Goal: Communication & Community: Answer question/provide support

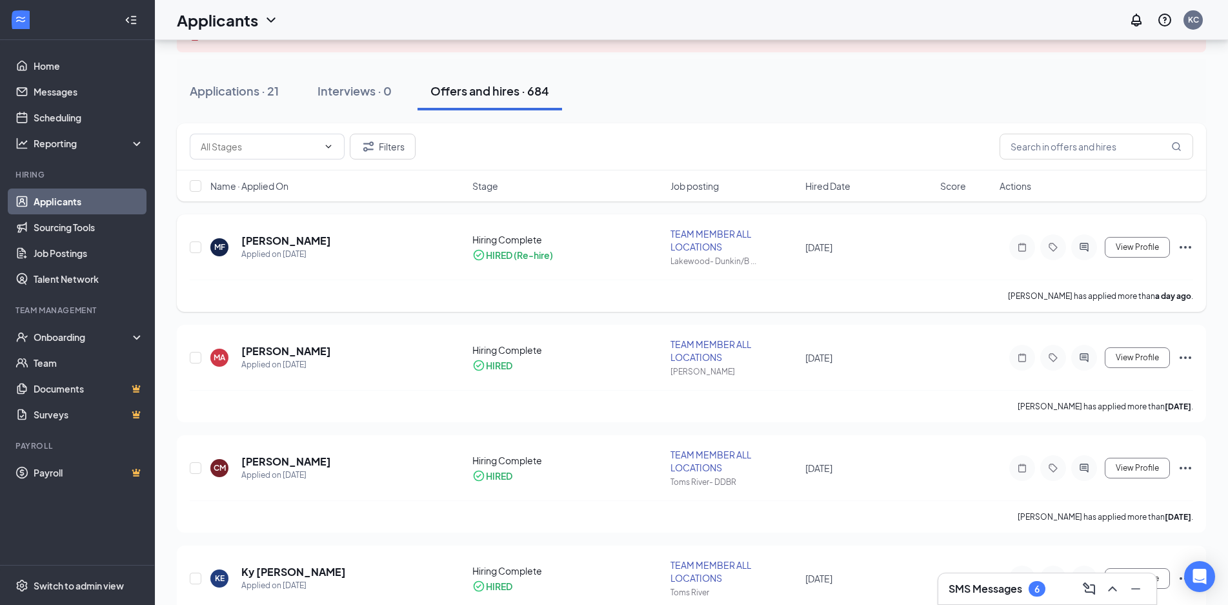
scroll to position [110, 0]
drag, startPoint x: 241, startPoint y: 87, endPoint x: 1025, endPoint y: 521, distance: 895.7
click at [241, 86] on div "Applications · 21" at bounding box center [234, 91] width 89 height 16
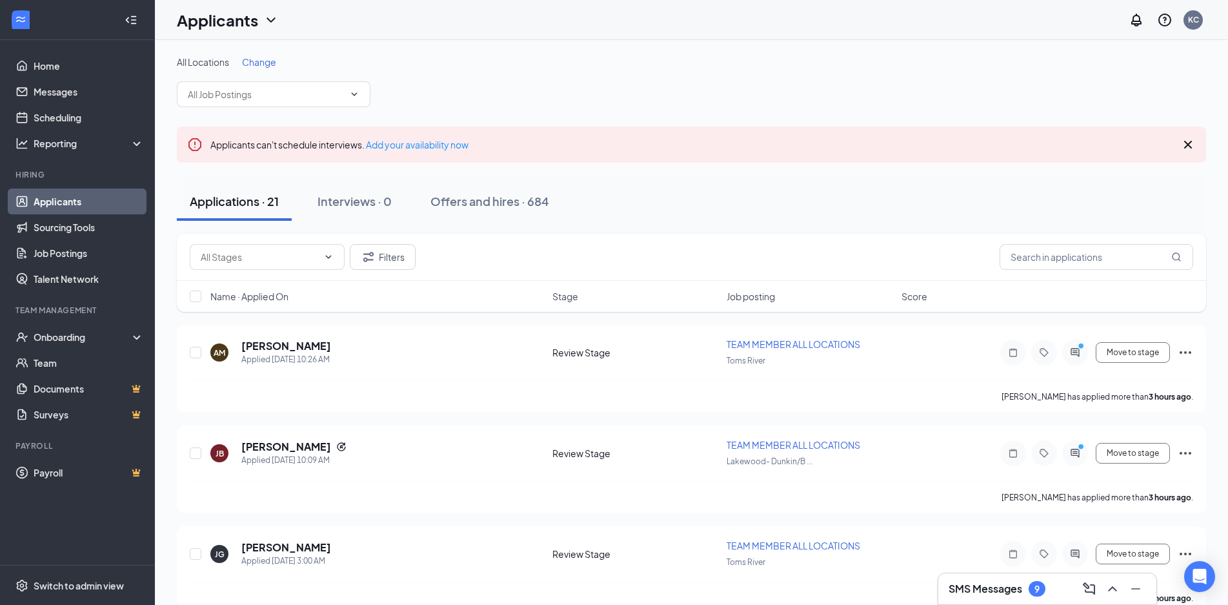
click at [1055, 593] on div "SMS Messages 9" at bounding box center [1047, 588] width 197 height 21
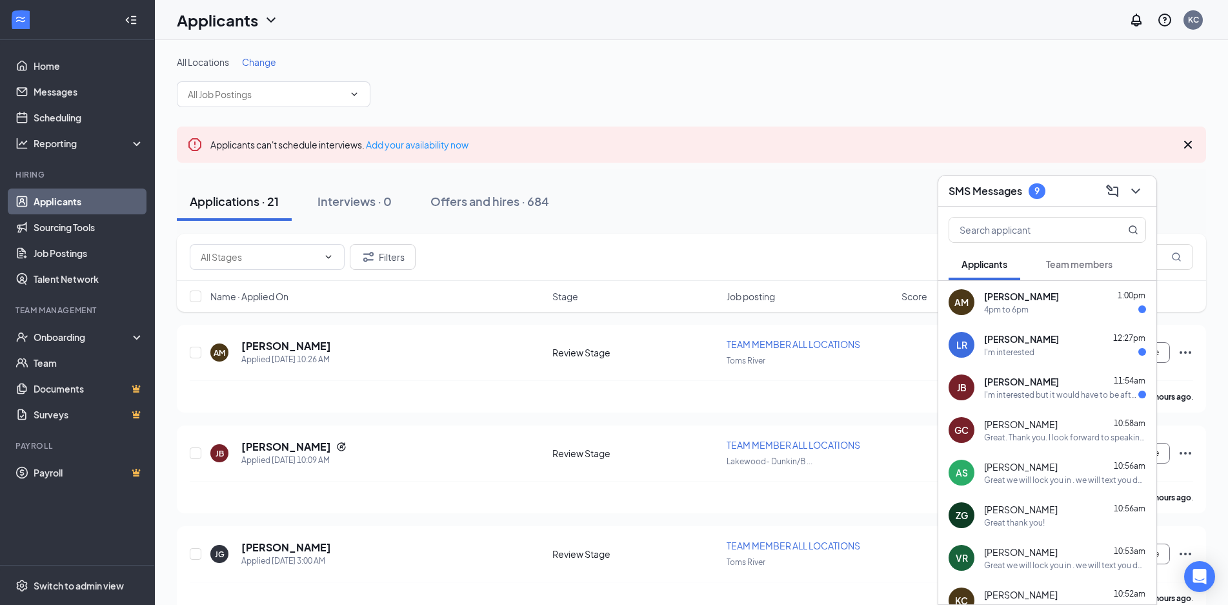
click at [1049, 309] on div "4pm to 6pm" at bounding box center [1065, 309] width 162 height 11
click at [1059, 417] on div "Genice Cassidy 10:58am" at bounding box center [1065, 423] width 162 height 13
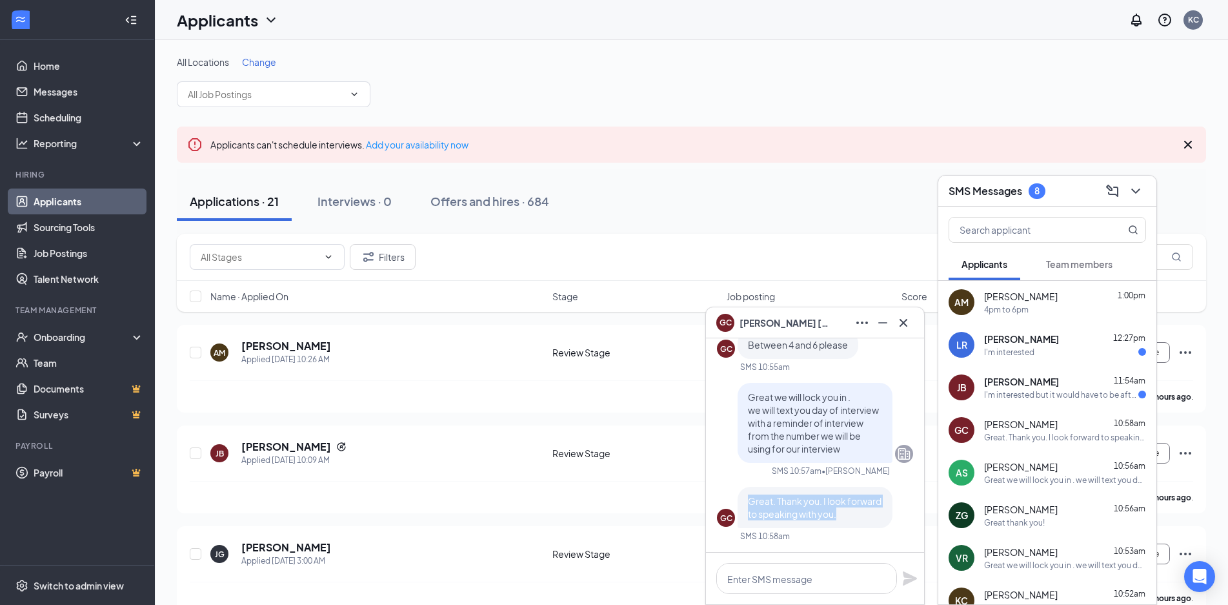
drag, startPoint x: 842, startPoint y: 517, endPoint x: 772, endPoint y: 481, distance: 79.1
click at [746, 499] on div "Great. Thank you. I look forward to speaking with you." at bounding box center [815, 507] width 155 height 41
click at [831, 441] on span "Great we will lock you in . we will text you day of interview with a reminder o…" at bounding box center [813, 422] width 131 height 63
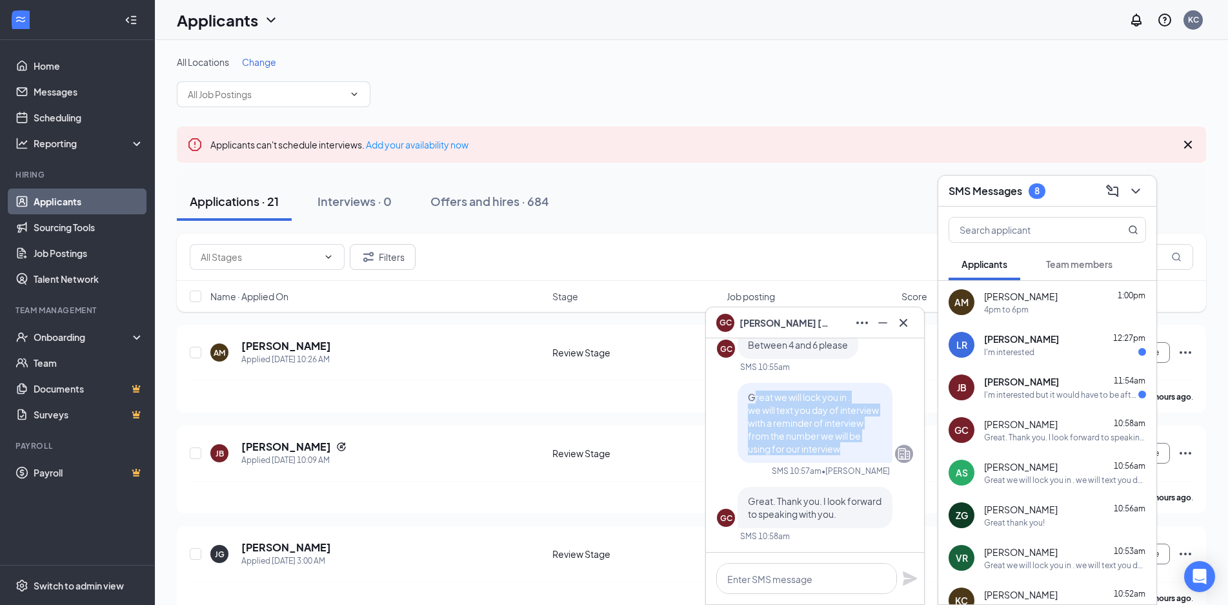
drag, startPoint x: 843, startPoint y: 447, endPoint x: 752, endPoint y: 399, distance: 103.3
click at [752, 400] on p "Great we will lock you in . we will text you day of interview with a reminder o…" at bounding box center [815, 422] width 134 height 65
drag, startPoint x: 749, startPoint y: 391, endPoint x: 841, endPoint y: 456, distance: 112.4
click at [841, 456] on div "Great we will lock you in . we will text you day of interview with a reminder o…" at bounding box center [815, 423] width 155 height 80
copy span "Great we will lock you in . we will text you day of interview with a reminder o…"
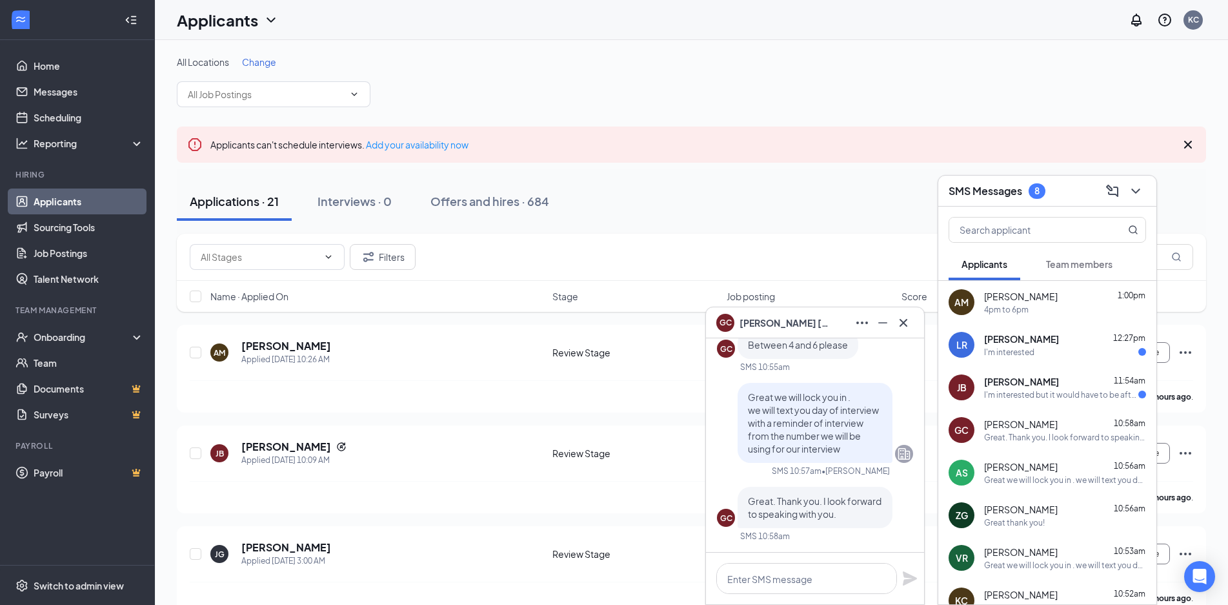
click at [1037, 290] on div "Alia Mangan 1:00pm" at bounding box center [1065, 296] width 162 height 13
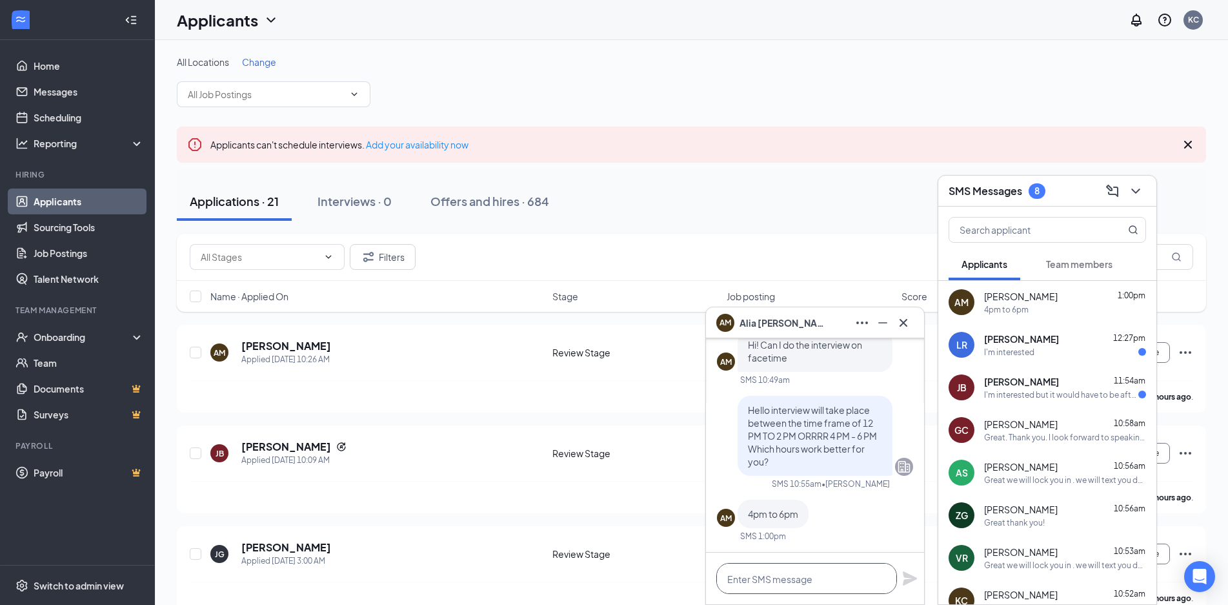
paste textarea "Great we will lock you in . we will text you day of interview with a reminder o…"
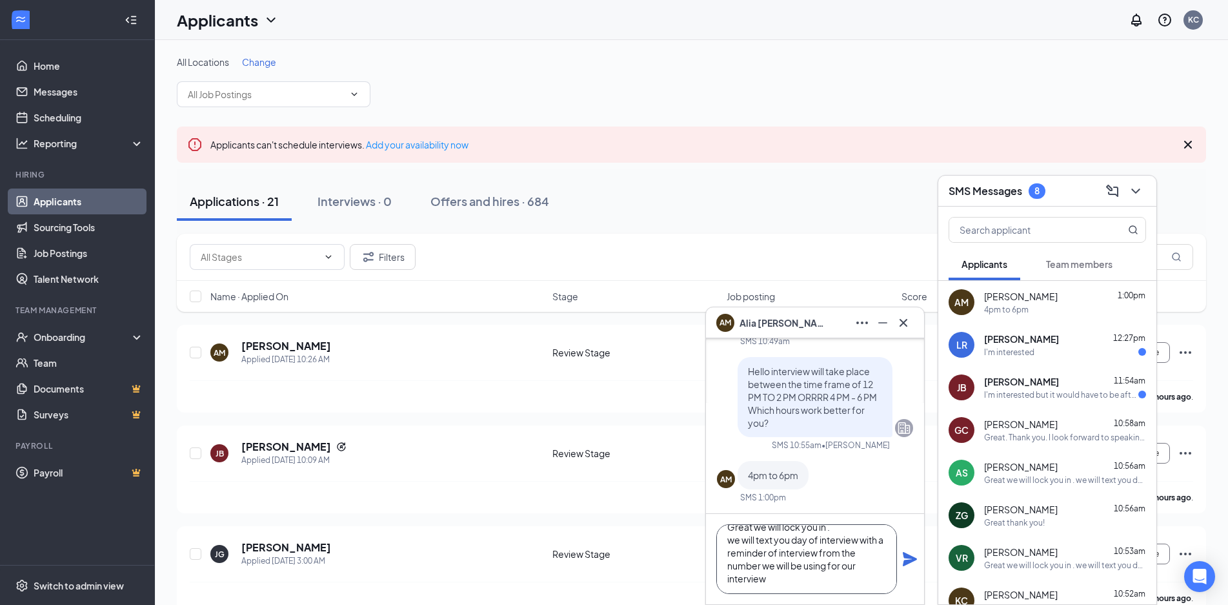
type textarea "Great we will lock you in . we will text you day of interview with a reminder o…"
click at [916, 554] on icon "Plane" at bounding box center [909, 558] width 15 height 15
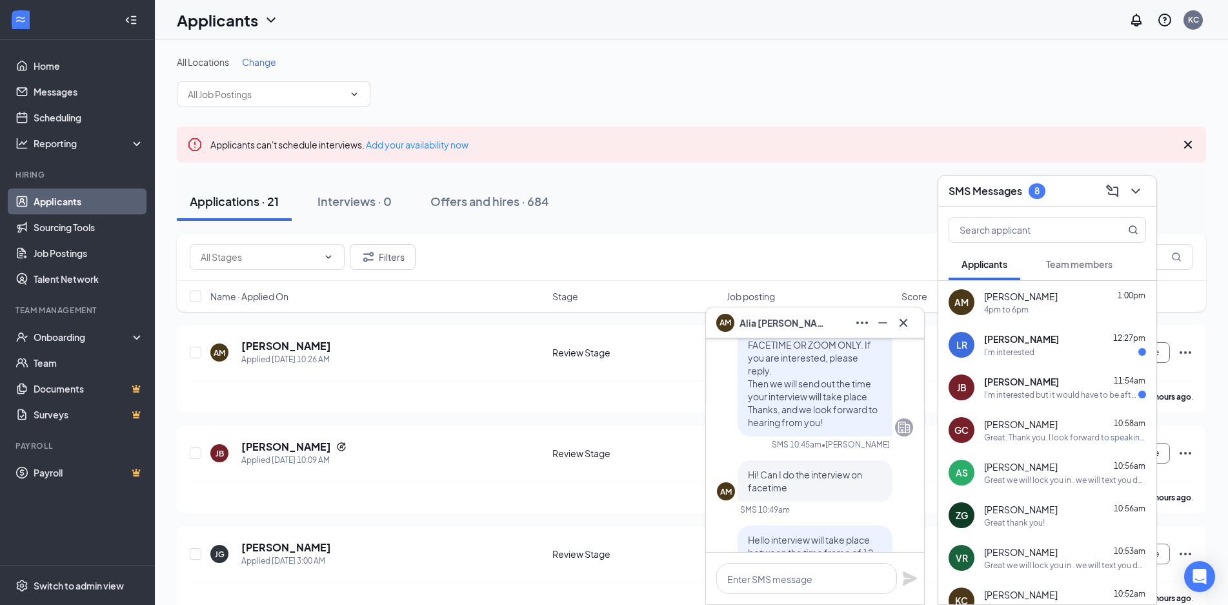
scroll to position [-248, 0]
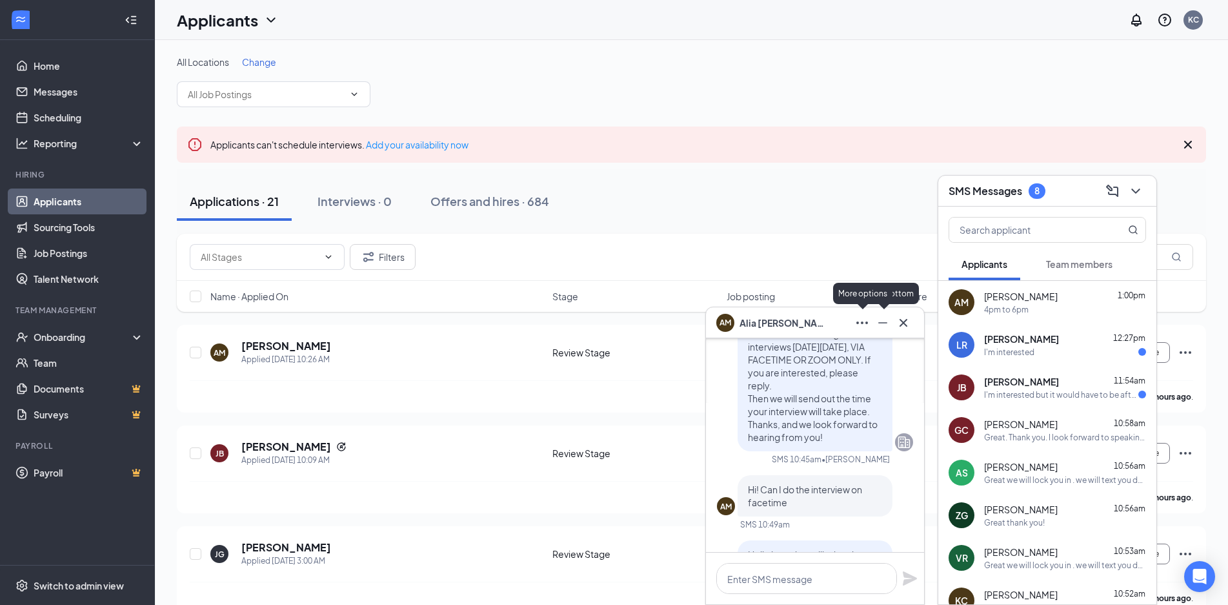
click at [867, 319] on icon "Ellipses" at bounding box center [861, 322] width 15 height 15
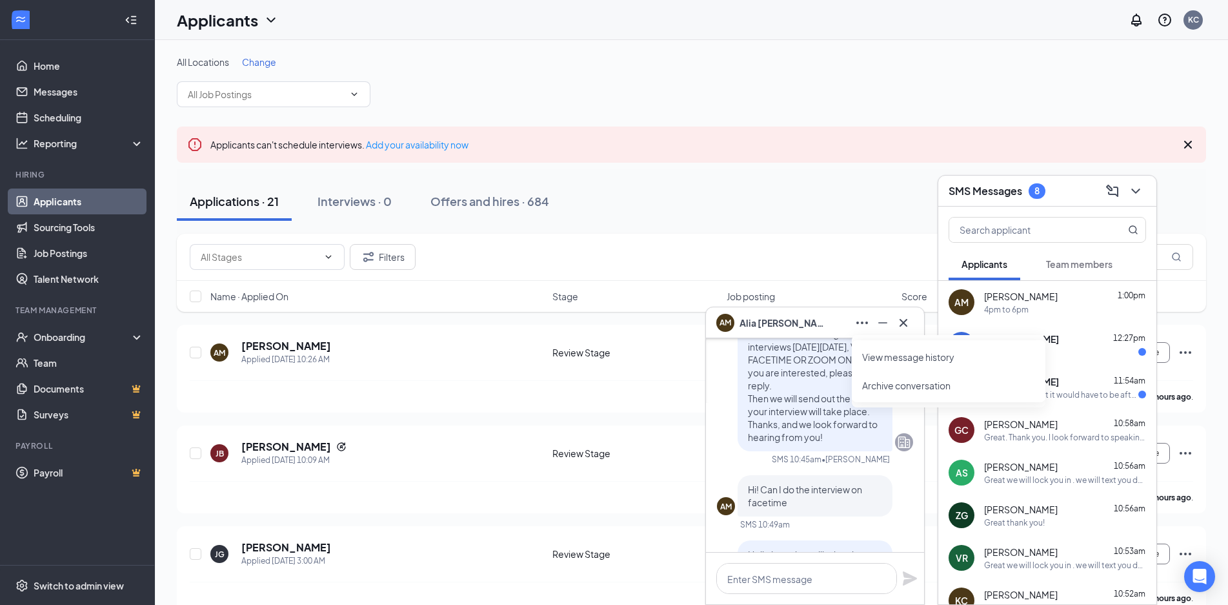
click at [883, 361] on link "View message history" at bounding box center [948, 356] width 173 height 13
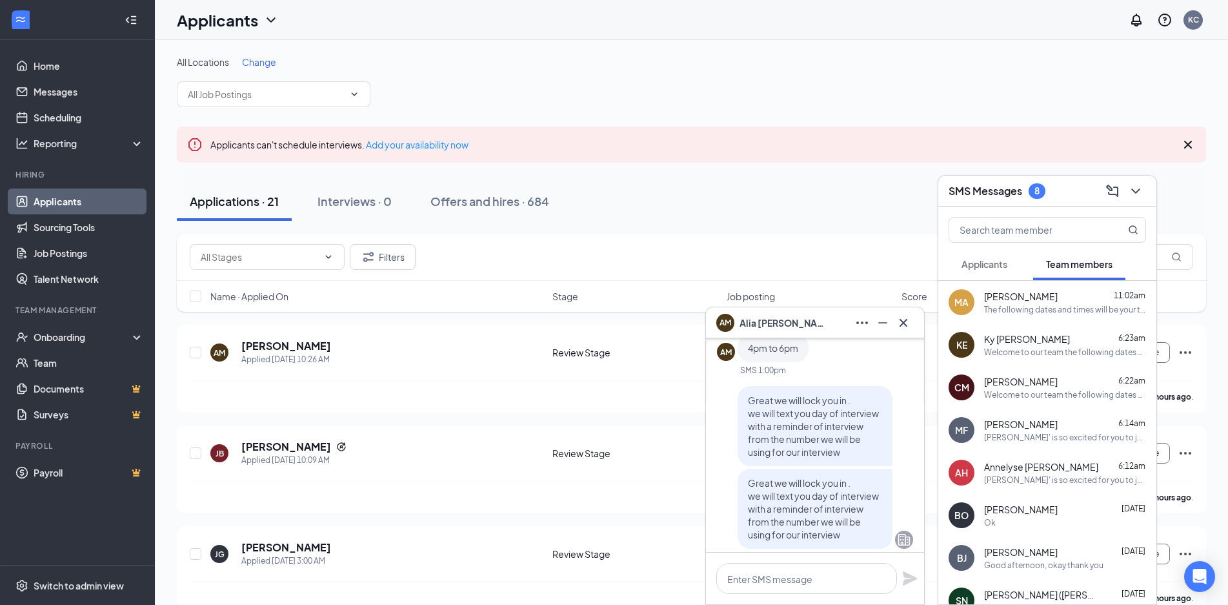
scroll to position [-208, 0]
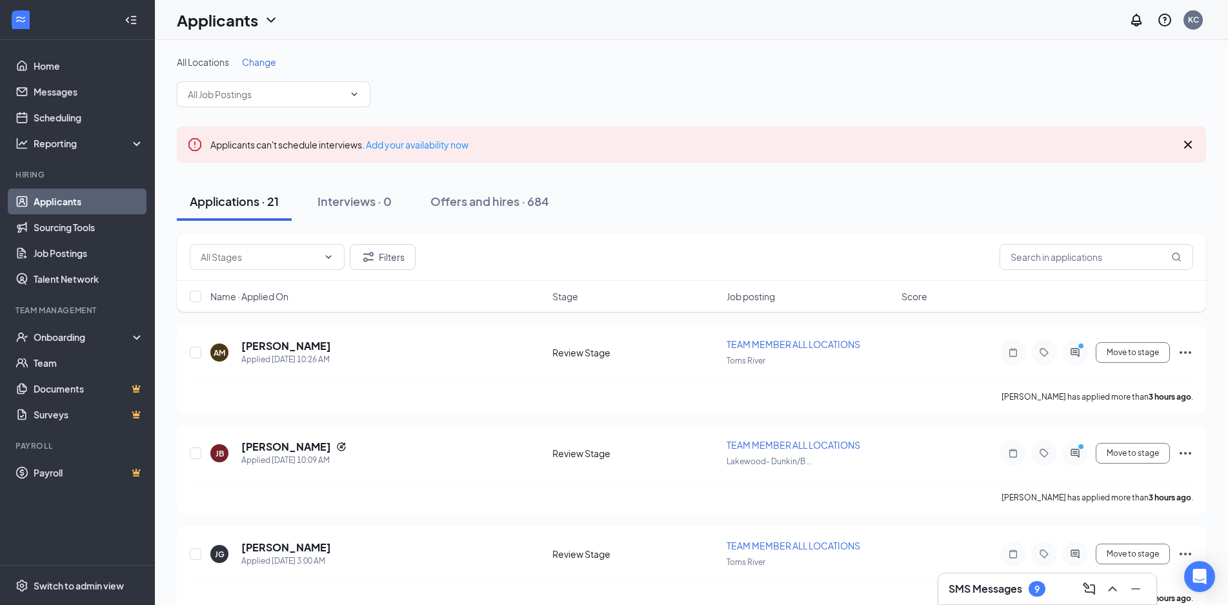
click at [1055, 601] on div "SMS Messages 9" at bounding box center [1047, 588] width 218 height 31
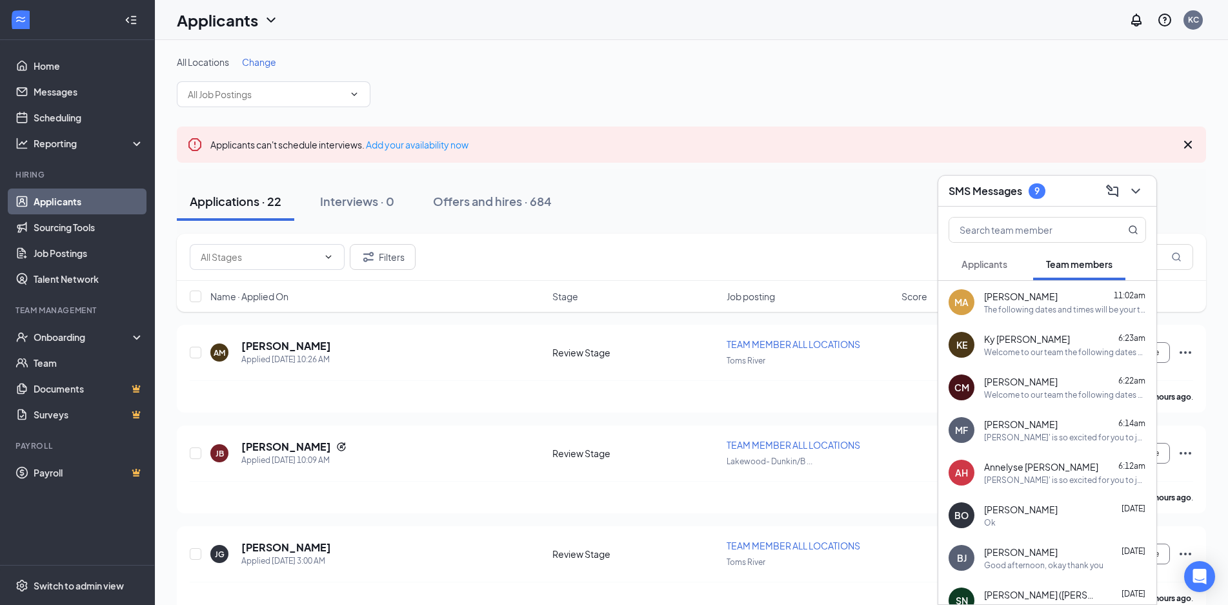
click at [982, 249] on button "Applicants" at bounding box center [985, 264] width 72 height 32
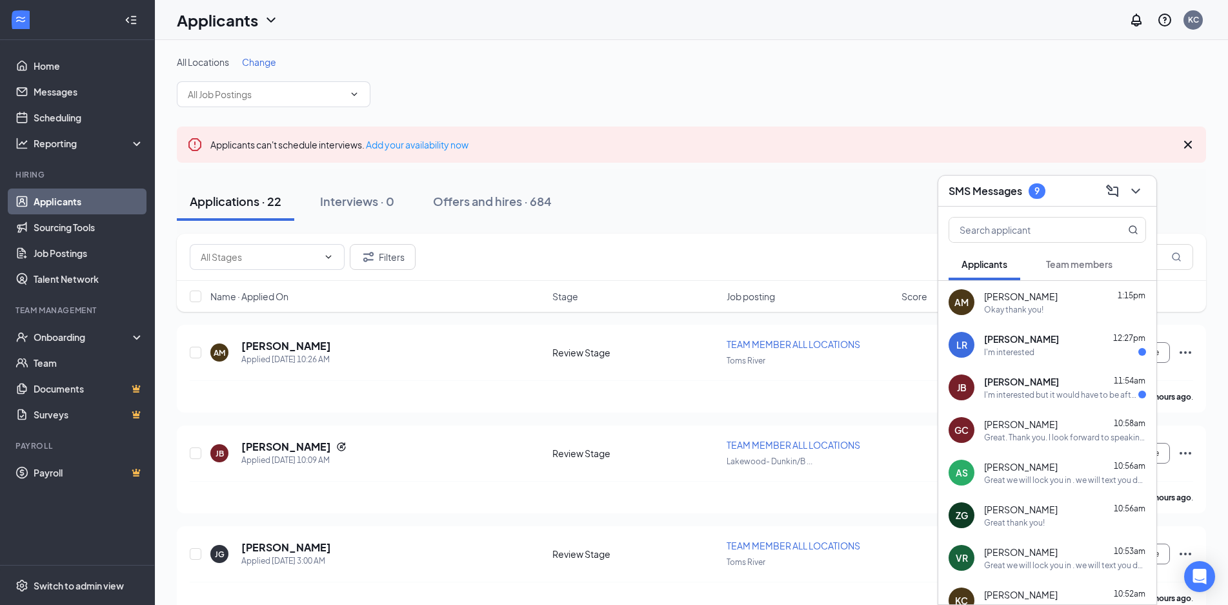
click at [1035, 305] on div "Okay thank you!" at bounding box center [1013, 309] width 59 height 11
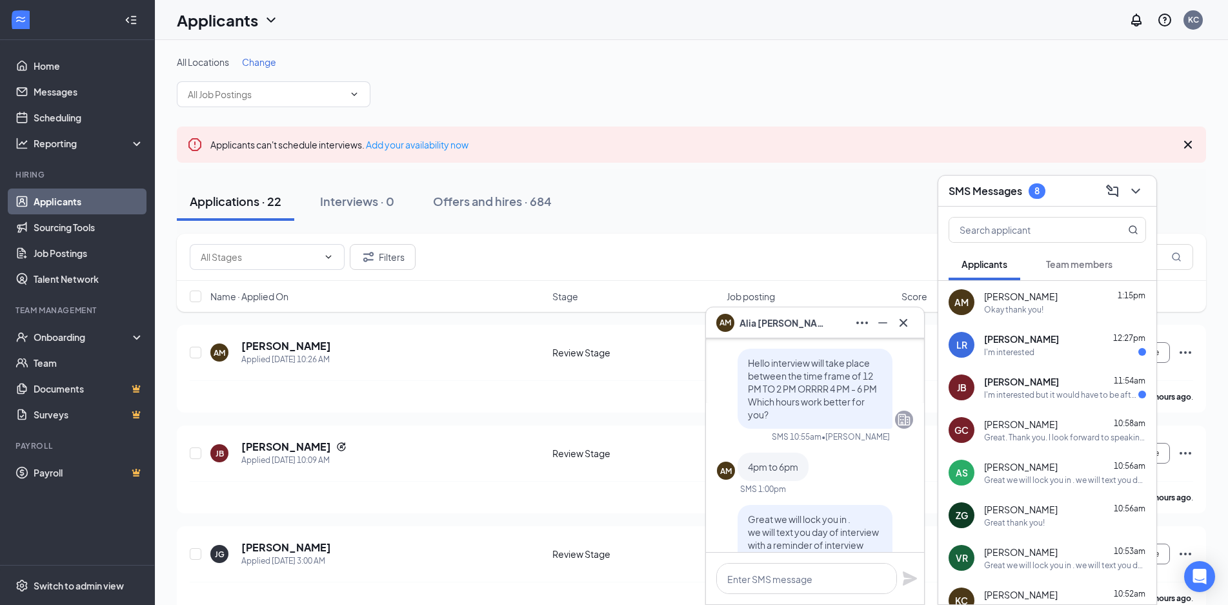
scroll to position [-255, 0]
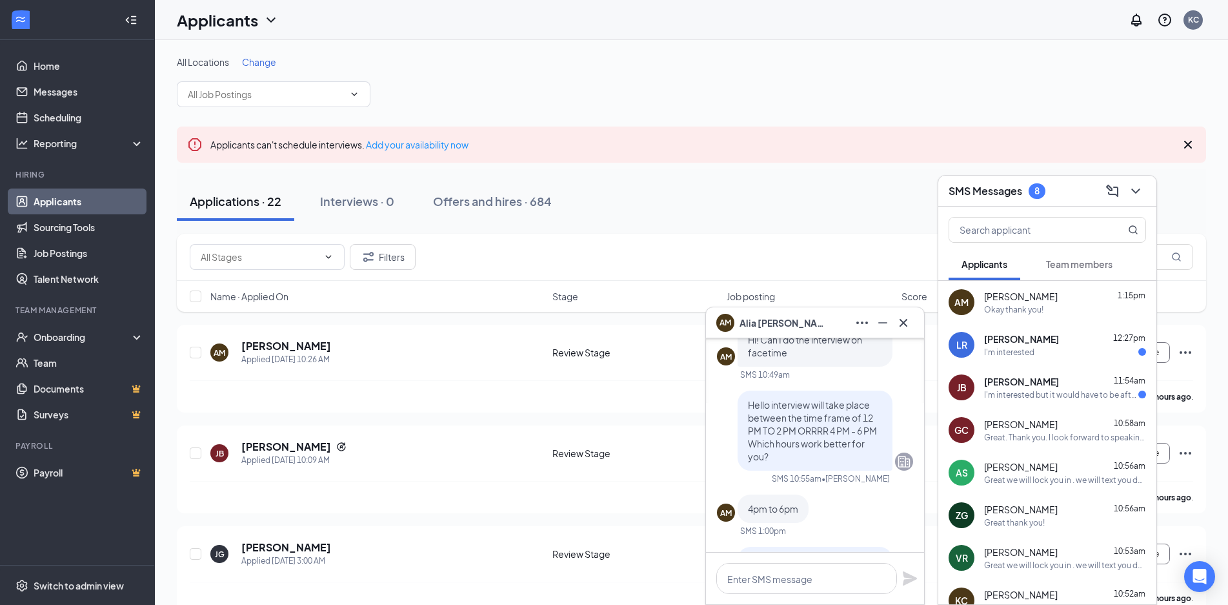
click at [779, 448] on span "Hello interview will take place between the time frame of 12 PM TO 2 PM ORRRR 4…" at bounding box center [812, 430] width 129 height 63
drag, startPoint x: 779, startPoint y: 459, endPoint x: 749, endPoint y: 405, distance: 61.8
click at [749, 405] on p "Hello interview will take place between the time frame of 12 PM TO 2 PM ORRRR 4…" at bounding box center [815, 430] width 134 height 65
copy span "Hello interview will take place between the time frame of 12 PM TO 2 PM ORRRR 4…"
click at [916, 321] on div "AM Alia Mangan" at bounding box center [815, 322] width 218 height 31
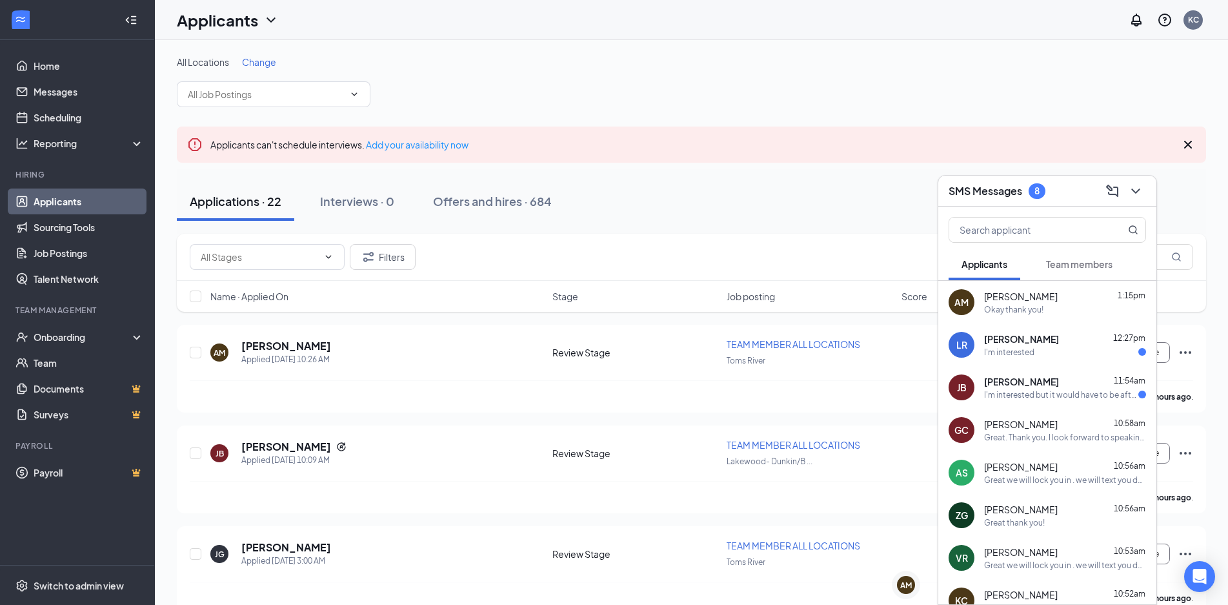
scroll to position [0, 0]
click at [1001, 343] on span "Leonard Reed" at bounding box center [1021, 338] width 75 height 13
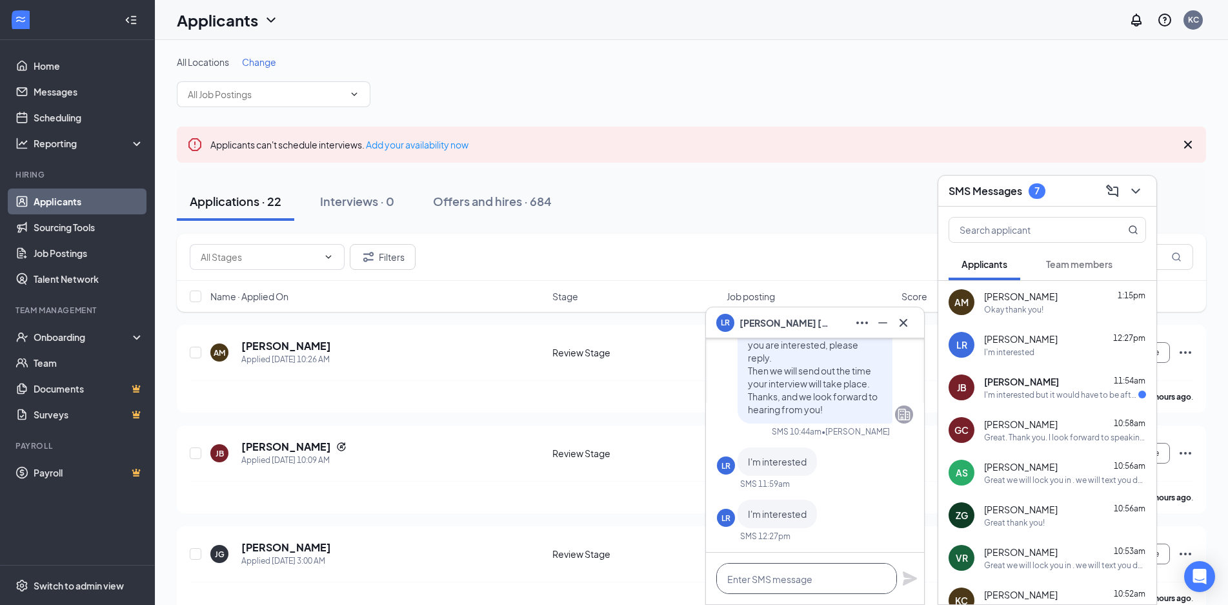
paste textarea "Hello interview will take place between the time frame of 12 PM TO 2 PM ORRRR 4…"
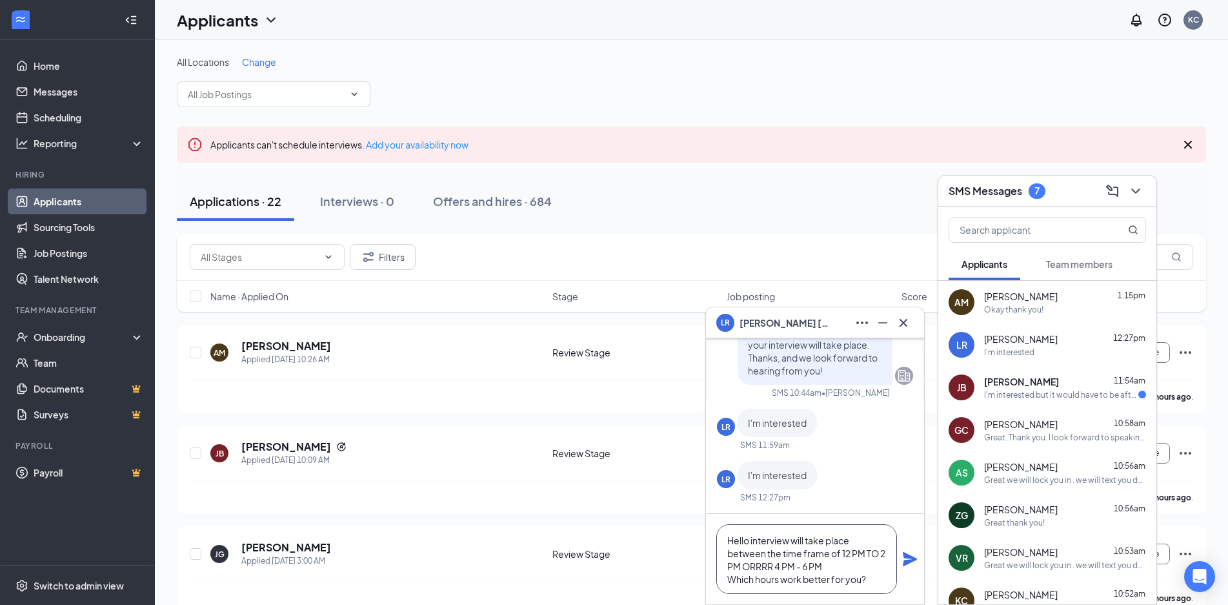
scroll to position [1, 0]
type textarea "Hello interview will take place between the time frame of 12 PM TO 2 PM ORRRR 4…"
click at [909, 561] on icon "Plane" at bounding box center [910, 559] width 14 height 14
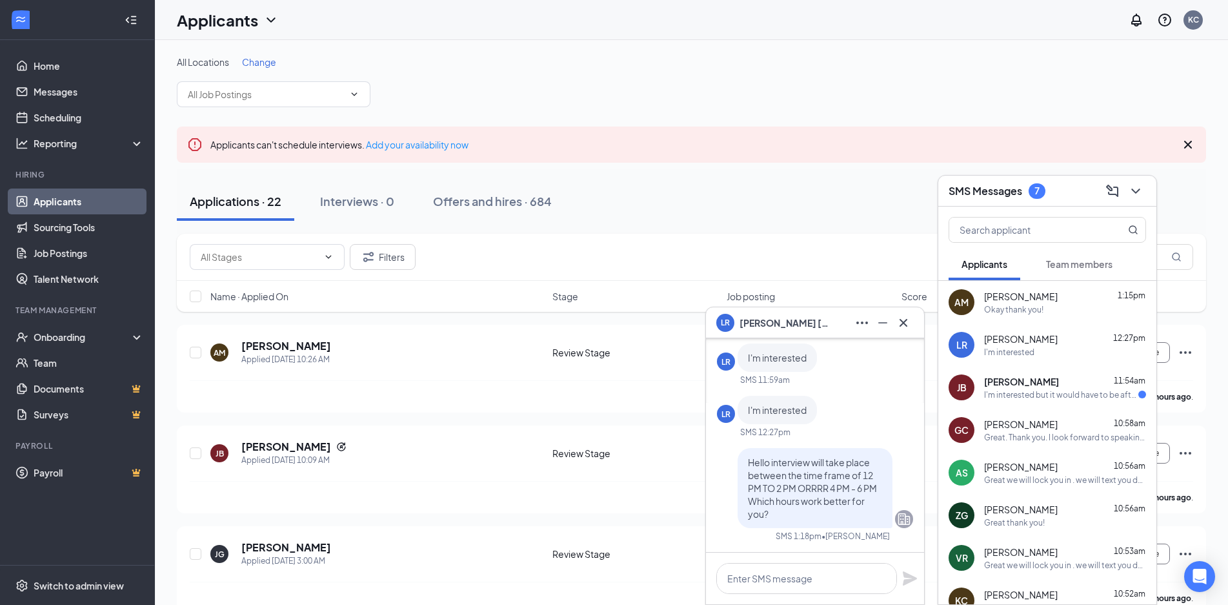
scroll to position [0, 0]
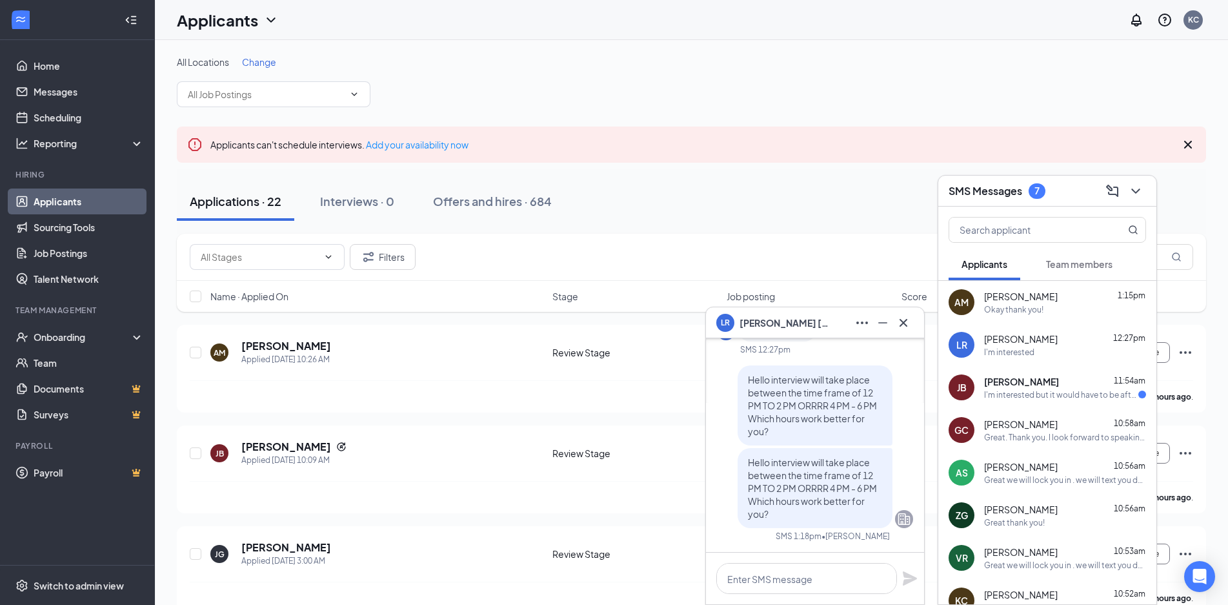
click at [1001, 385] on span "Jazzira Brooks" at bounding box center [1021, 381] width 75 height 13
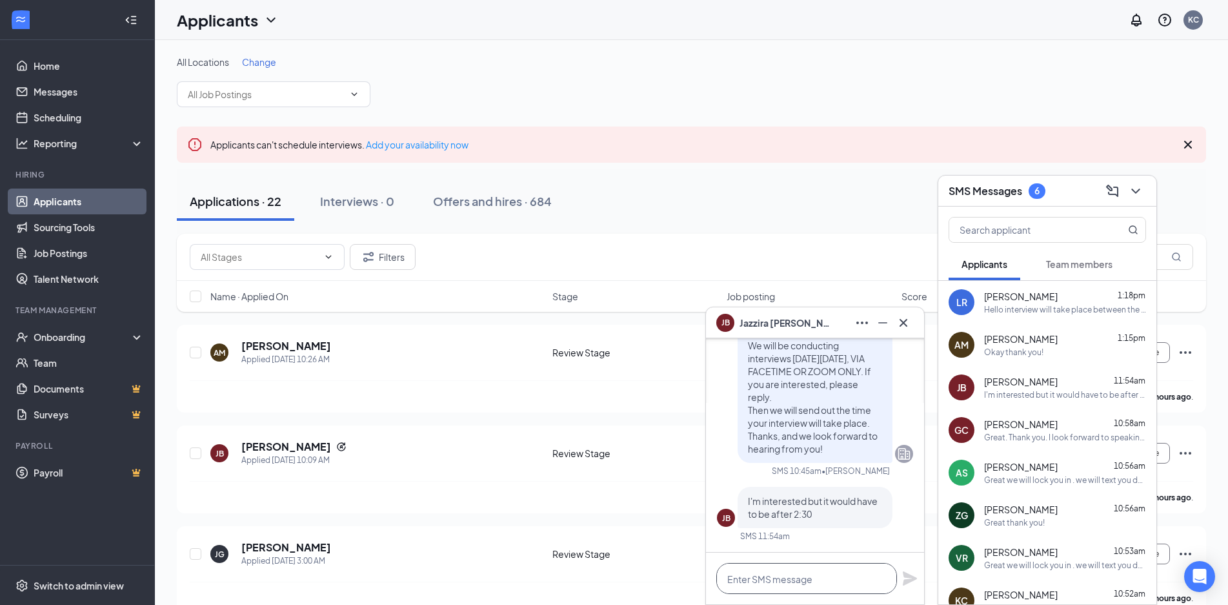
paste textarea "Hello interview will take place between the time frame of 12 PM TO 2 PM ORRRR 4…"
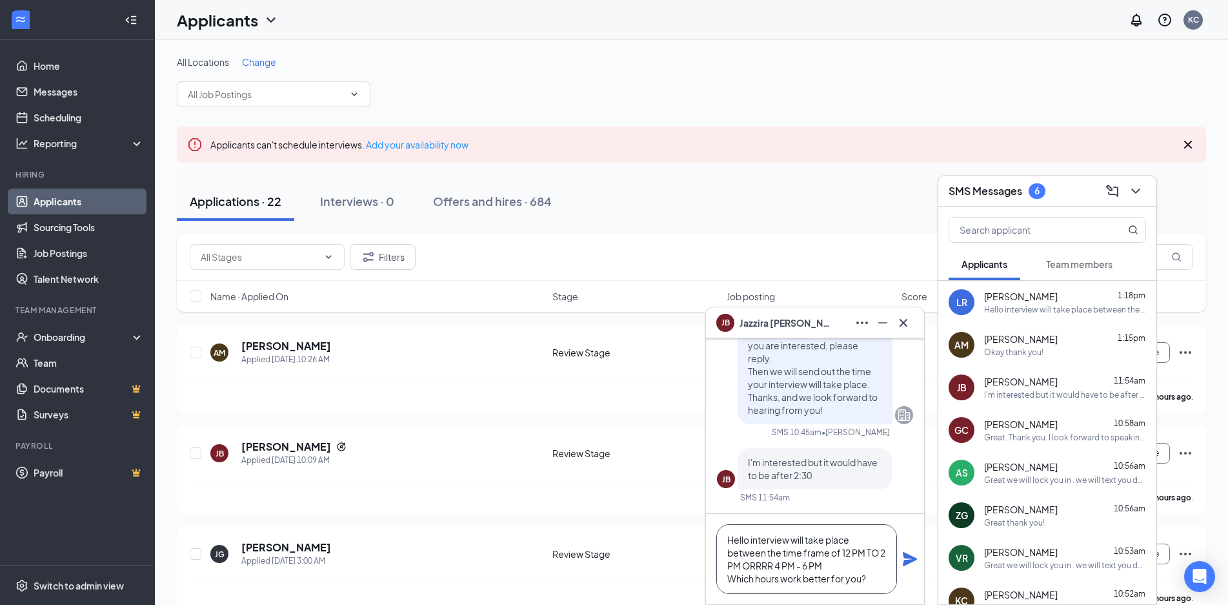
type textarea "Hello interview will take place between the time frame of 12 PM TO 2 PM ORRRR 4…"
click at [908, 561] on icon "Plane" at bounding box center [910, 559] width 14 height 14
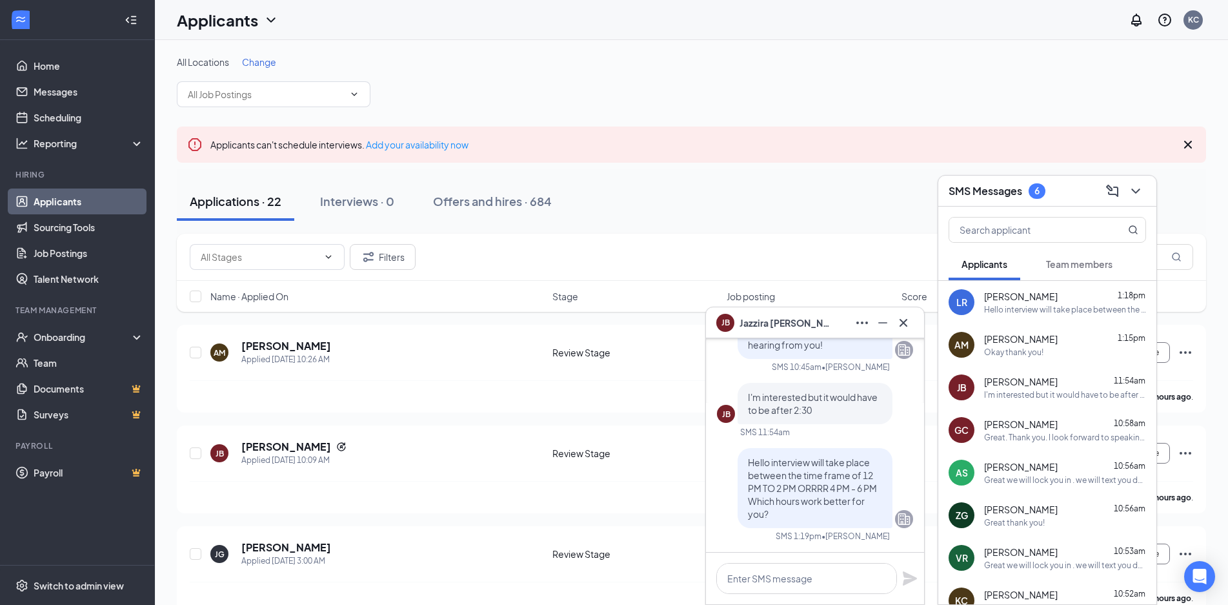
scroll to position [0, 0]
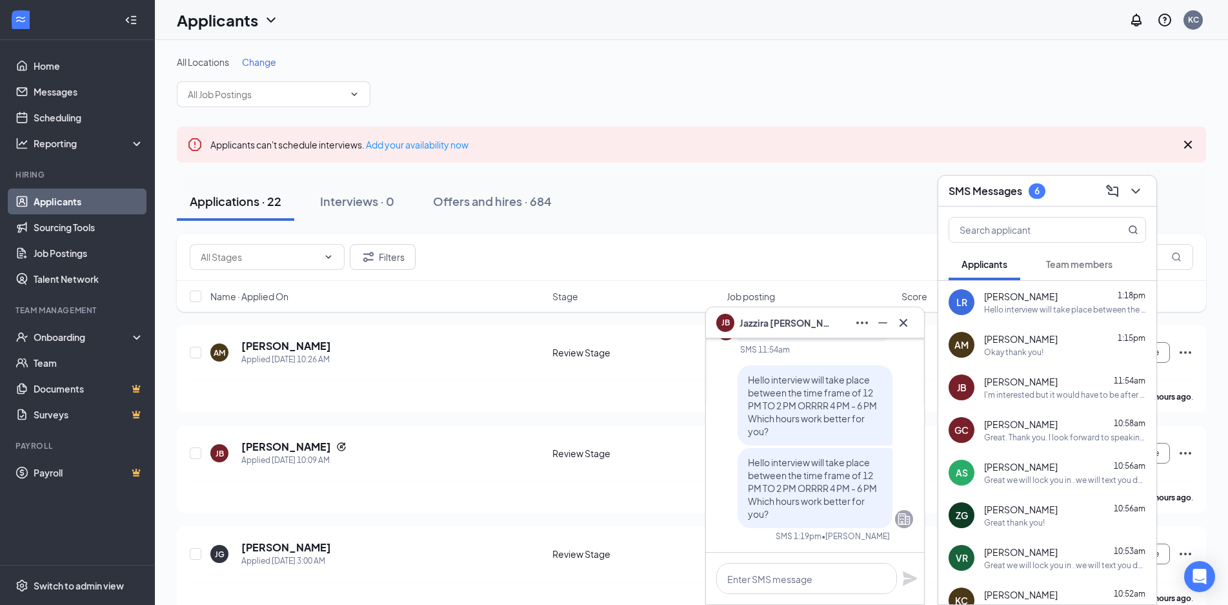
click at [1058, 305] on div "Hello interview will take place between the time frame of 12 PM TO 2 PM ORRRR 4…" at bounding box center [1065, 309] width 162 height 11
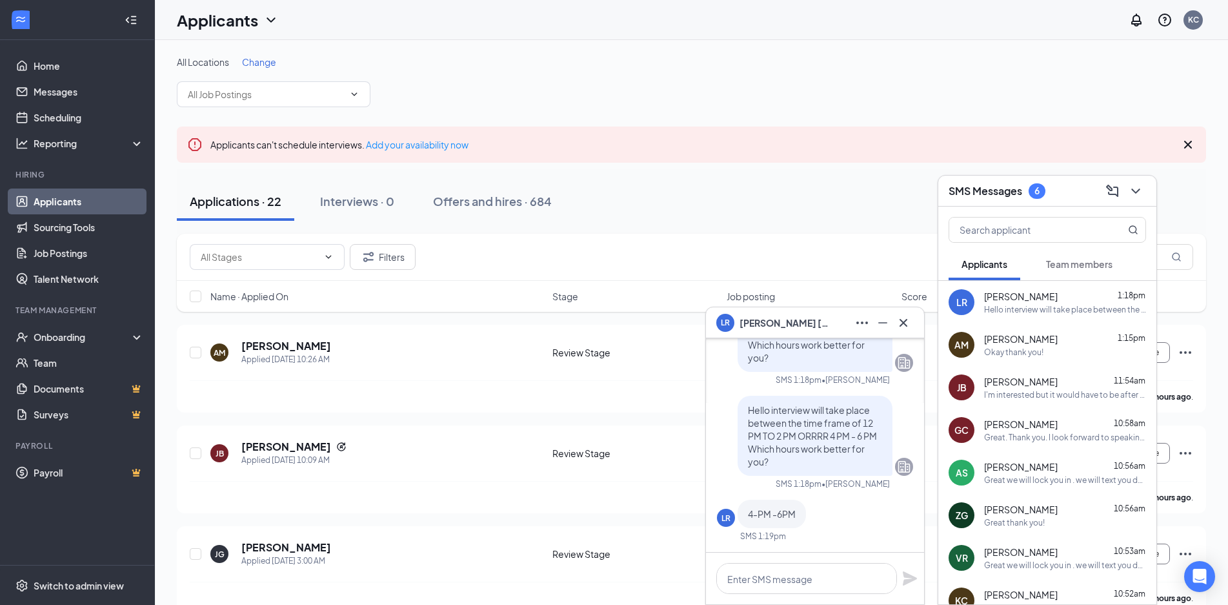
click at [1038, 432] on div "Great. Thank you. I look forward to speaking with you." at bounding box center [1065, 437] width 162 height 11
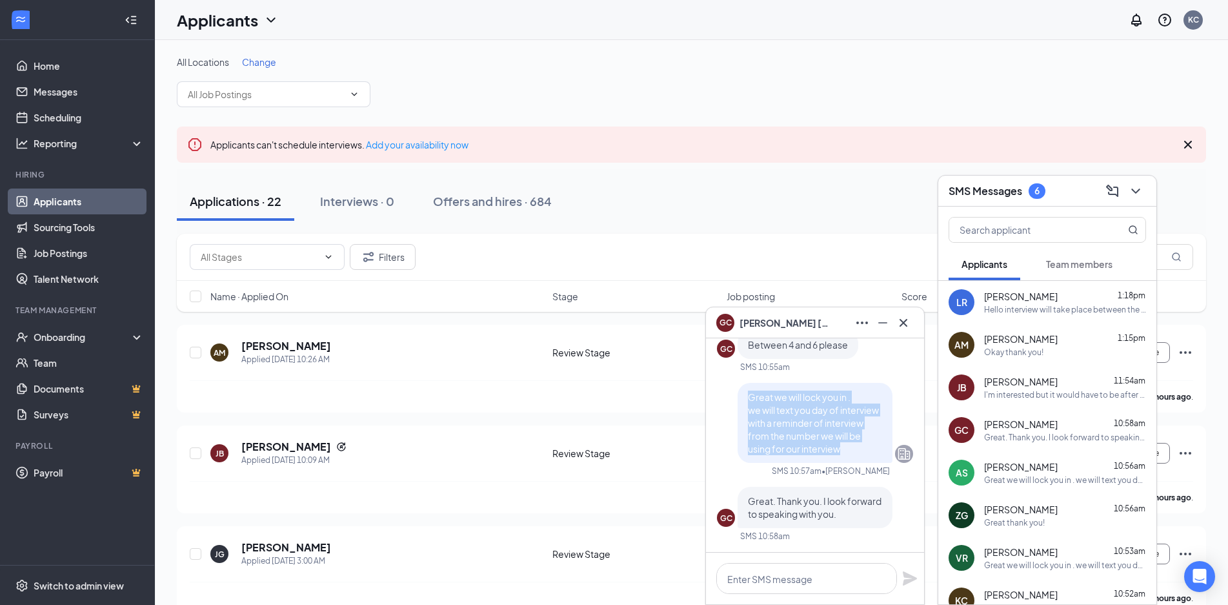
drag, startPoint x: 841, startPoint y: 453, endPoint x: 749, endPoint y: 397, distance: 107.5
click at [748, 397] on p "Great we will lock you in . we will text you day of interview with a reminder o…" at bounding box center [815, 422] width 134 height 65
copy span "Great we will lock you in . we will text you day of interview with a reminder o…"
click at [1049, 317] on div "LR Leonard Reed 1:18pm Hello interview will take place between the time frame o…" at bounding box center [1047, 302] width 218 height 43
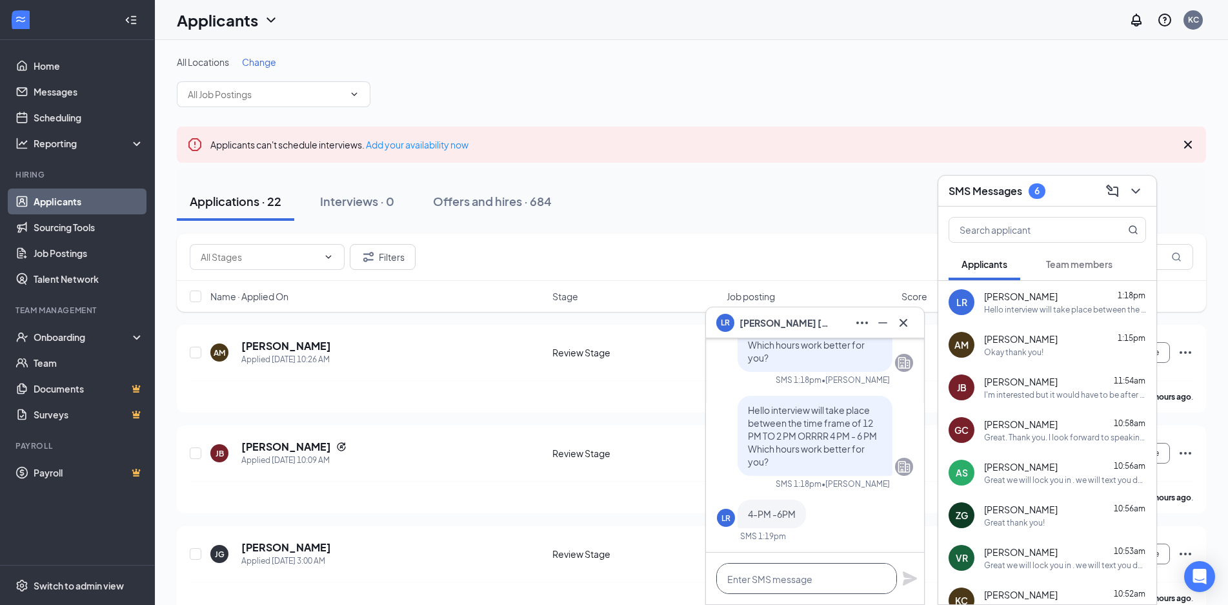
paste textarea "Great we will lock you in . we will text you day of interview with a reminder o…"
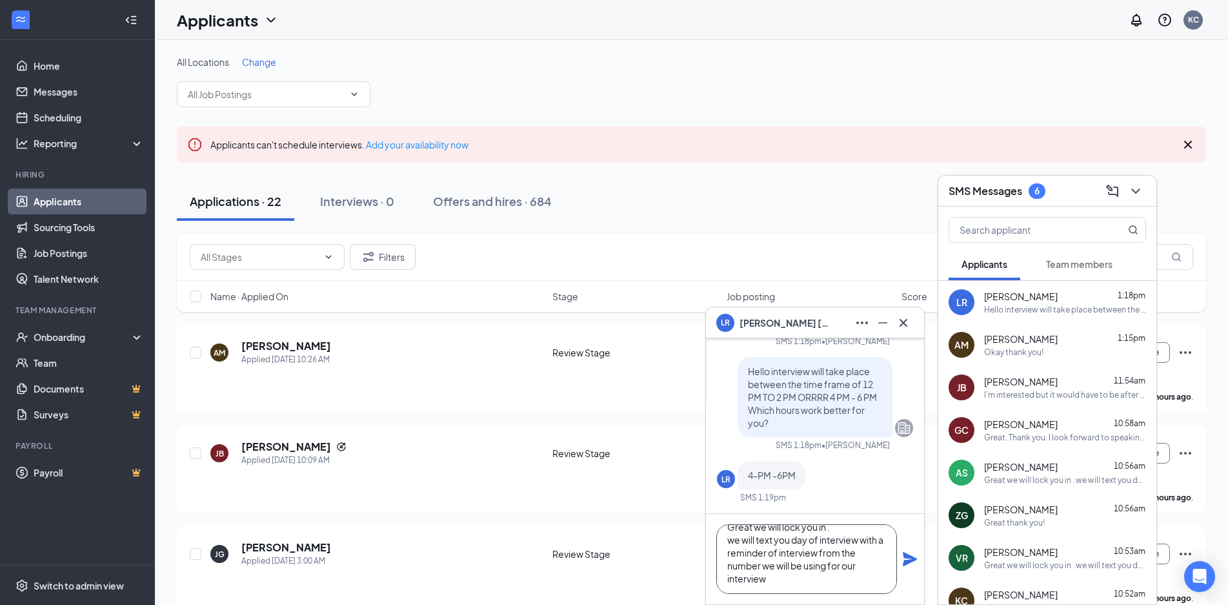
type textarea "Great we will lock you in . we will text you day of interview with a reminder o…"
click at [909, 560] on icon "Plane" at bounding box center [910, 559] width 14 height 14
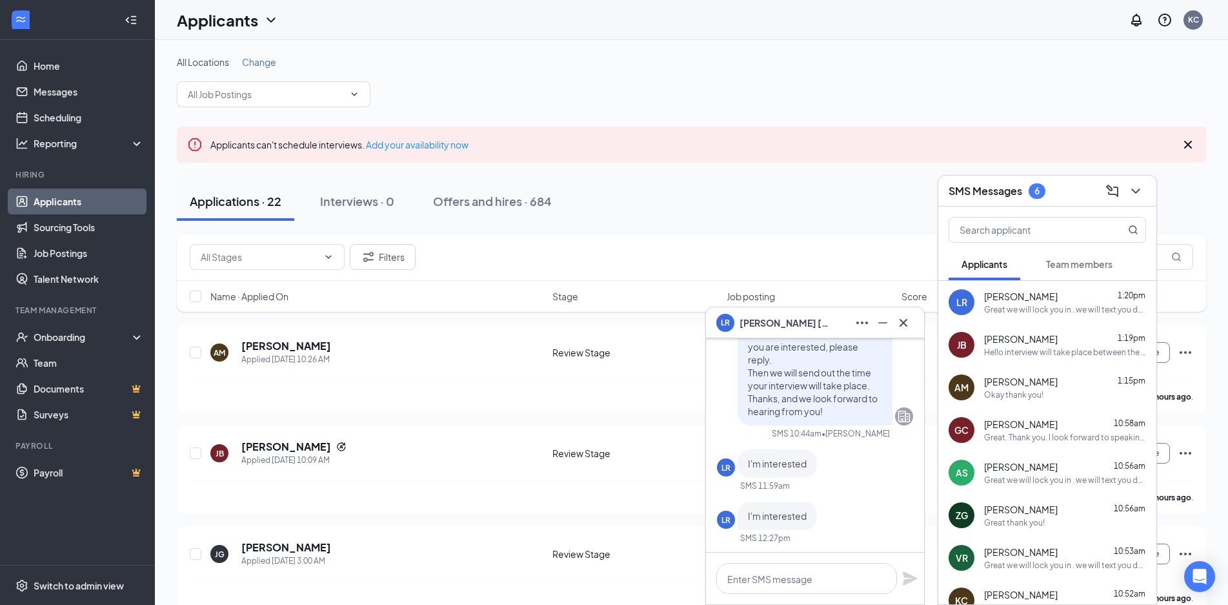
scroll to position [-405, 0]
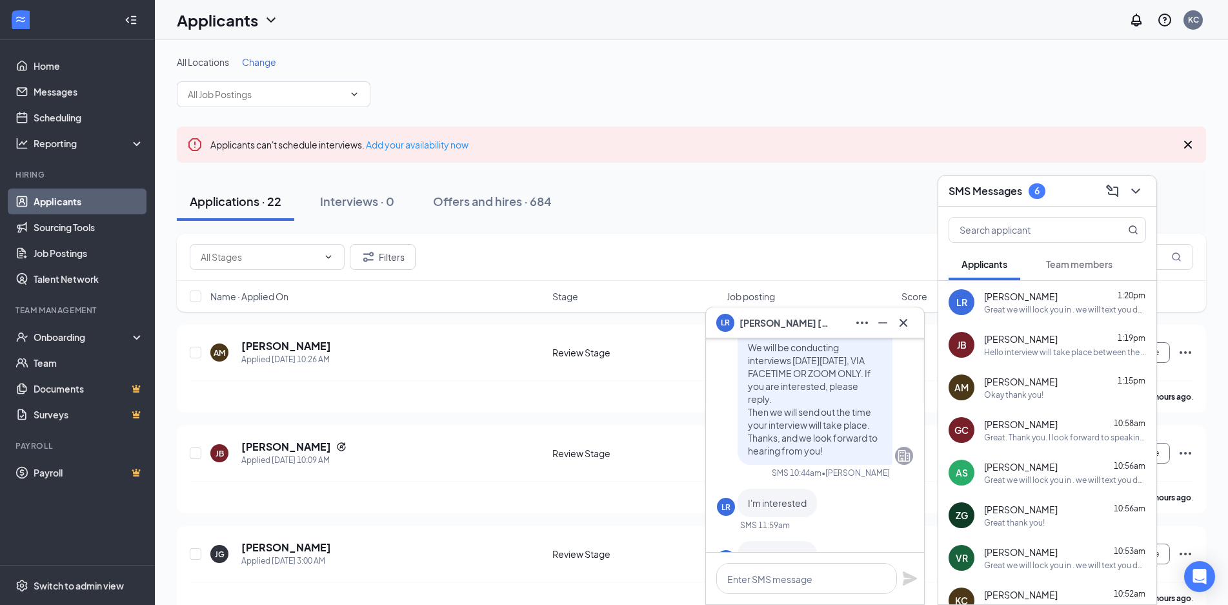
click at [858, 328] on icon "Ellipses" at bounding box center [861, 322] width 15 height 15
click at [870, 352] on link "View message history" at bounding box center [948, 356] width 173 height 13
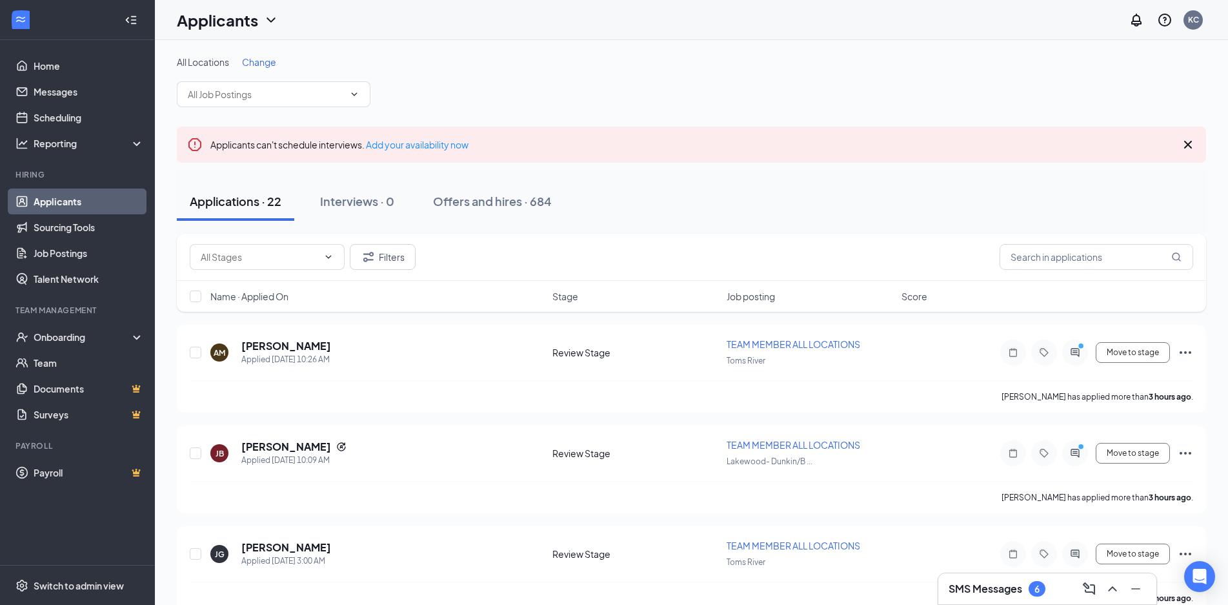
click at [1044, 579] on div "SMS Messages 6" at bounding box center [1047, 588] width 197 height 21
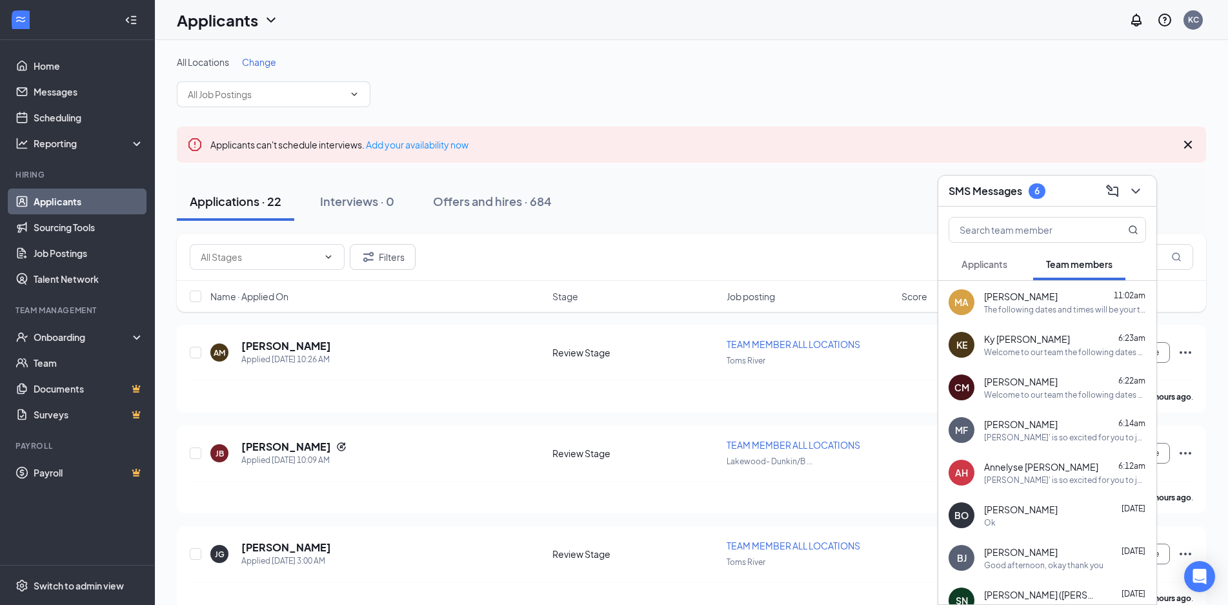
click at [989, 252] on button "Applicants" at bounding box center [985, 264] width 72 height 32
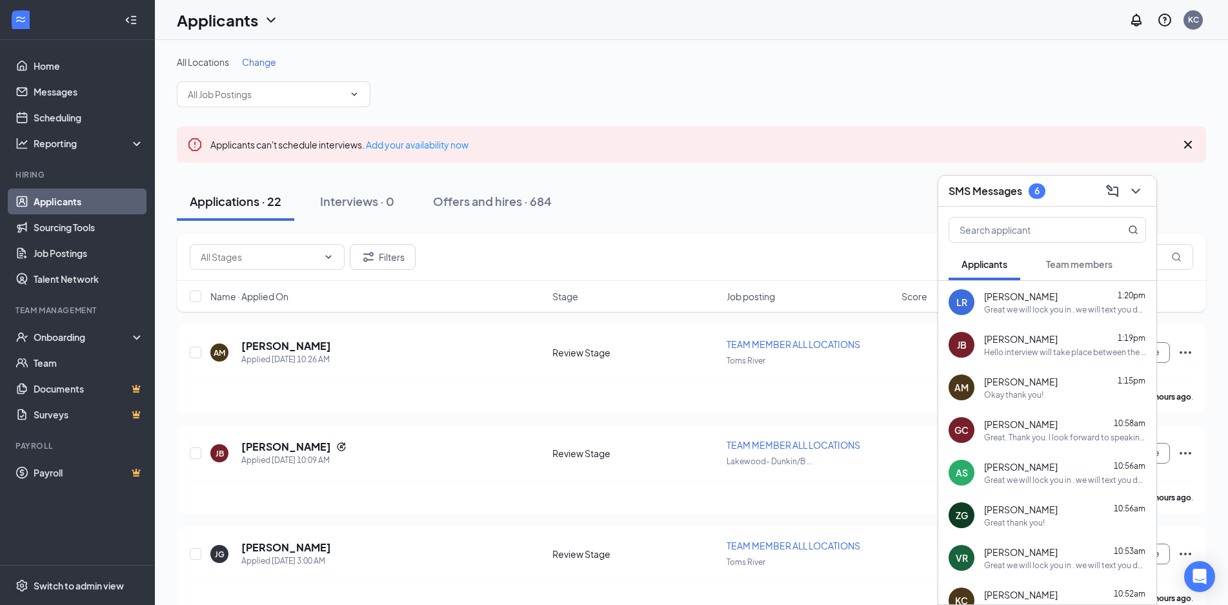
click at [1039, 342] on span "[PERSON_NAME]" at bounding box center [1021, 338] width 74 height 13
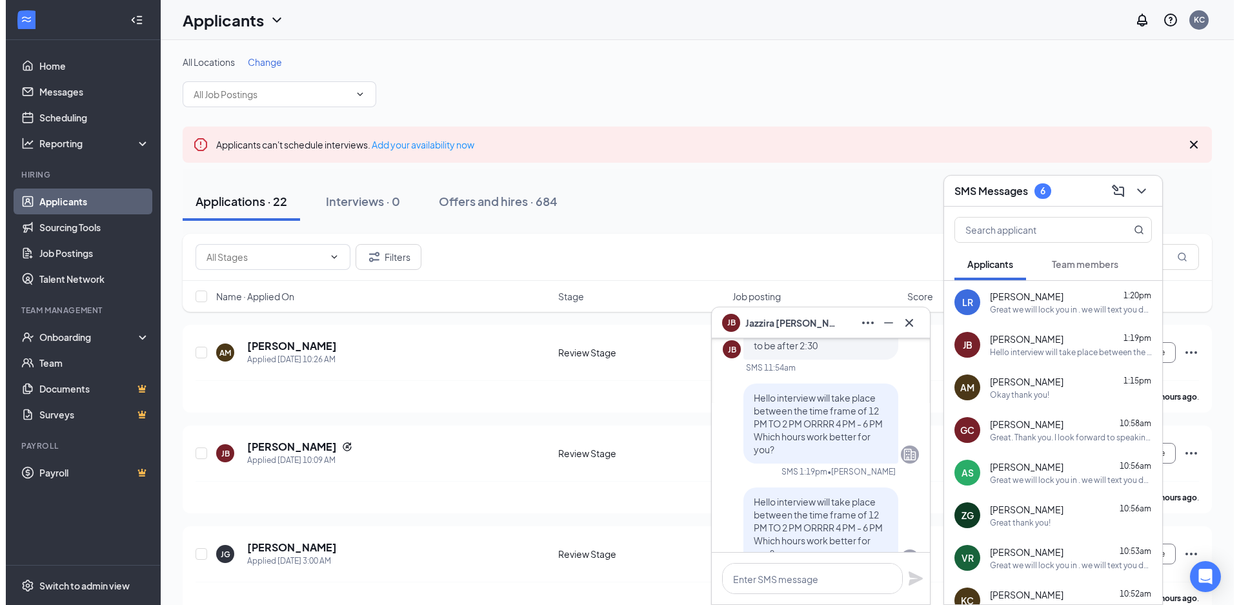
scroll to position [-37, 0]
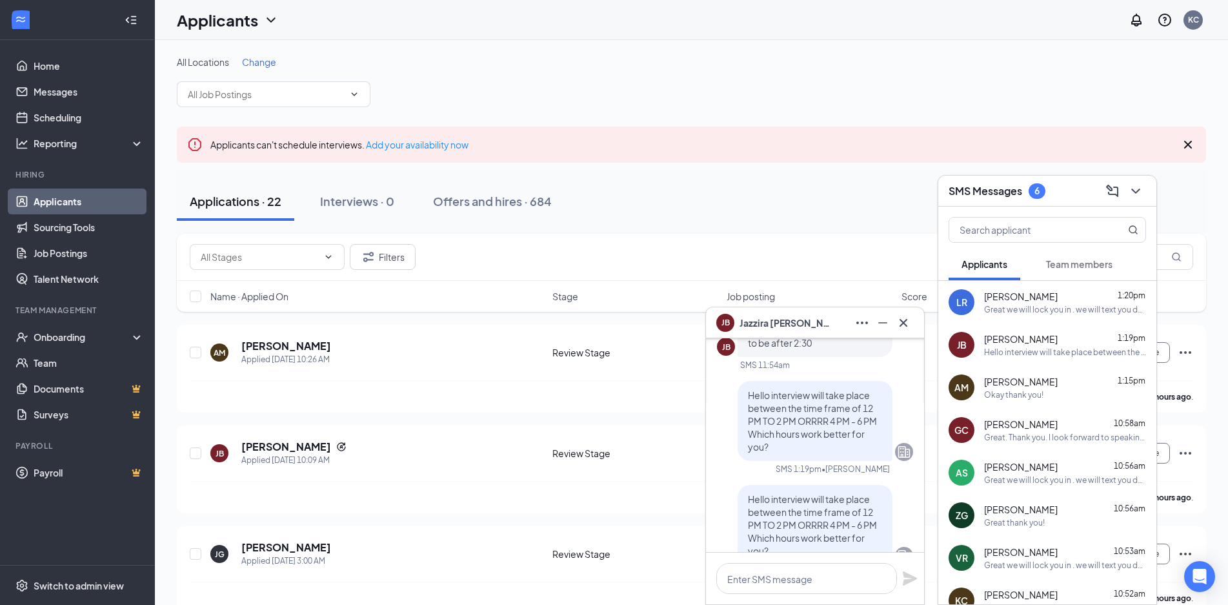
click at [906, 323] on icon "Cross" at bounding box center [903, 322] width 15 height 15
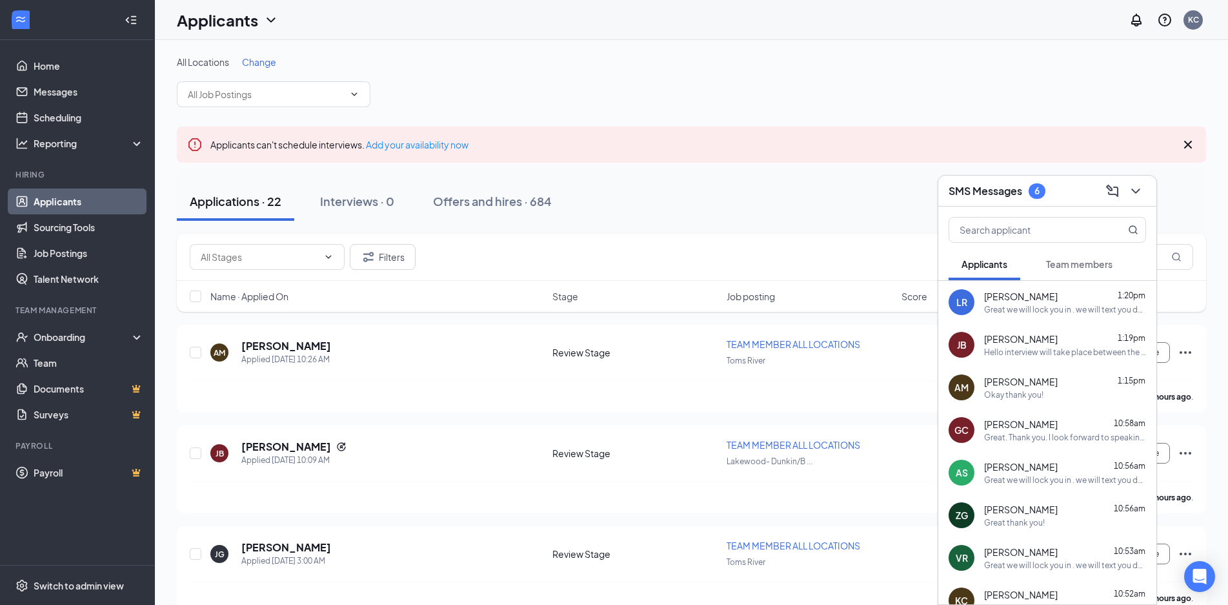
click at [1125, 188] on div at bounding box center [1134, 191] width 23 height 21
click at [1139, 190] on icon "ChevronDown" at bounding box center [1135, 190] width 8 height 5
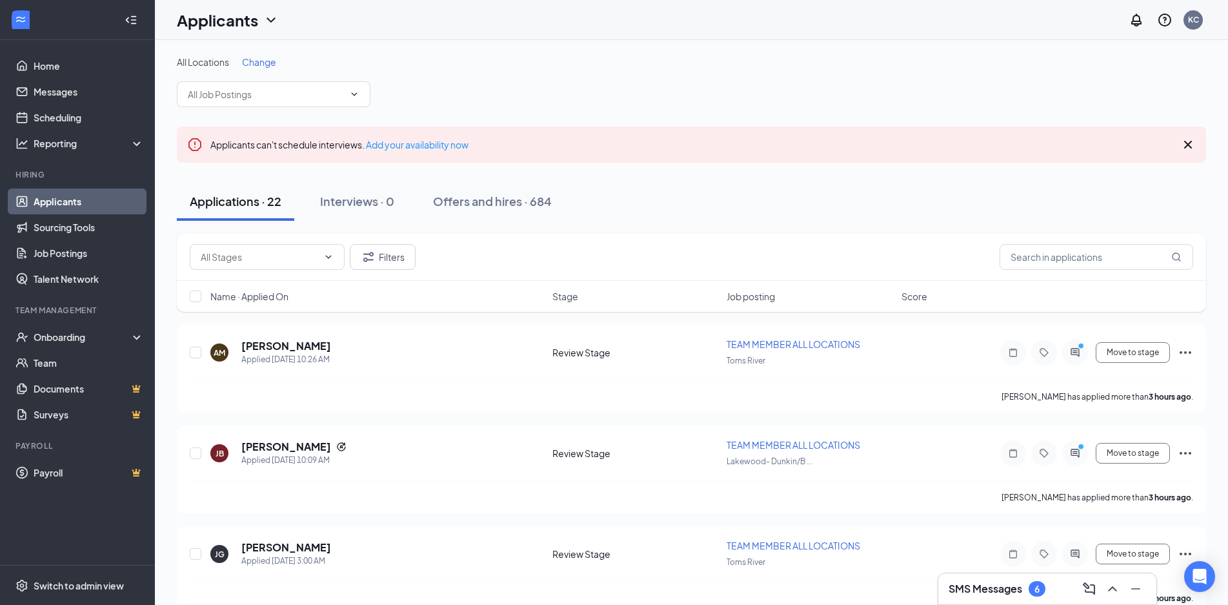
click at [112, 193] on link "Applicants" at bounding box center [89, 201] width 110 height 26
click at [103, 235] on link "Sourcing Tools" at bounding box center [89, 227] width 110 height 26
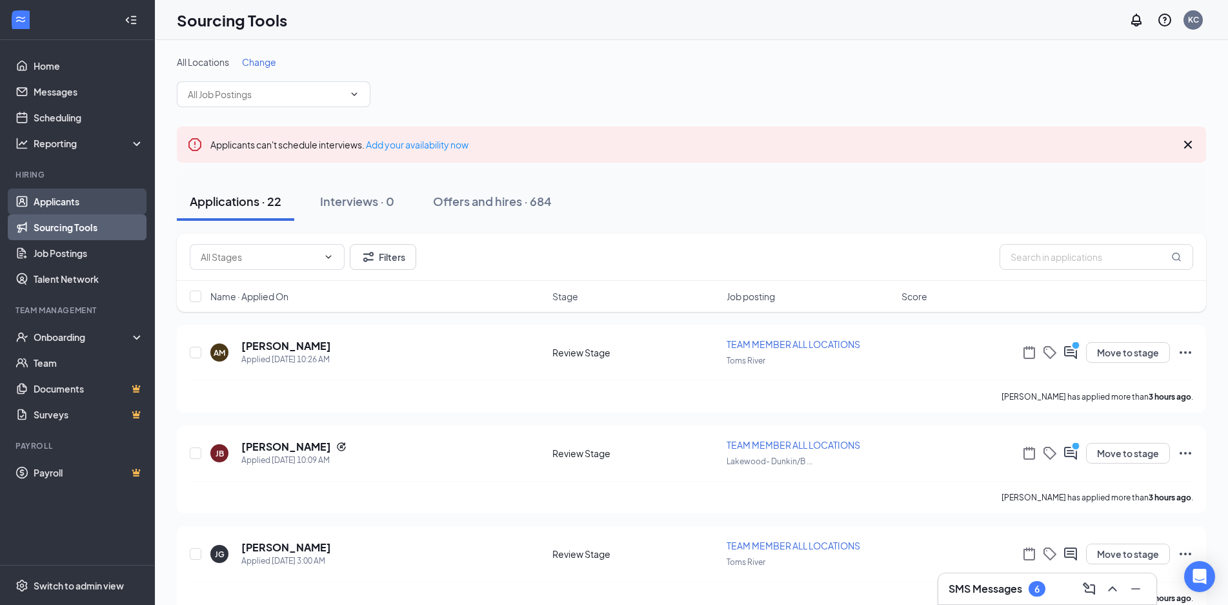
click at [97, 203] on link "Applicants" at bounding box center [89, 201] width 110 height 26
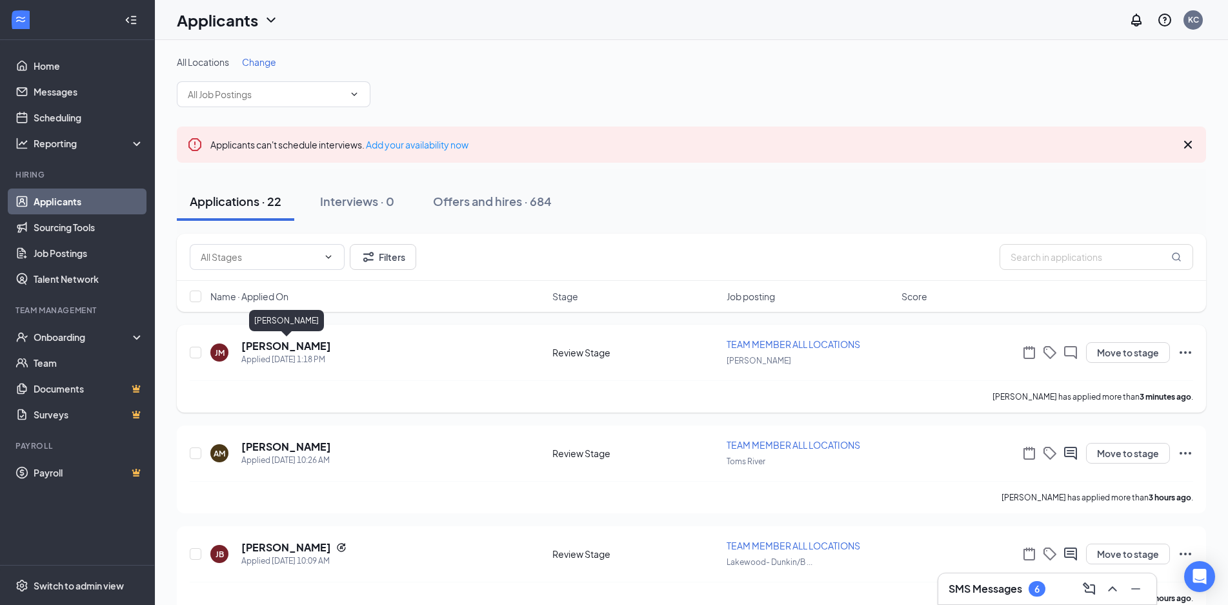
click at [269, 346] on h5 "James Miserendino" at bounding box center [286, 346] width 90 height 14
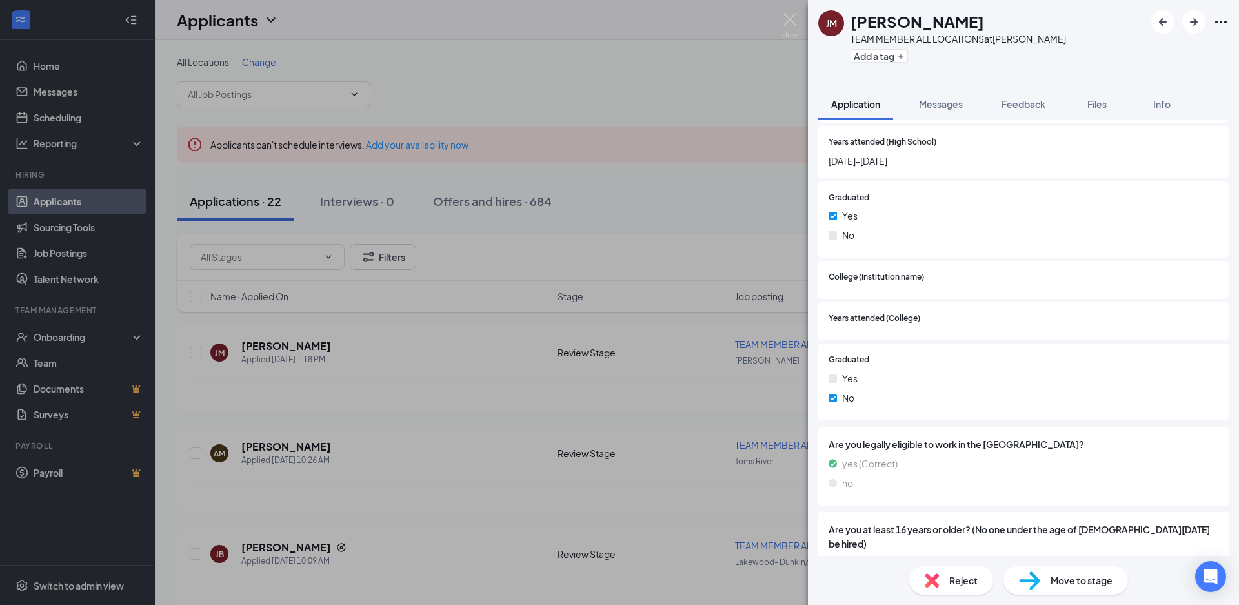
scroll to position [1803, 0]
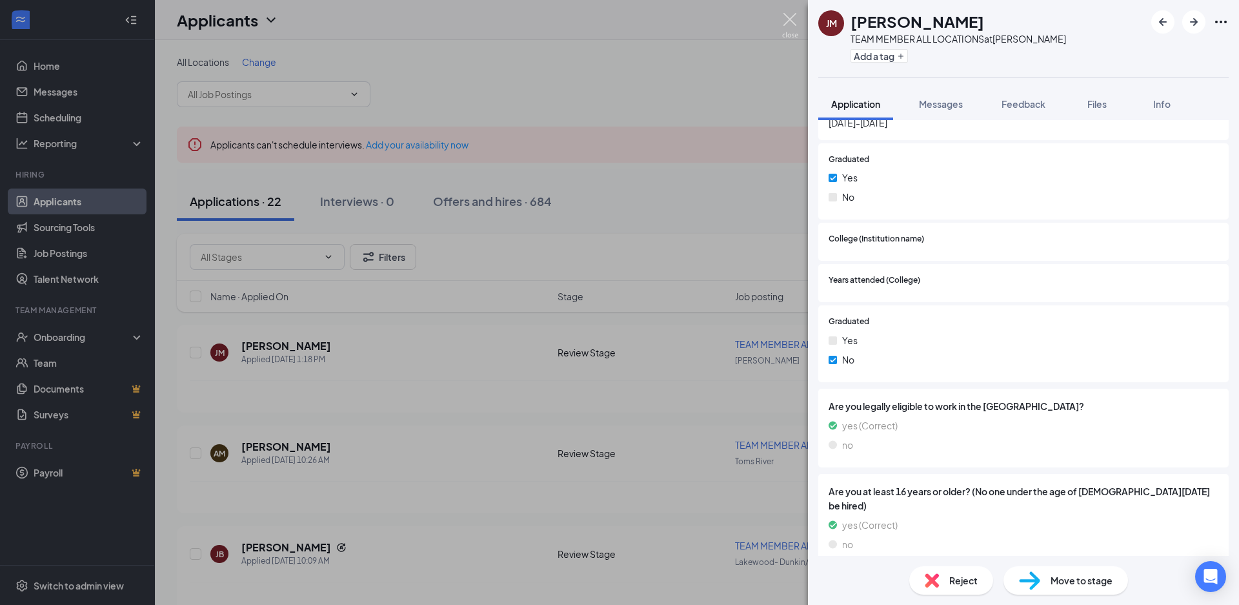
click at [795, 21] on img at bounding box center [790, 25] width 16 height 25
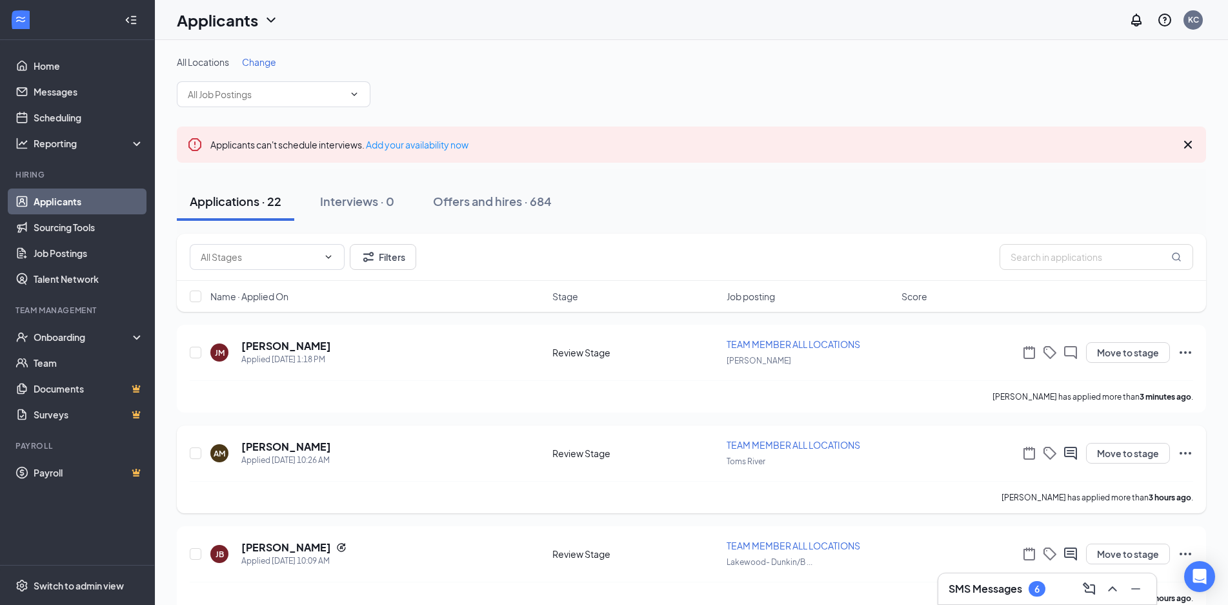
click at [1078, 450] on div at bounding box center [1070, 452] width 15 height 15
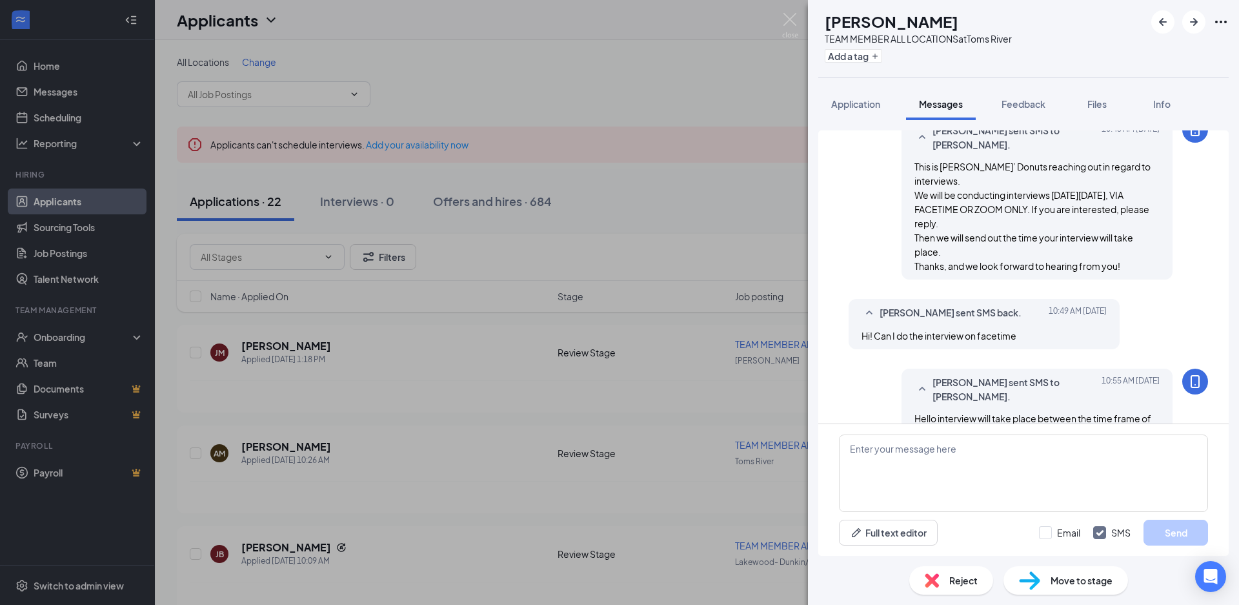
scroll to position [212, 0]
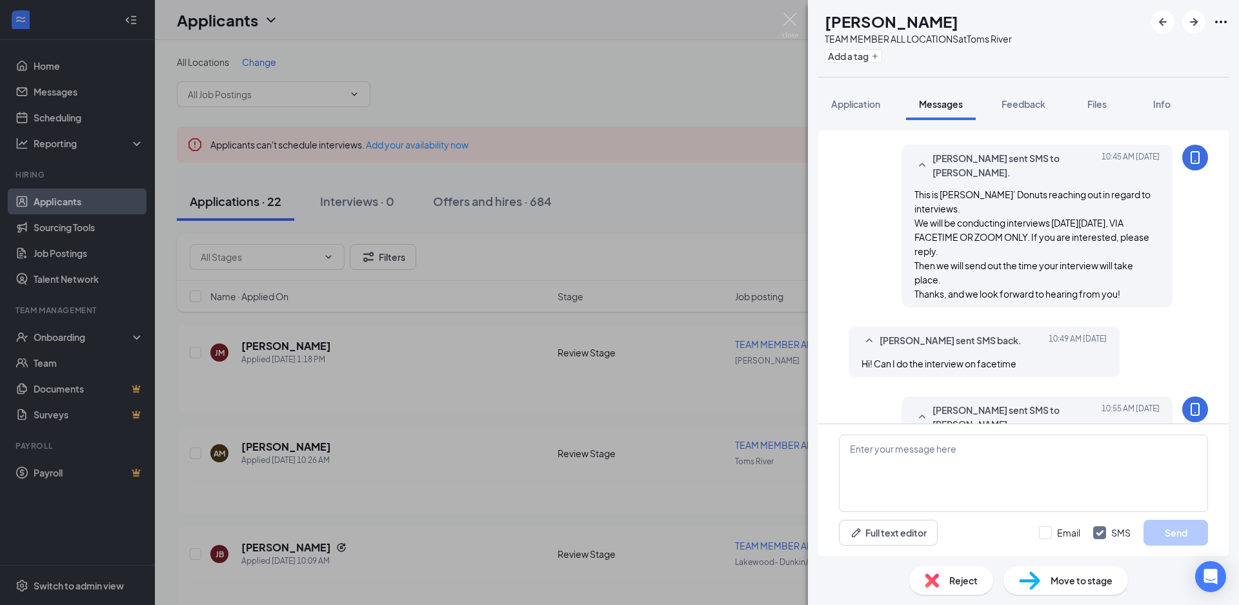
drag, startPoint x: 1116, startPoint y: 263, endPoint x: 898, endPoint y: 175, distance: 234.5
click at [901, 175] on div "Katrina Cintron sent SMS to Alia Mangan. Today 10:45 AM This is Dunkin’ Donuts …" at bounding box center [1036, 226] width 271 height 163
click at [792, 15] on img at bounding box center [790, 25] width 16 height 25
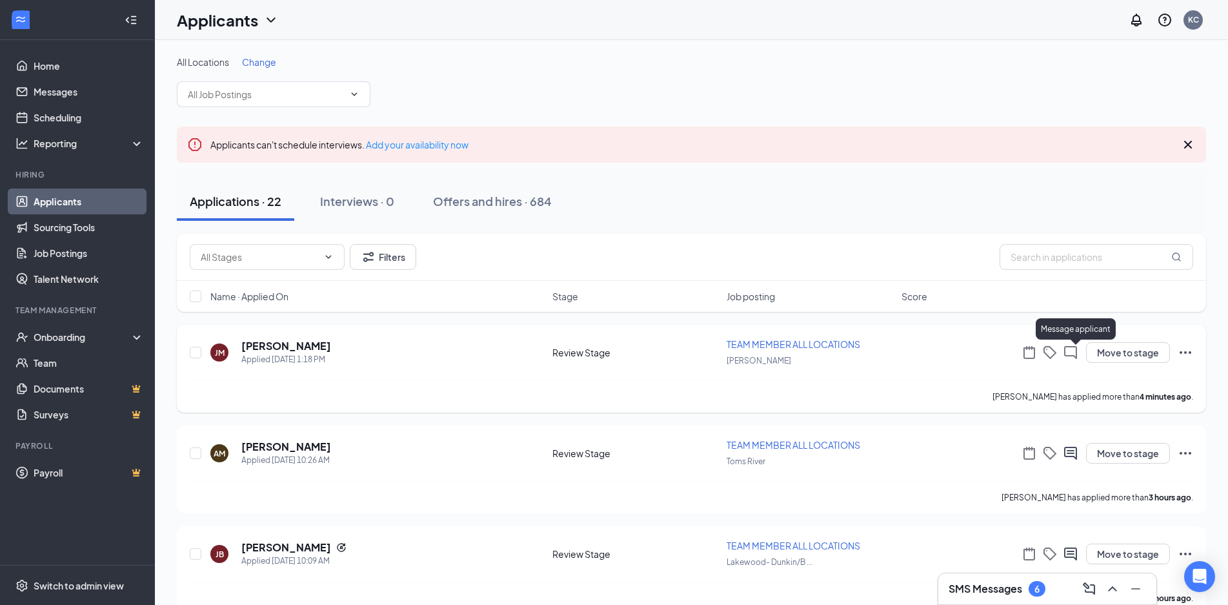
click at [1078, 351] on icon "ChatInactive" at bounding box center [1070, 352] width 15 height 15
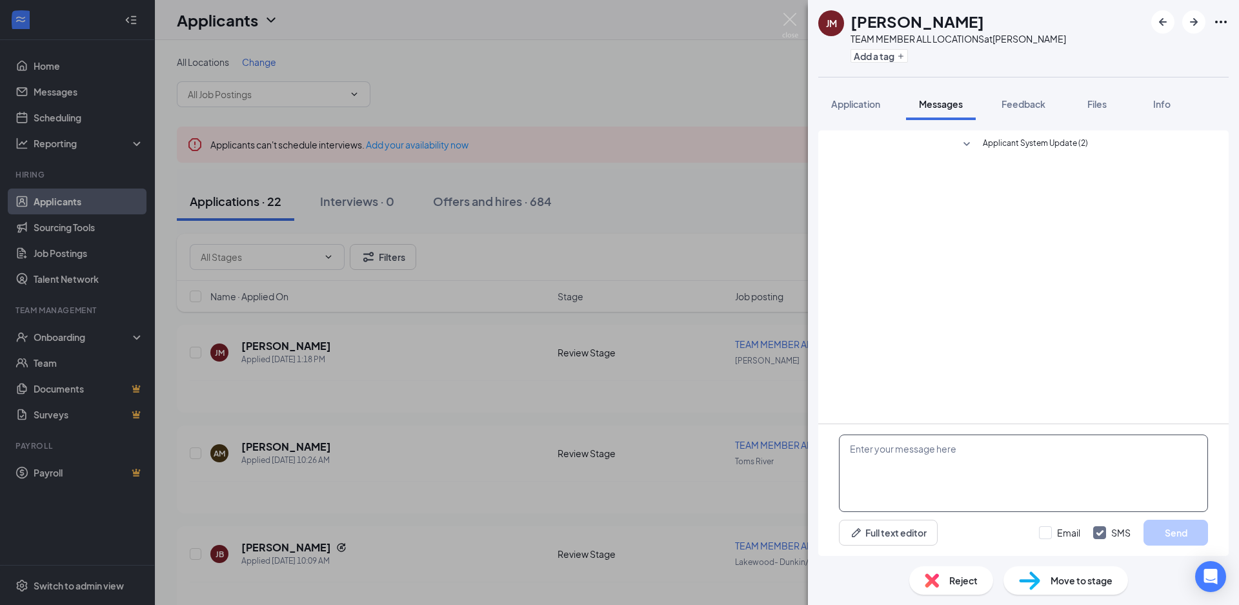
paste textarea "This is [PERSON_NAME]’ Donuts reaching out in regard to interviews. We will be …"
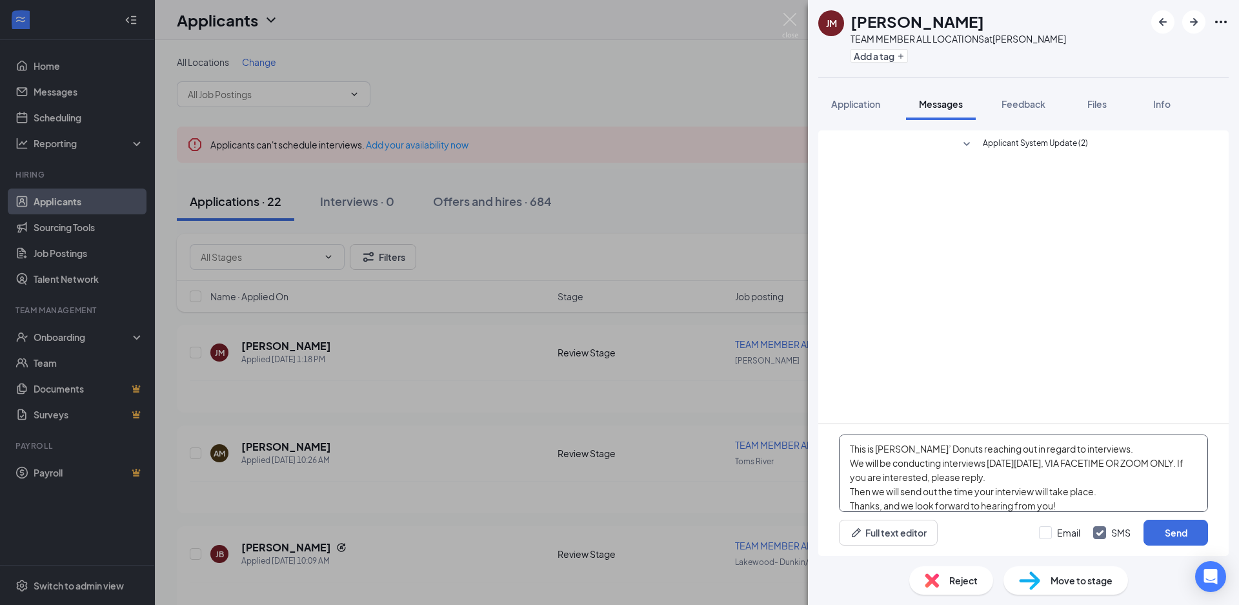
click at [1011, 456] on textarea "This is [PERSON_NAME]’ Donuts reaching out in regard to interviews. We will be …" at bounding box center [1023, 472] width 369 height 77
click at [1066, 477] on textarea "This is Dunkin’ Donuts reaching out in regard to interviews. We will be conduct…" at bounding box center [1023, 472] width 369 height 77
drag, startPoint x: 851, startPoint y: 492, endPoint x: 1111, endPoint y: 495, distance: 260.1
click at [1111, 495] on textarea "This is Dunkin’ Donuts reaching out in regard to interviews. We will be conduct…" at bounding box center [1023, 472] width 369 height 77
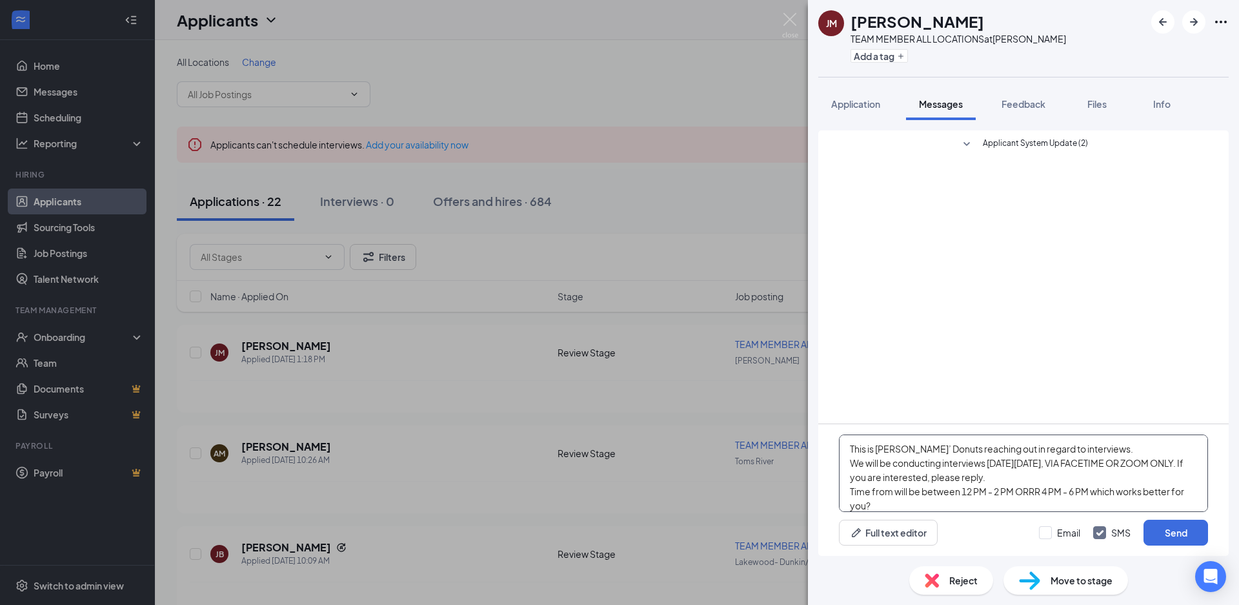
scroll to position [22, 0]
drag, startPoint x: 1119, startPoint y: 507, endPoint x: 1125, endPoint y: 565, distance: 58.4
click at [1125, 565] on div "JM James Miserendino TEAM MEMBER ALL LOCATIONS at Howell Add a tag Application …" at bounding box center [1023, 302] width 431 height 605
type textarea "This is Dunkin’ Donuts reaching out in regard to interviews. We will be conduct…"
click at [1063, 529] on input "Email" at bounding box center [1059, 532] width 41 height 13
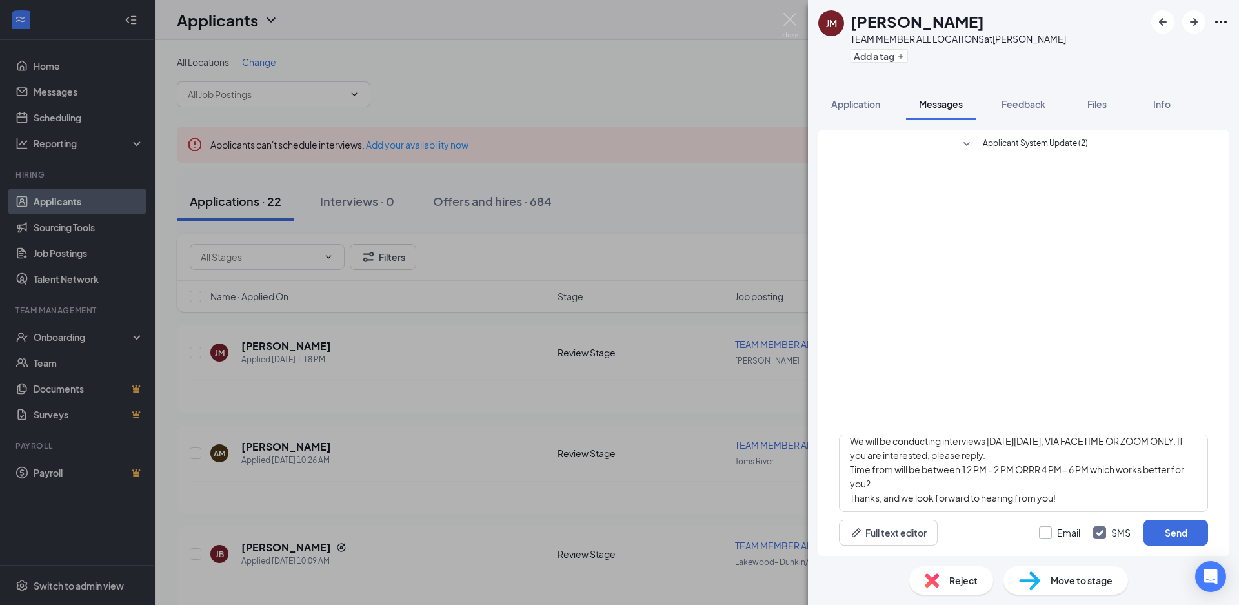
checkbox input "true"
click at [1165, 536] on button "Send" at bounding box center [1175, 532] width 65 height 26
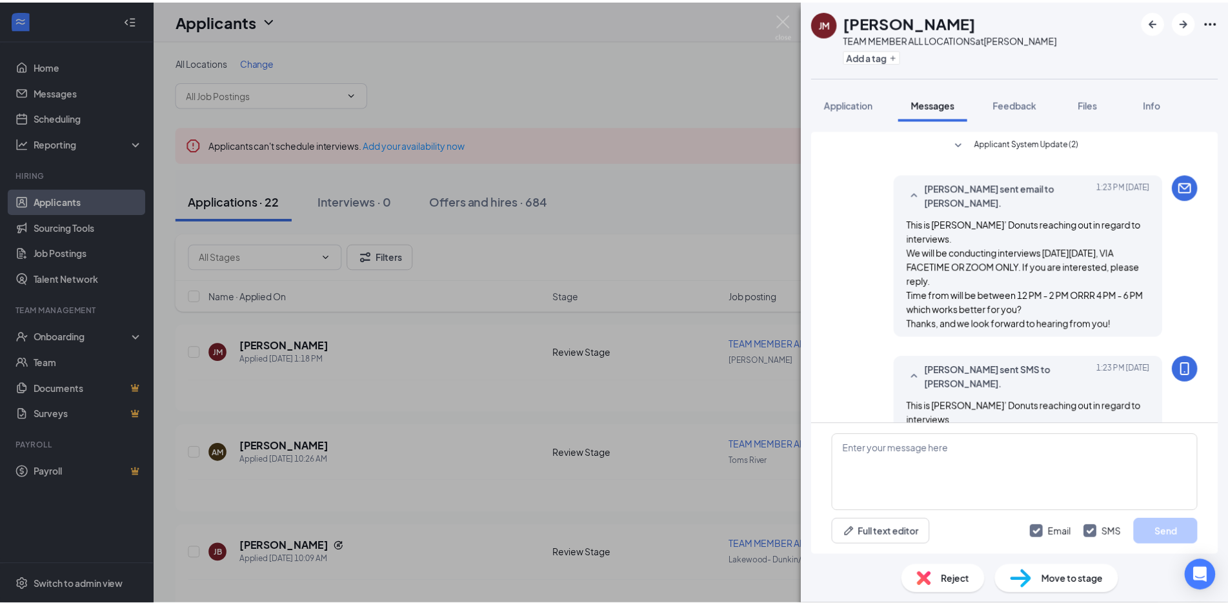
scroll to position [80, 0]
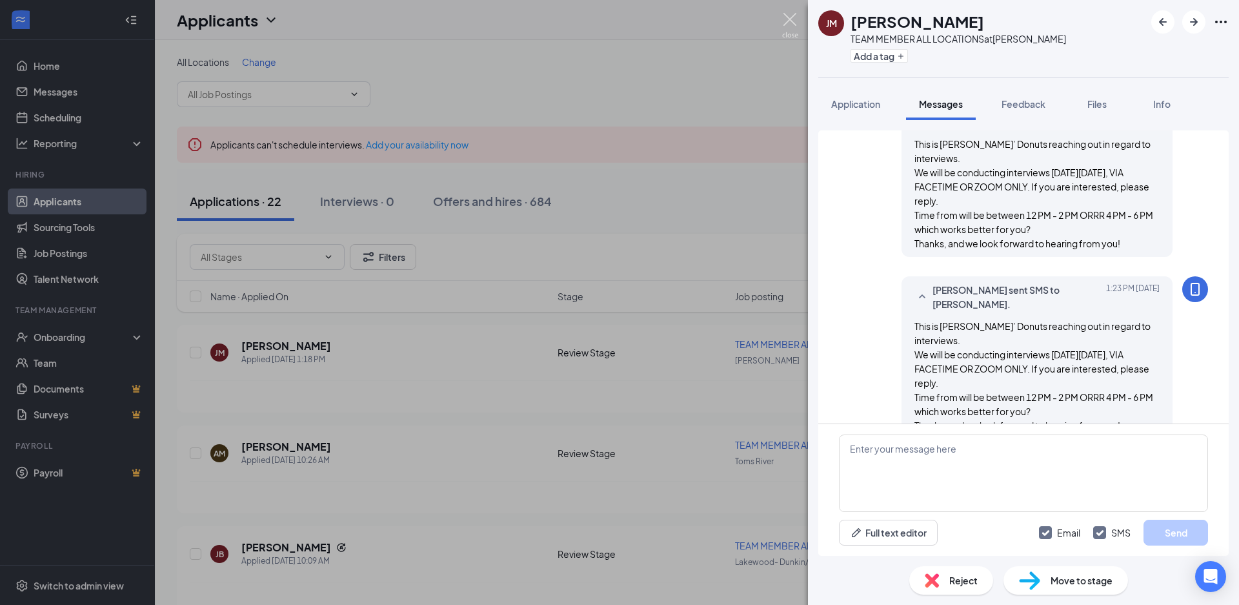
click at [789, 25] on img at bounding box center [790, 25] width 16 height 25
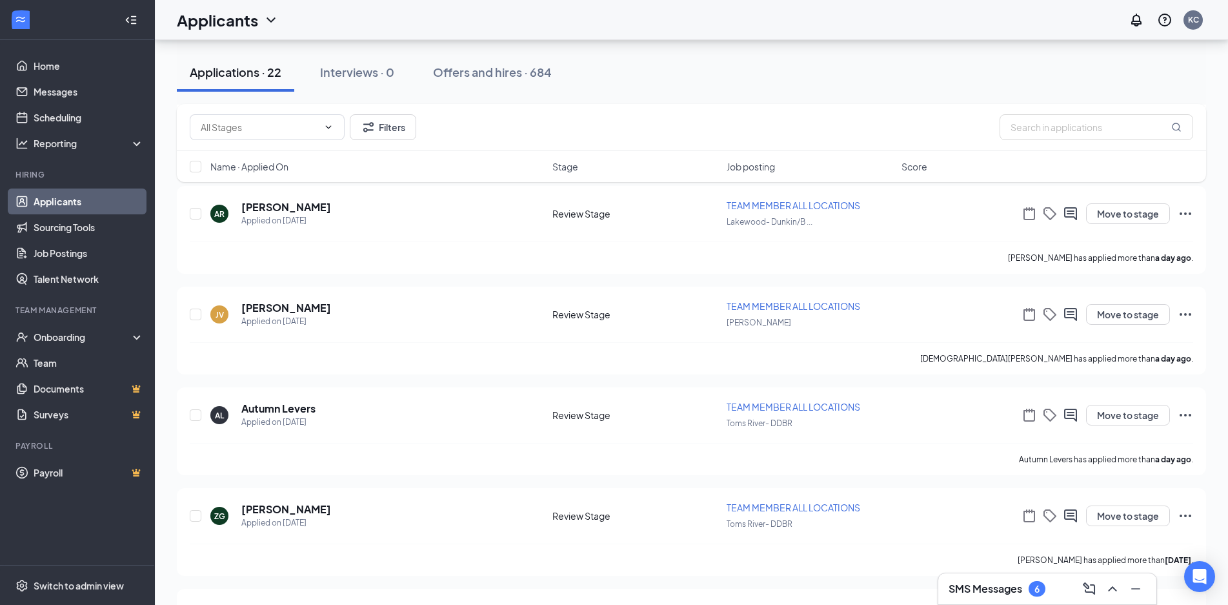
scroll to position [1035, 0]
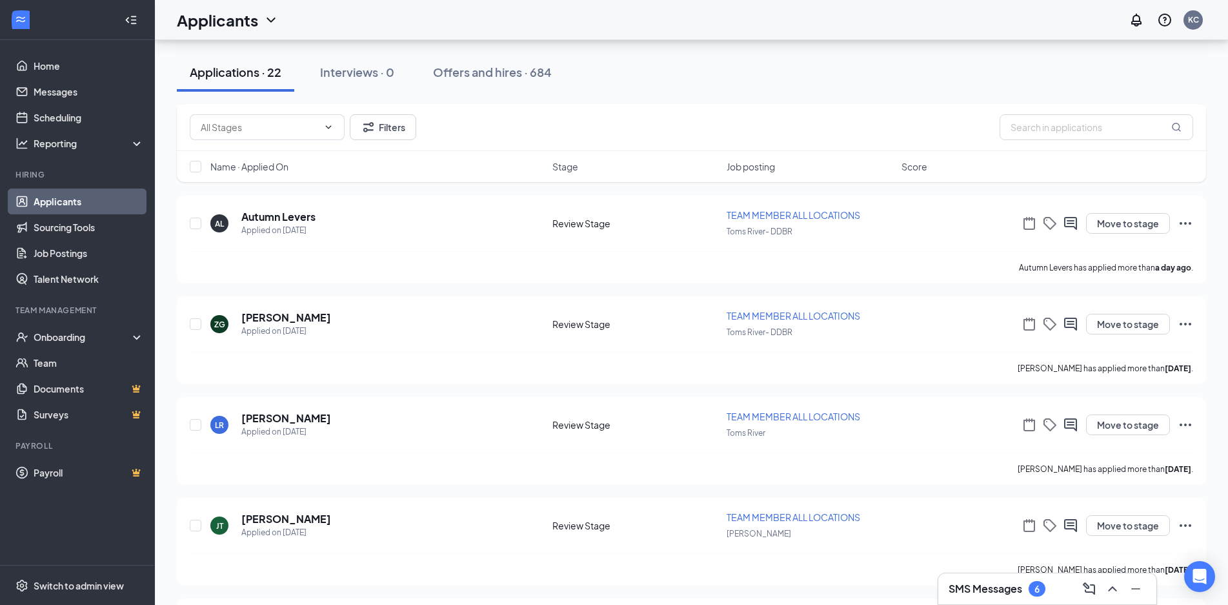
click at [1071, 592] on div "SMS Messages 6" at bounding box center [1047, 588] width 197 height 21
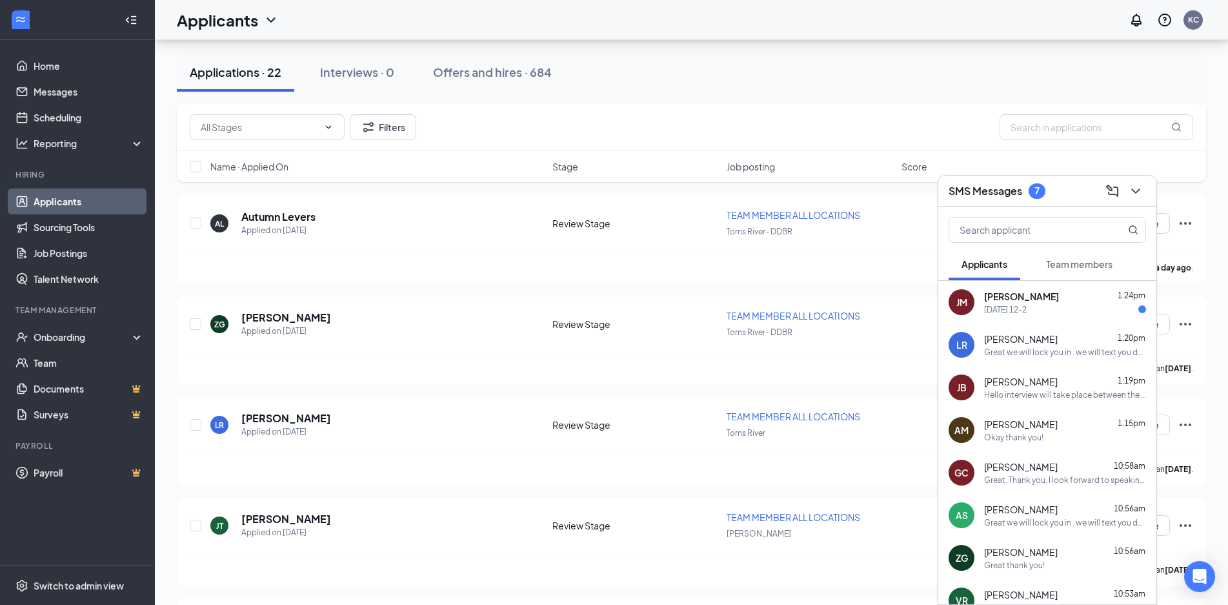
click at [1049, 469] on span "Genice Cassidy" at bounding box center [1021, 466] width 74 height 13
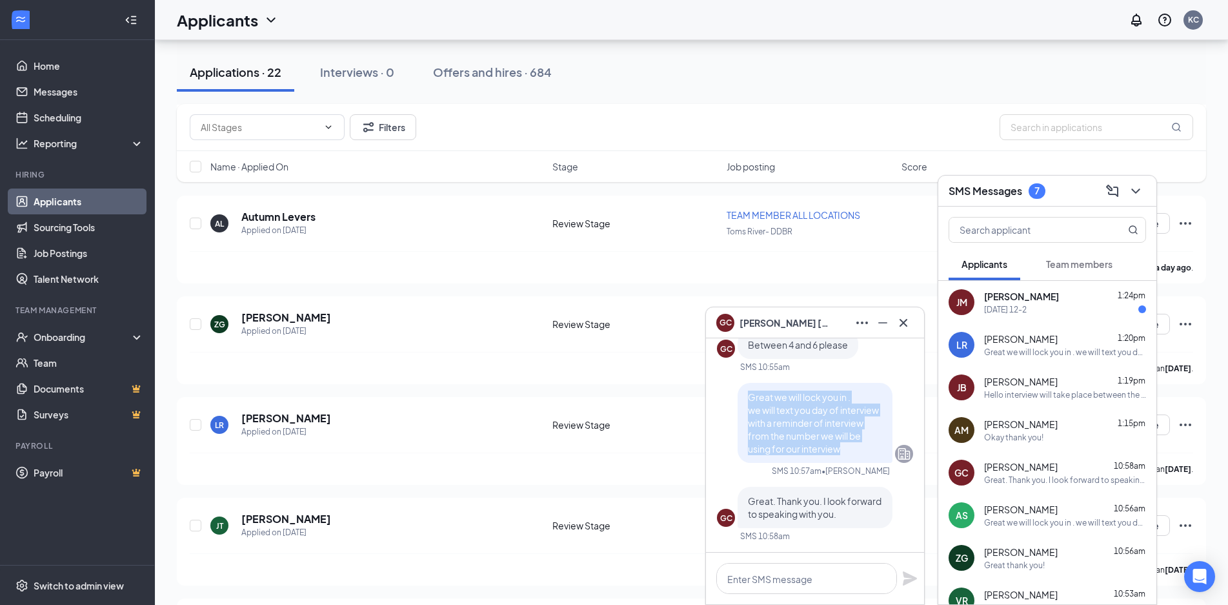
drag, startPoint x: 847, startPoint y: 450, endPoint x: 748, endPoint y: 392, distance: 114.9
click at [748, 396] on p "Great we will lock you in . we will text you day of interview with a reminder o…" at bounding box center [815, 422] width 134 height 65
copy span "Great we will lock you in . we will text you day of interview with a reminder o…"
click at [1002, 309] on div "Wednesday 12-2" at bounding box center [1005, 309] width 43 height 11
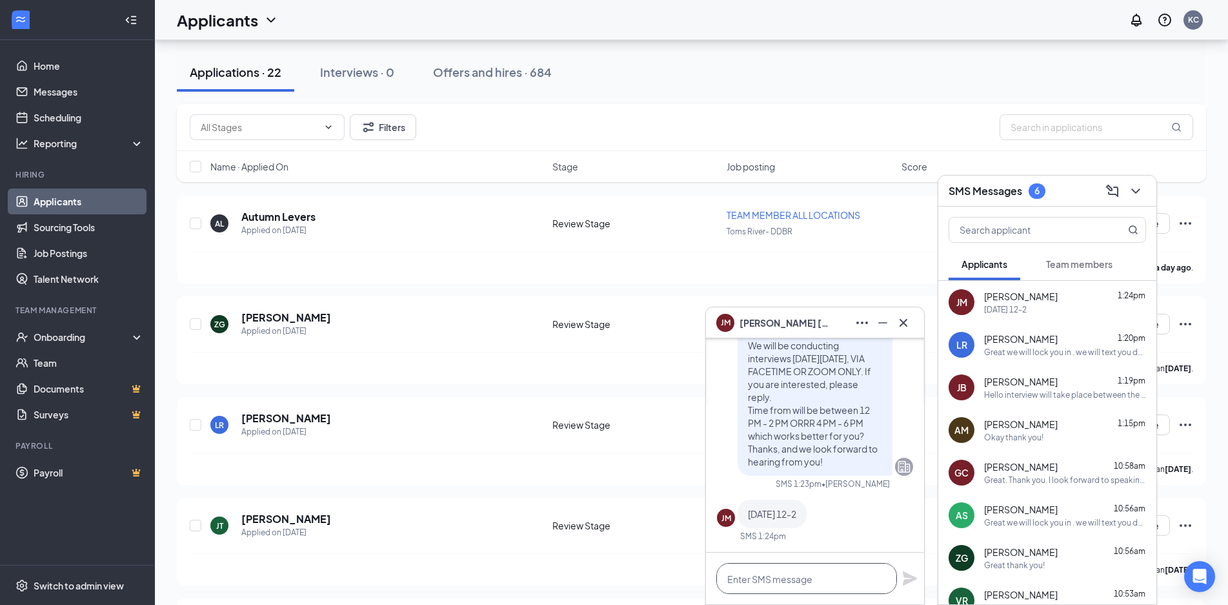
paste textarea "Great we will lock you in . we will text you day of interview with a reminder o…"
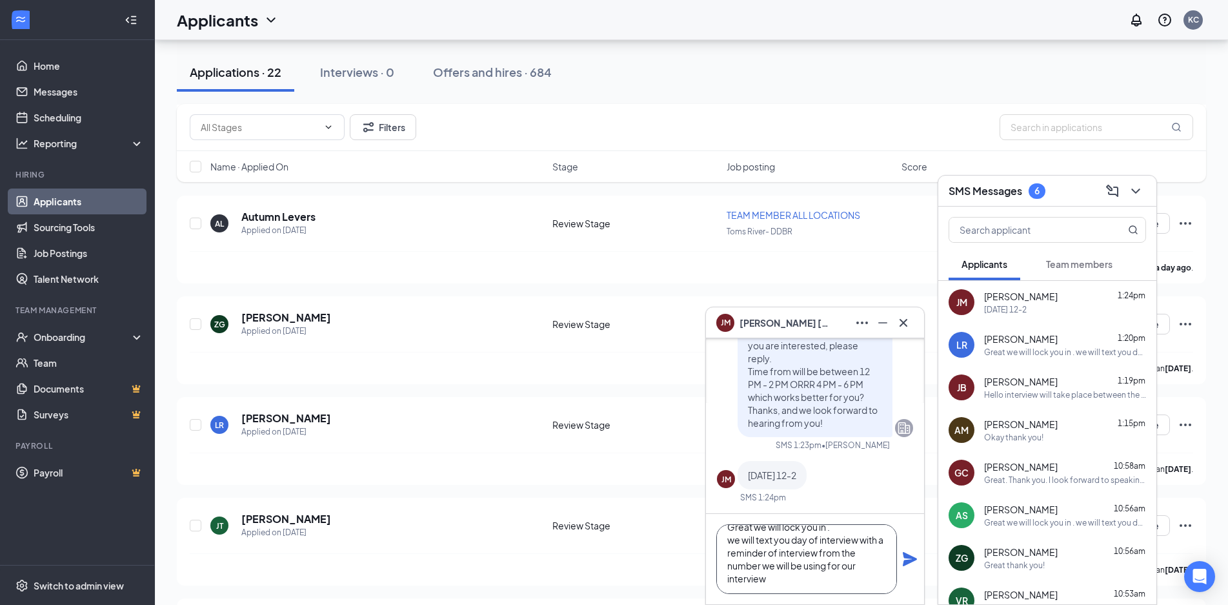
type textarea "Great we will lock you in . we will text you day of interview with a reminder o…"
click at [909, 561] on icon "Plane" at bounding box center [910, 559] width 14 height 14
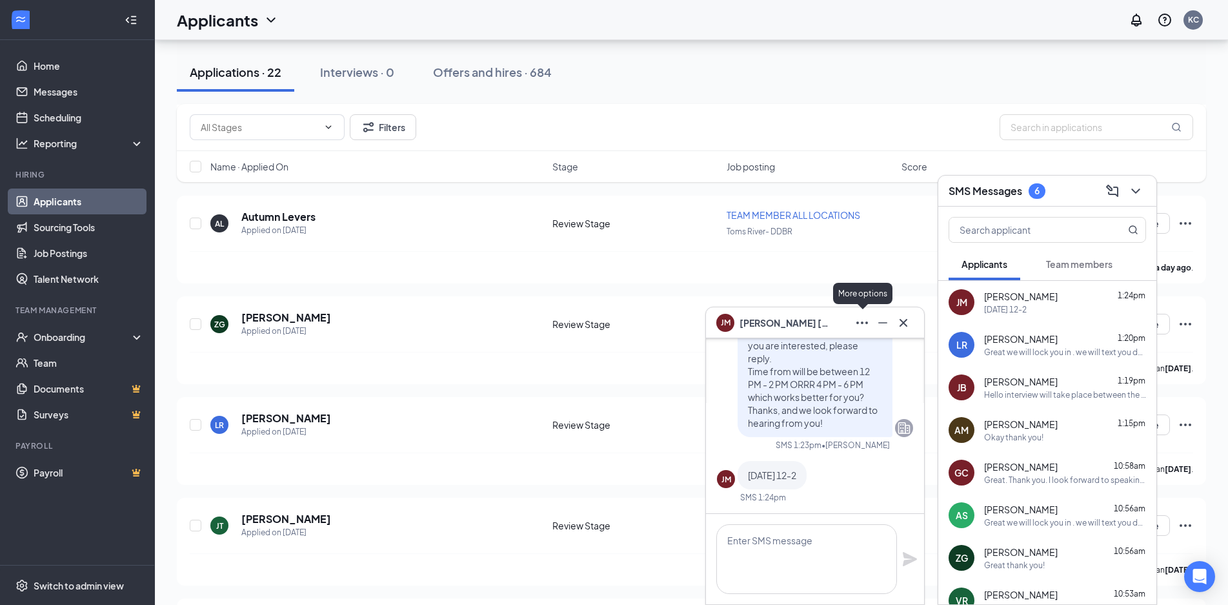
scroll to position [0, 0]
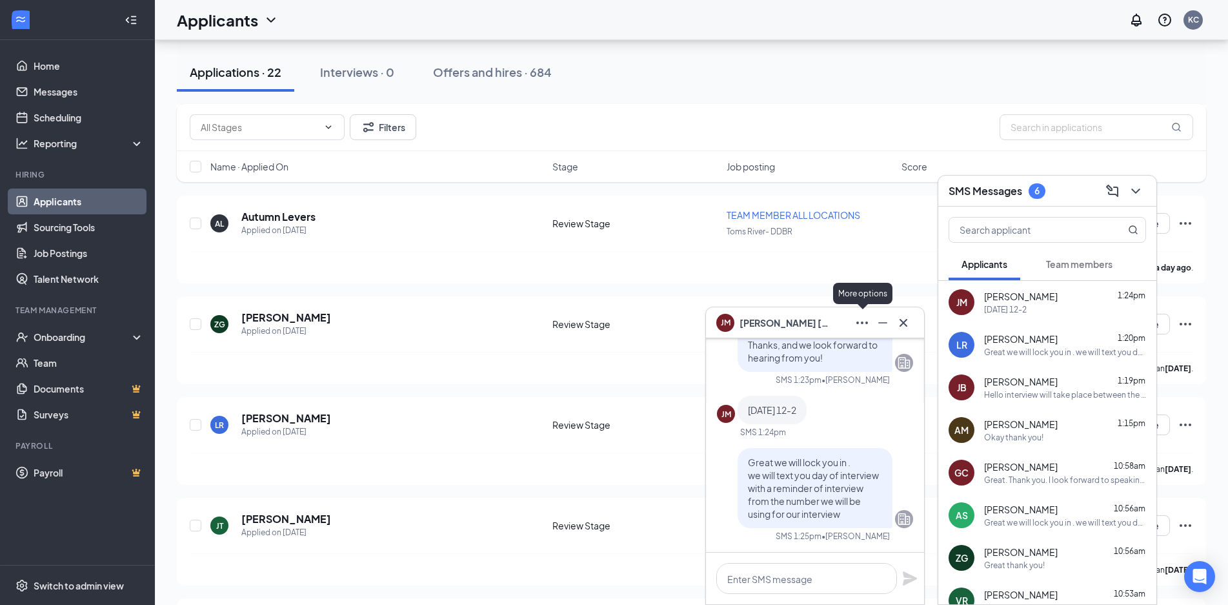
click at [865, 319] on icon "Ellipses" at bounding box center [861, 322] width 15 height 15
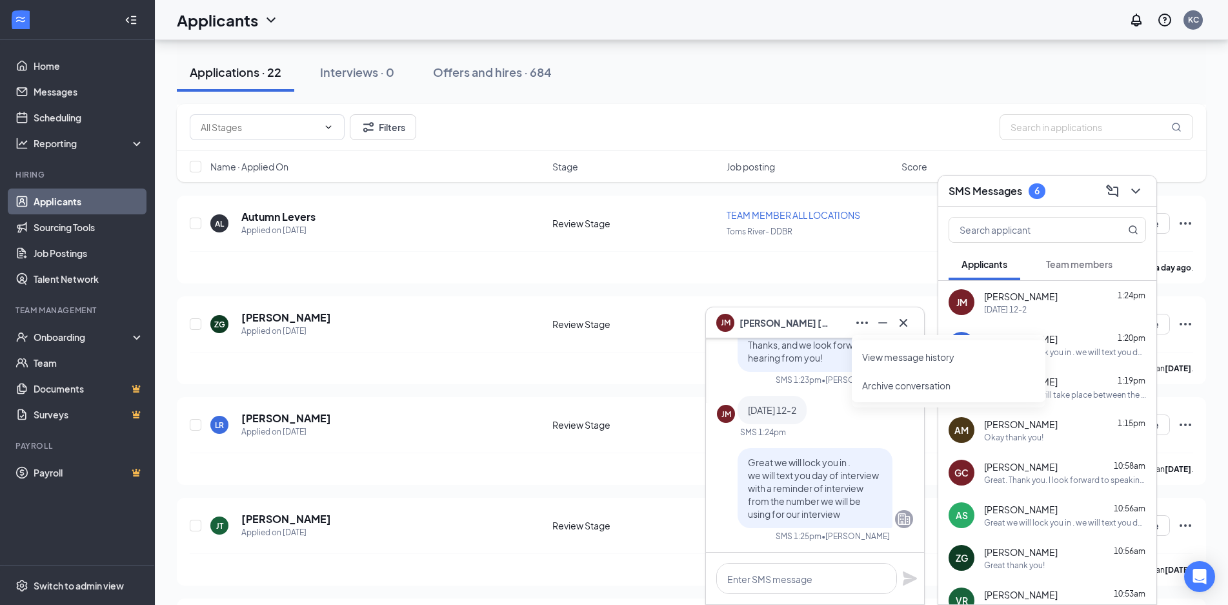
click at [872, 357] on link "View message history" at bounding box center [948, 356] width 173 height 13
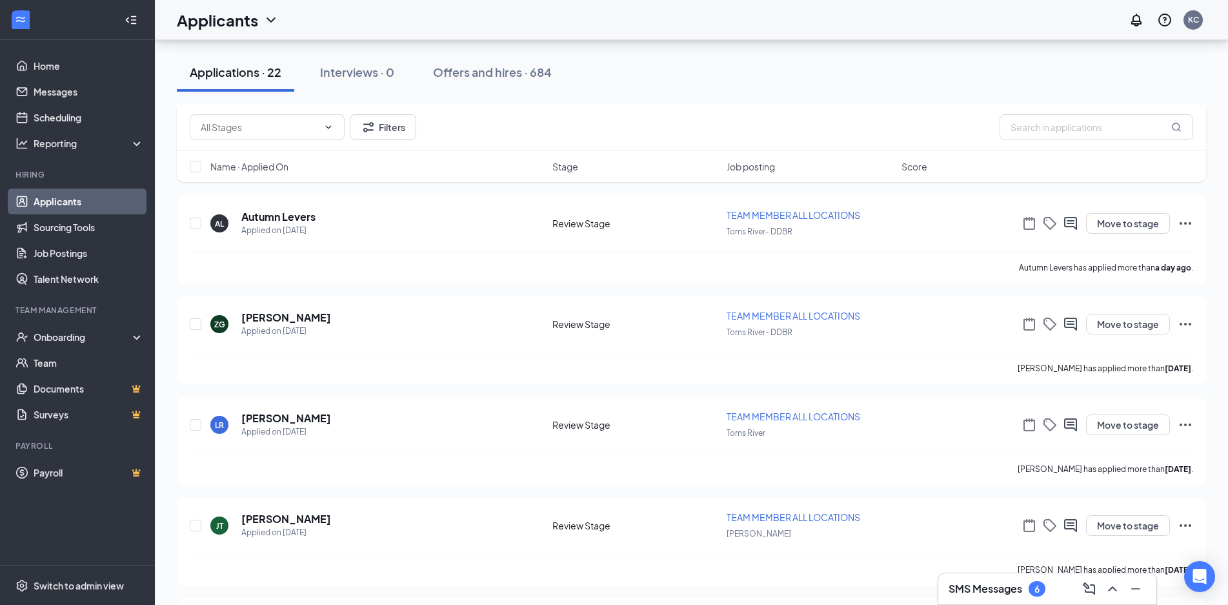
click at [980, 586] on h3 "SMS Messages" at bounding box center [986, 588] width 74 height 14
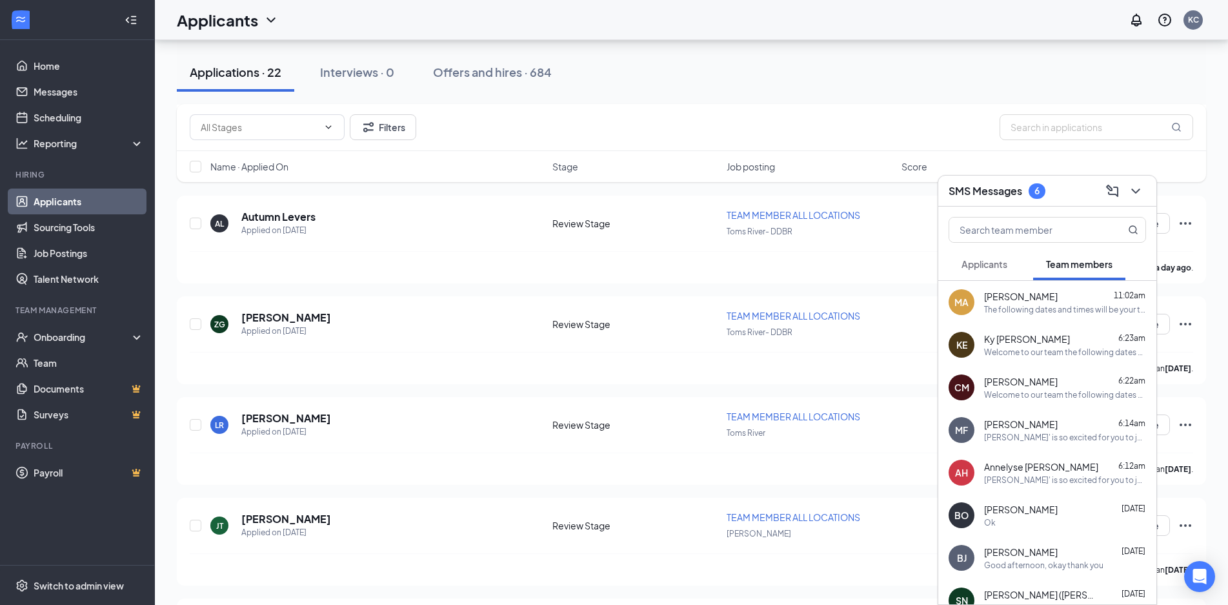
click at [973, 261] on span "Applicants" at bounding box center [984, 264] width 46 height 12
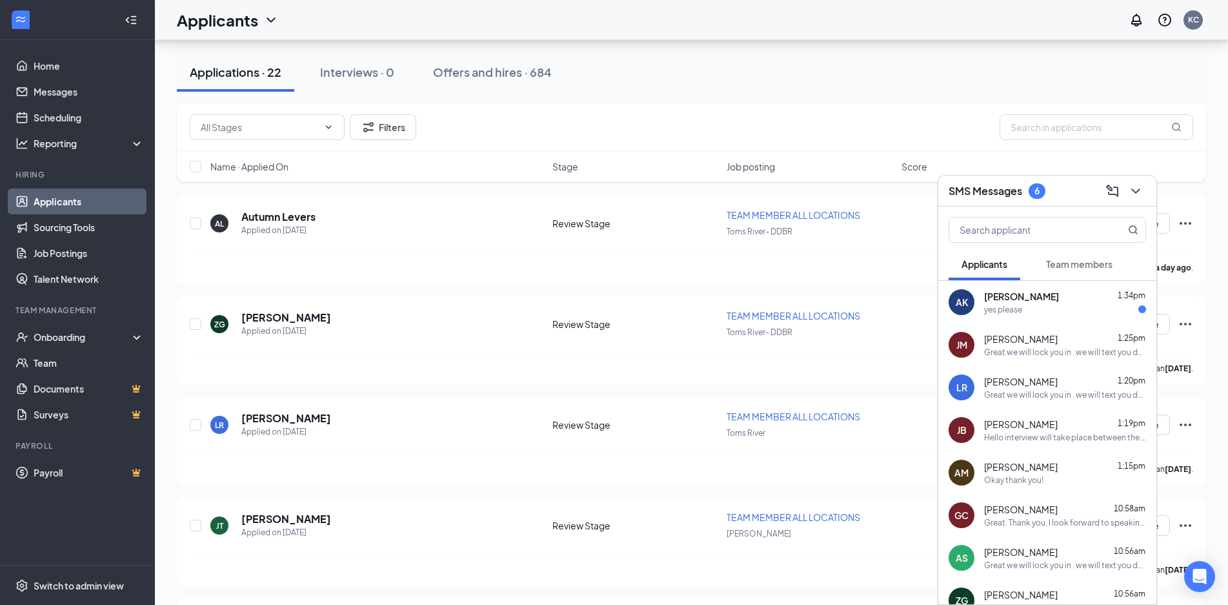
click at [1061, 306] on div "yes please" at bounding box center [1065, 309] width 162 height 11
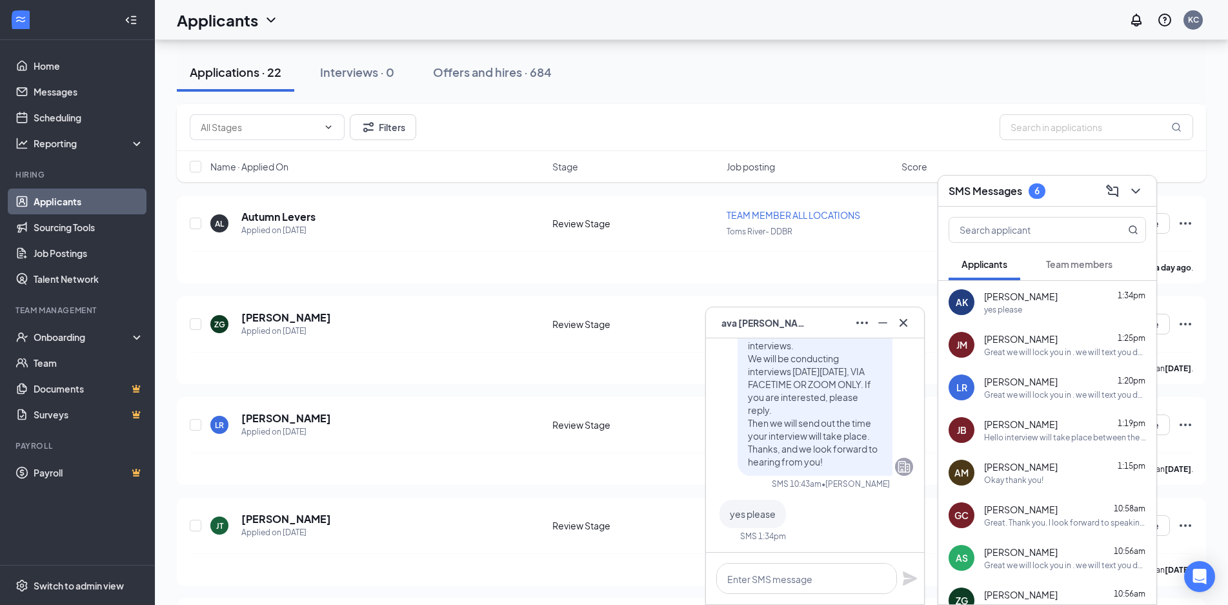
click at [1006, 385] on span "Leonard Reed" at bounding box center [1021, 381] width 74 height 13
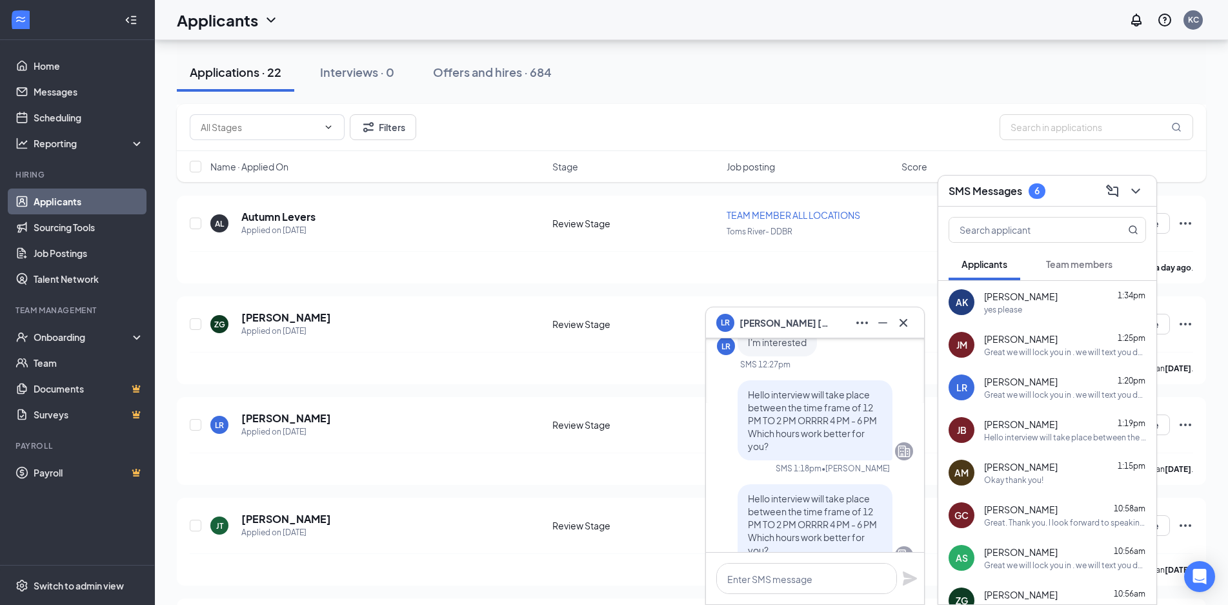
scroll to position [-350, 0]
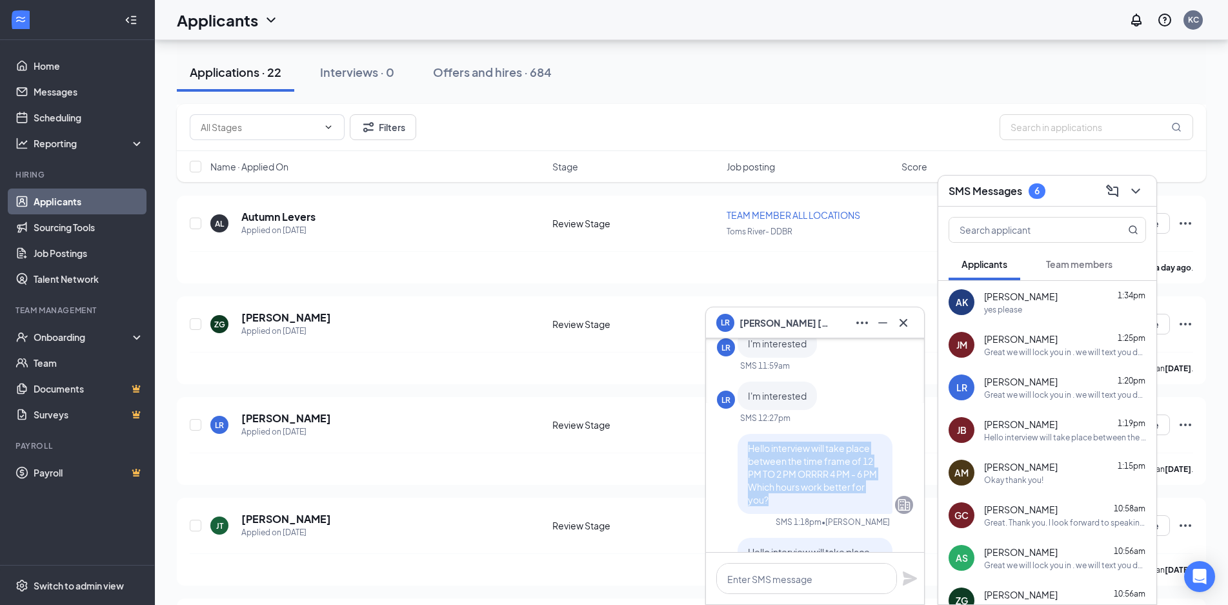
drag, startPoint x: 779, startPoint y: 499, endPoint x: 761, endPoint y: 445, distance: 56.3
click at [742, 445] on div "Hello interview will take place between the time frame of 12 PM TO 2 PM ORRRR 4…" at bounding box center [815, 474] width 155 height 80
copy span "Hello interview will take place between the time frame of 12 PM TO 2 PM ORRRR 4…"
click at [1030, 317] on div "AK ava kennedy 1:34pm yes please" at bounding box center [1047, 302] width 218 height 43
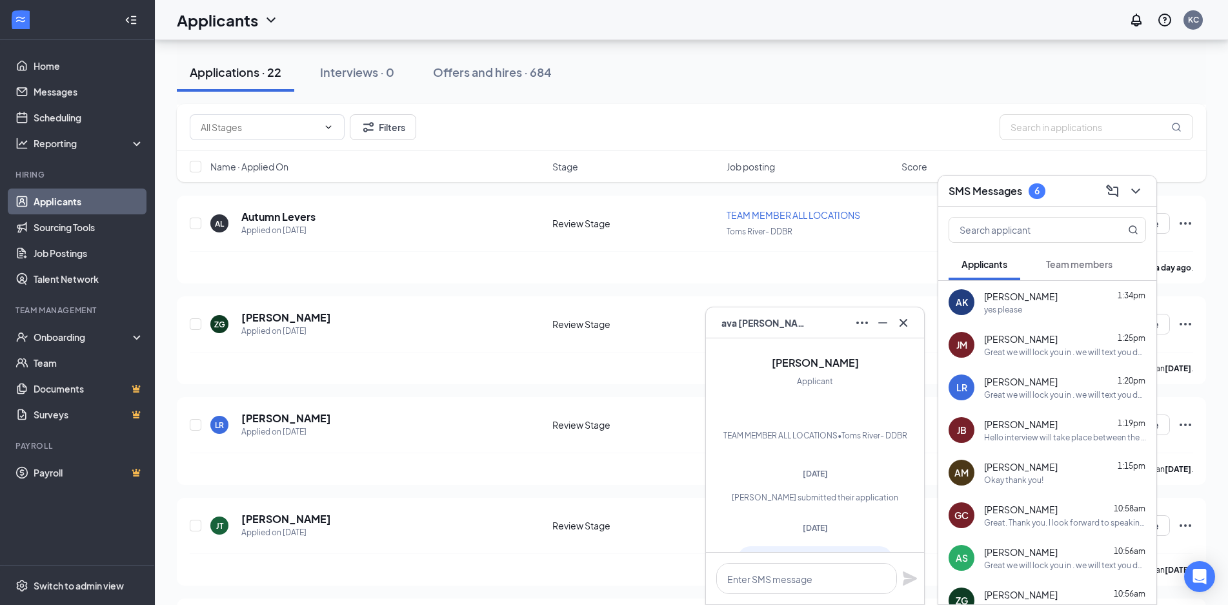
scroll to position [-292, 0]
paste textarea "Hello interview will take place between the time frame of 12 PM TO 2 PM ORRRR 4…"
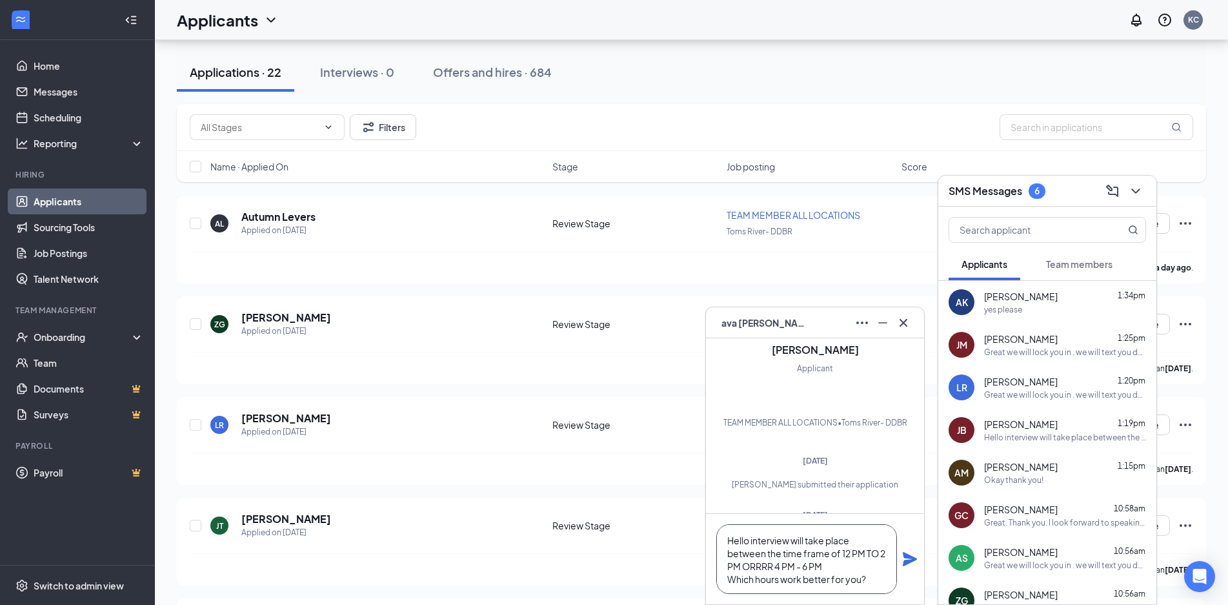
scroll to position [1, 0]
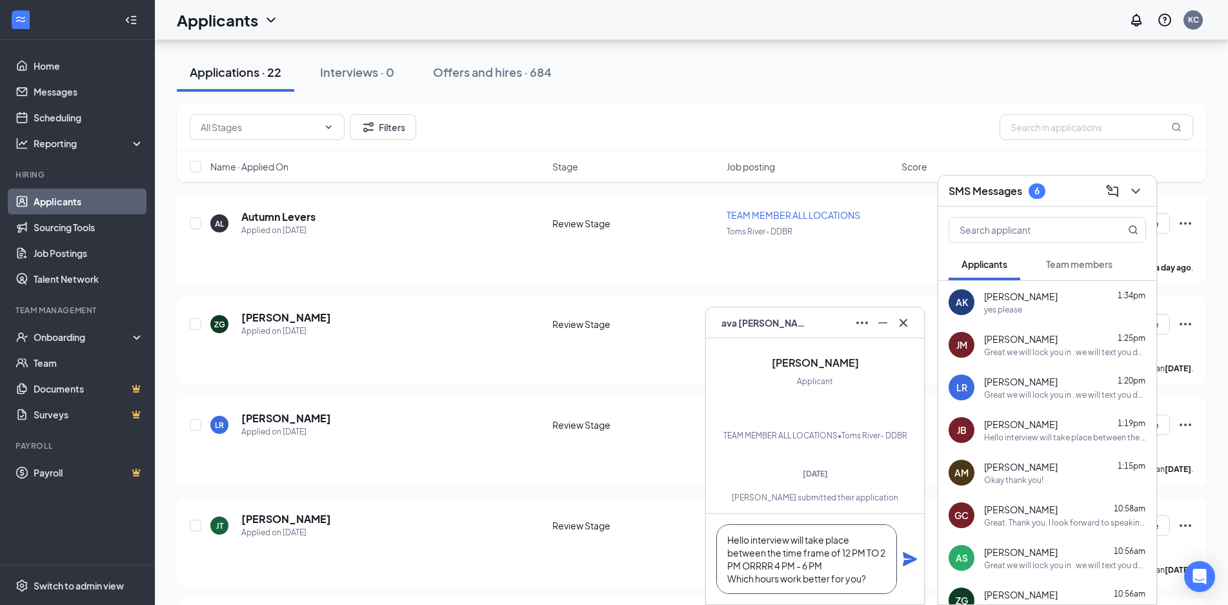
type textarea "Hello interview will take place between the time frame of 12 PM TO 2 PM ORRRR 4…"
click at [903, 561] on icon "Plane" at bounding box center [909, 558] width 15 height 15
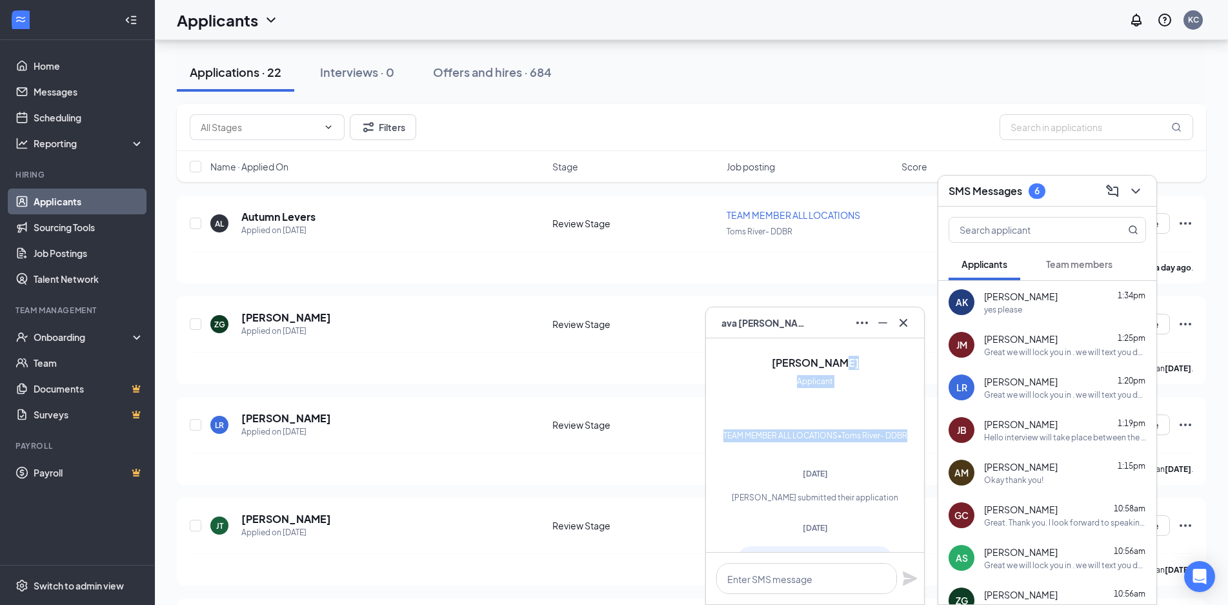
drag, startPoint x: 924, startPoint y: 362, endPoint x: 913, endPoint y: 417, distance: 55.9
click at [913, 417] on div "AK ava kennedy AK ava kennedy Applicant TEAM MEMBER ALL LOCATIONS • Toms River-…" at bounding box center [814, 456] width 219 height 298
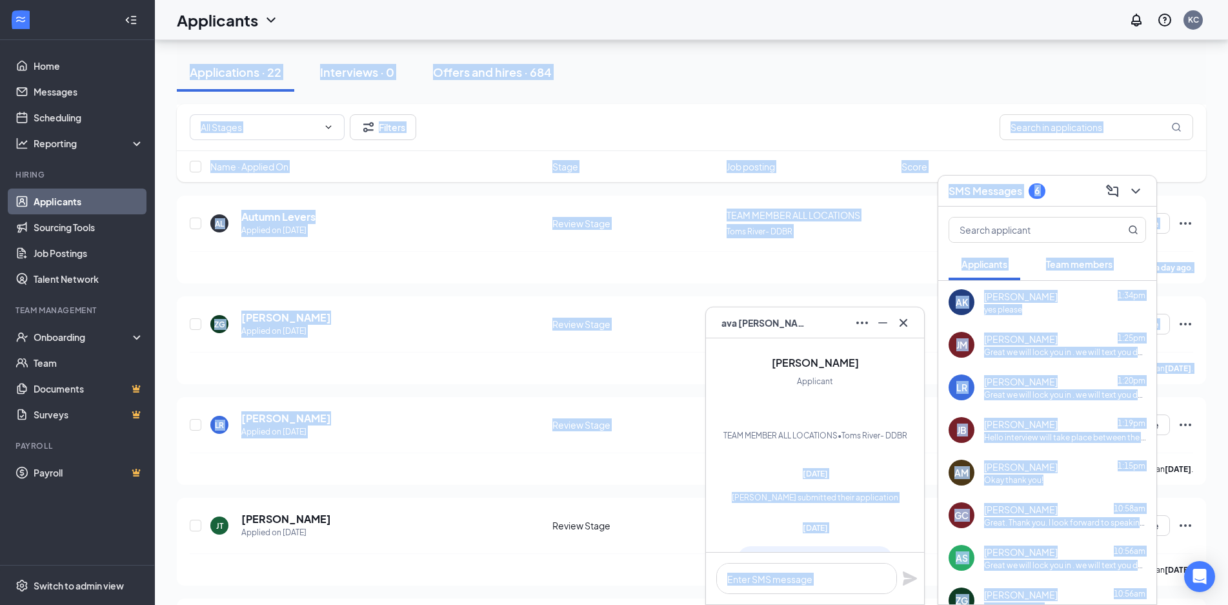
drag, startPoint x: 925, startPoint y: 397, endPoint x: 923, endPoint y: 419, distance: 21.4
click at [922, 454] on div "AK ava kennedy AK ava kennedy Applicant TEAM MEMBER ALL LOCATIONS • Toms River-…" at bounding box center [691, 256] width 1073 height 2502
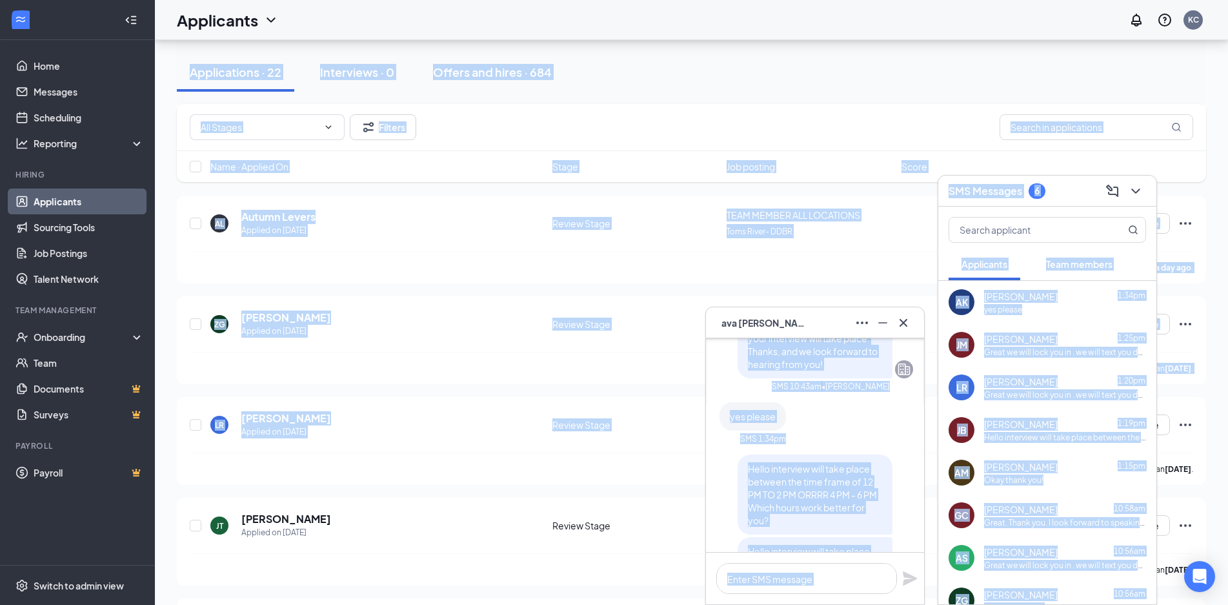
scroll to position [0, 0]
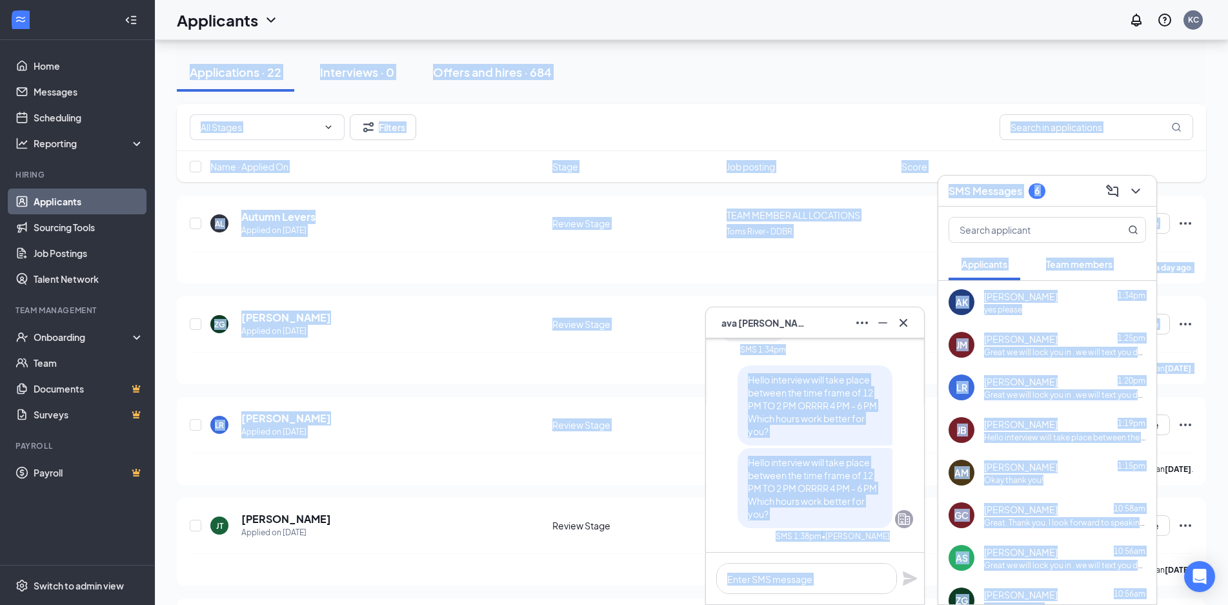
click at [890, 478] on div "Hello interview will take place between the time frame of 12 PM TO 2 PM ORRRR 4…" at bounding box center [815, 488] width 155 height 80
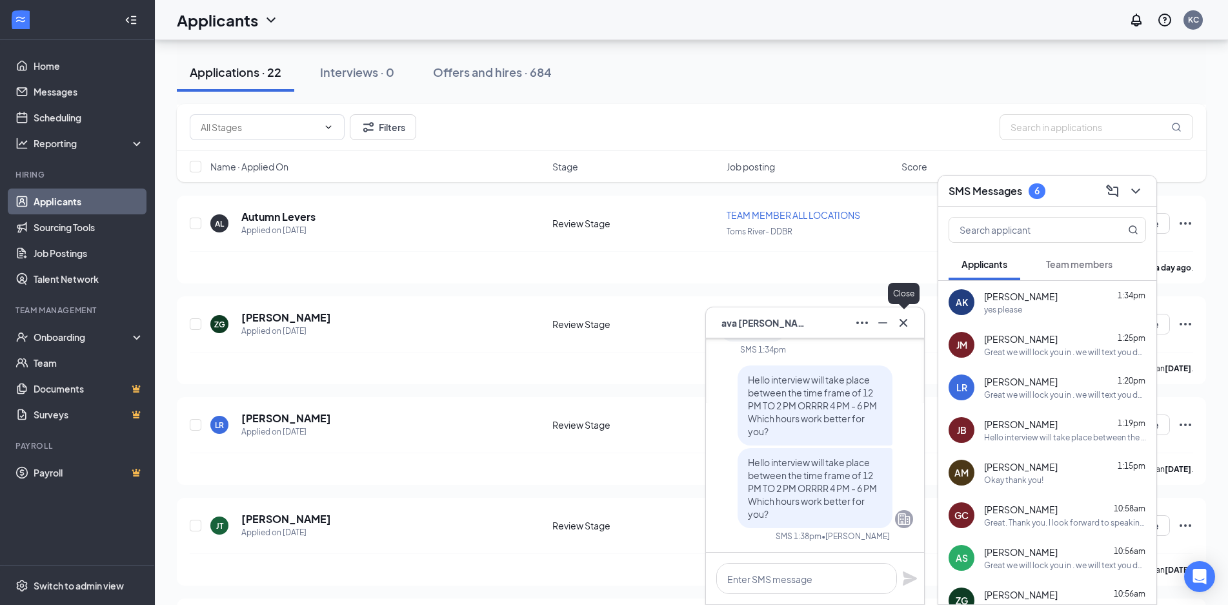
click at [898, 316] on icon "Cross" at bounding box center [903, 322] width 15 height 15
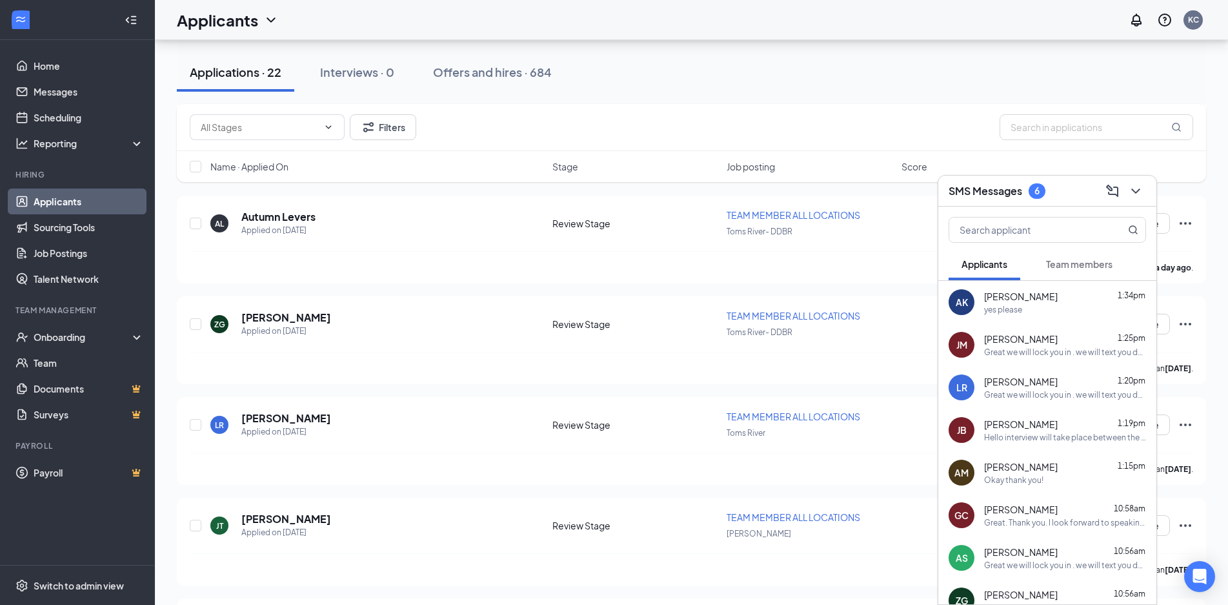
click at [1021, 296] on span "ava kennedy" at bounding box center [1021, 296] width 74 height 13
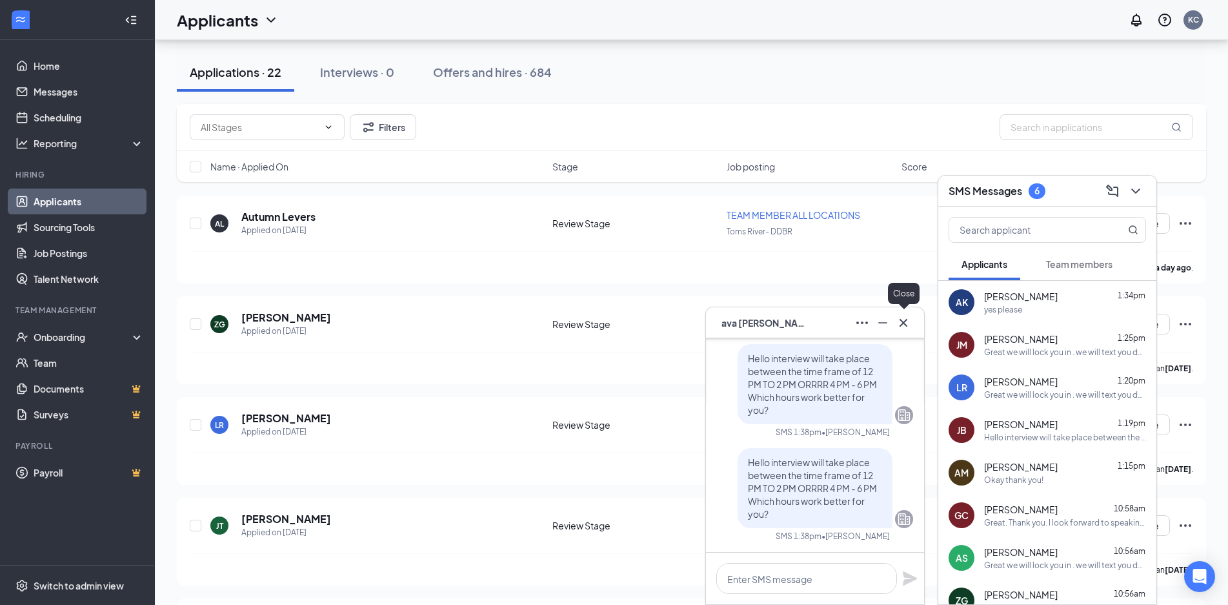
click at [907, 329] on icon "Cross" at bounding box center [903, 322] width 15 height 15
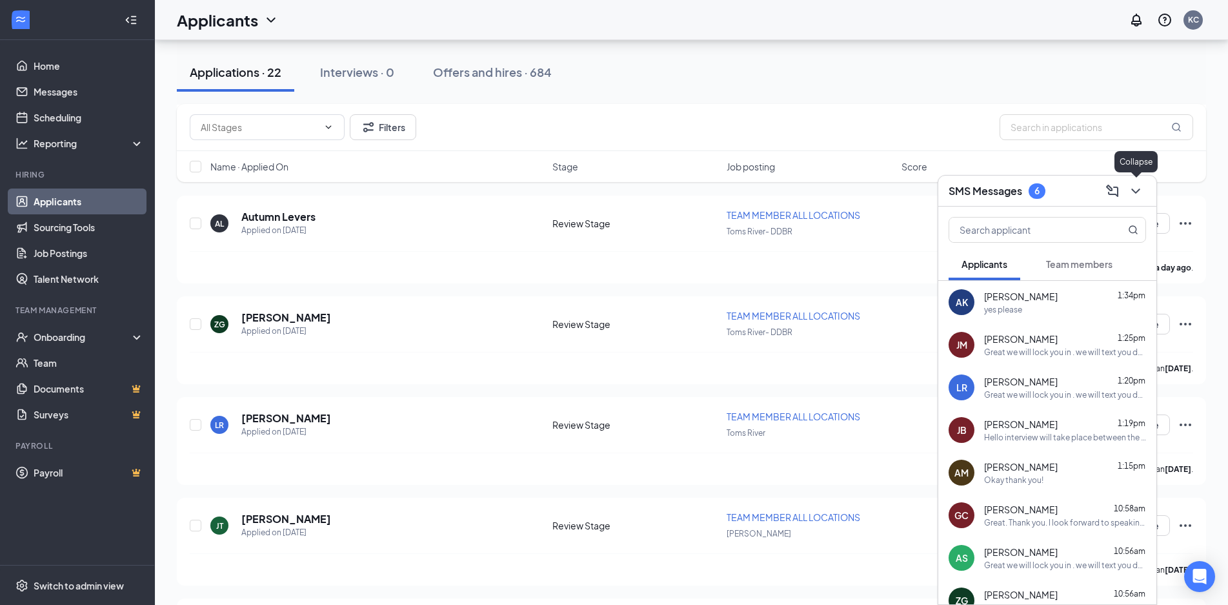
click at [1134, 188] on icon "ChevronDown" at bounding box center [1135, 190] width 15 height 15
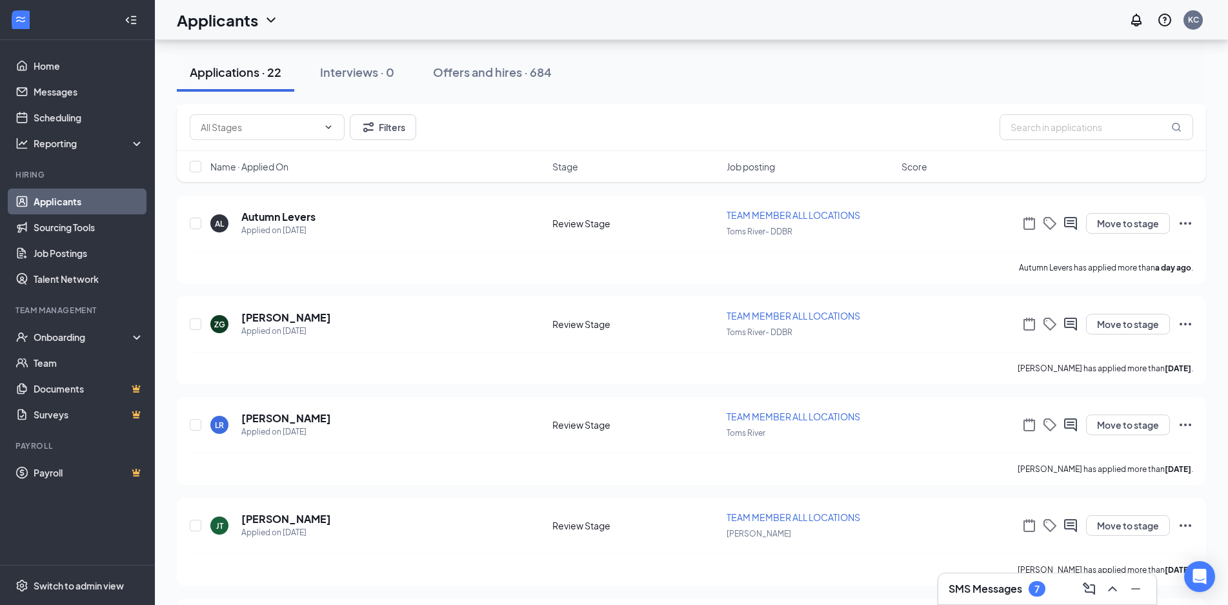
click at [1003, 598] on div "SMS Messages 7" at bounding box center [1047, 588] width 197 height 21
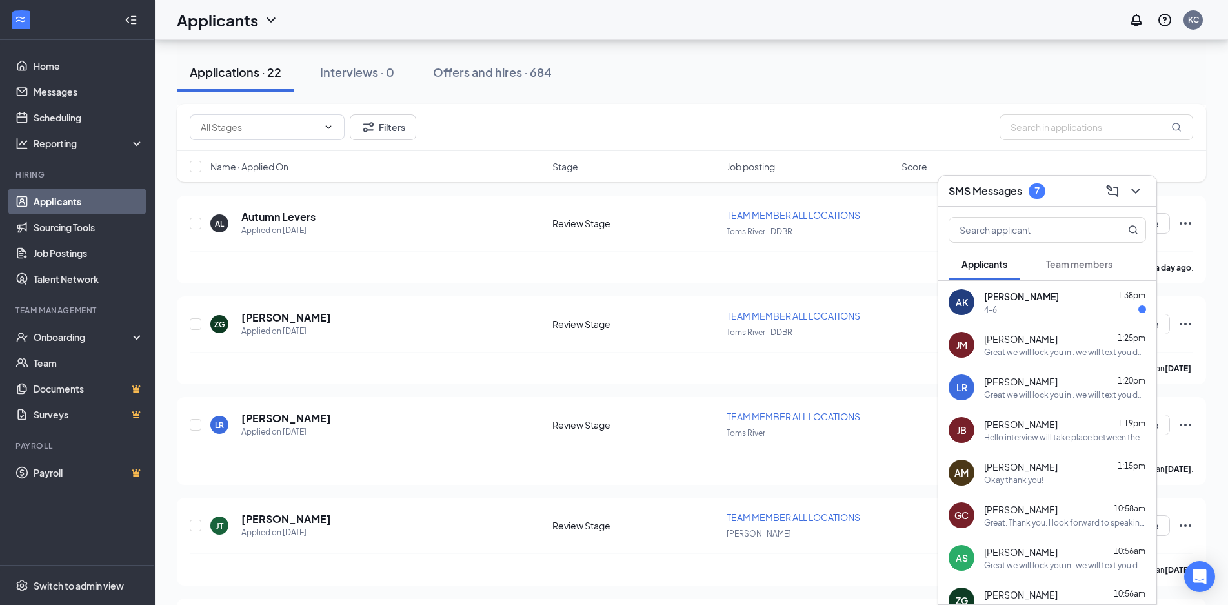
click at [1051, 348] on div "Great we will lock you in . we will text you day of interview with a reminder o…" at bounding box center [1065, 352] width 162 height 11
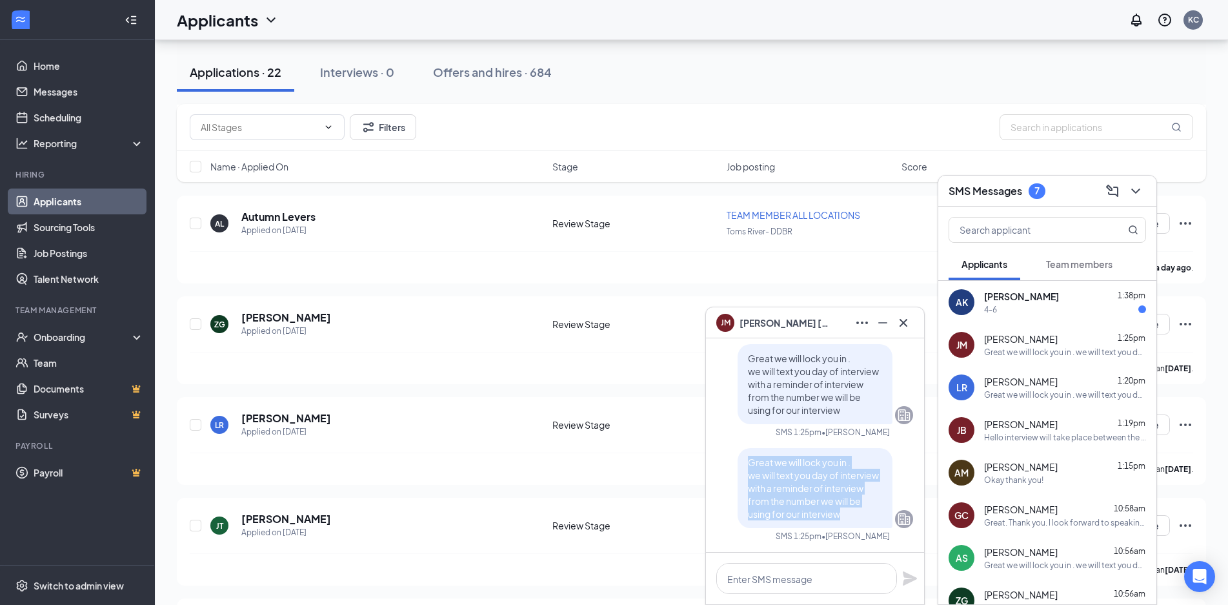
drag, startPoint x: 845, startPoint y: 516, endPoint x: 725, endPoint y: 457, distance: 134.2
click at [725, 457] on div "Great we will lock you in . we will text you day of interview with a reminder o…" at bounding box center [815, 488] width 196 height 80
copy span "Great we will lock you in . we will text you day of interview with a reminder o…"
click at [996, 301] on span "ava kennedy" at bounding box center [1021, 296] width 75 height 13
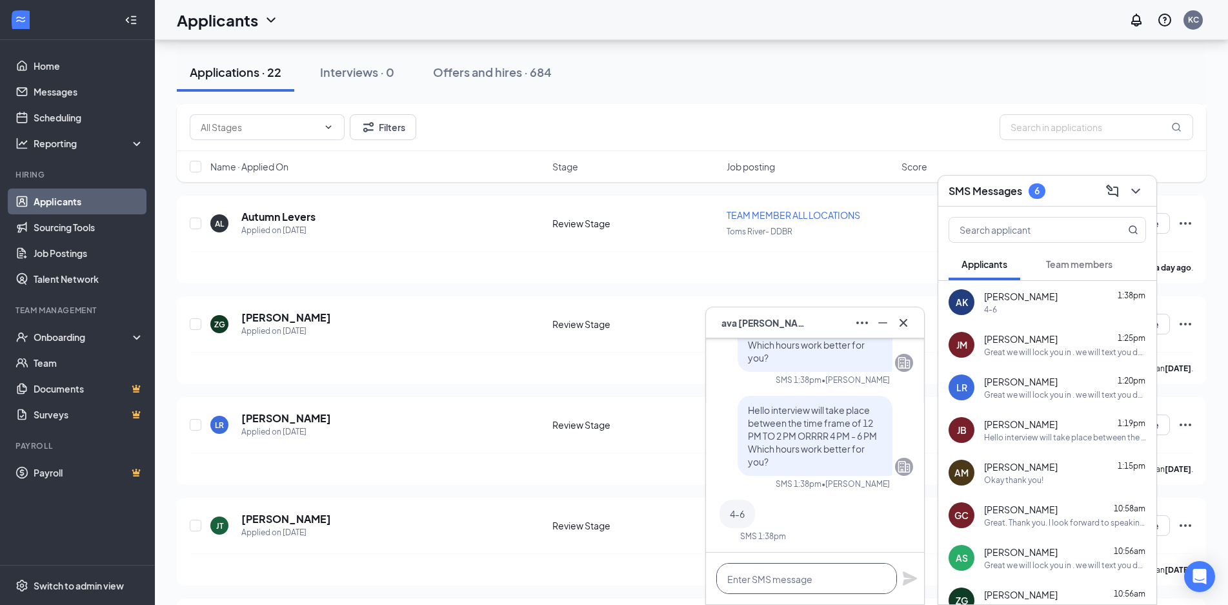
paste textarea "Great we will lock you in . we will text you day of interview with a reminder o…"
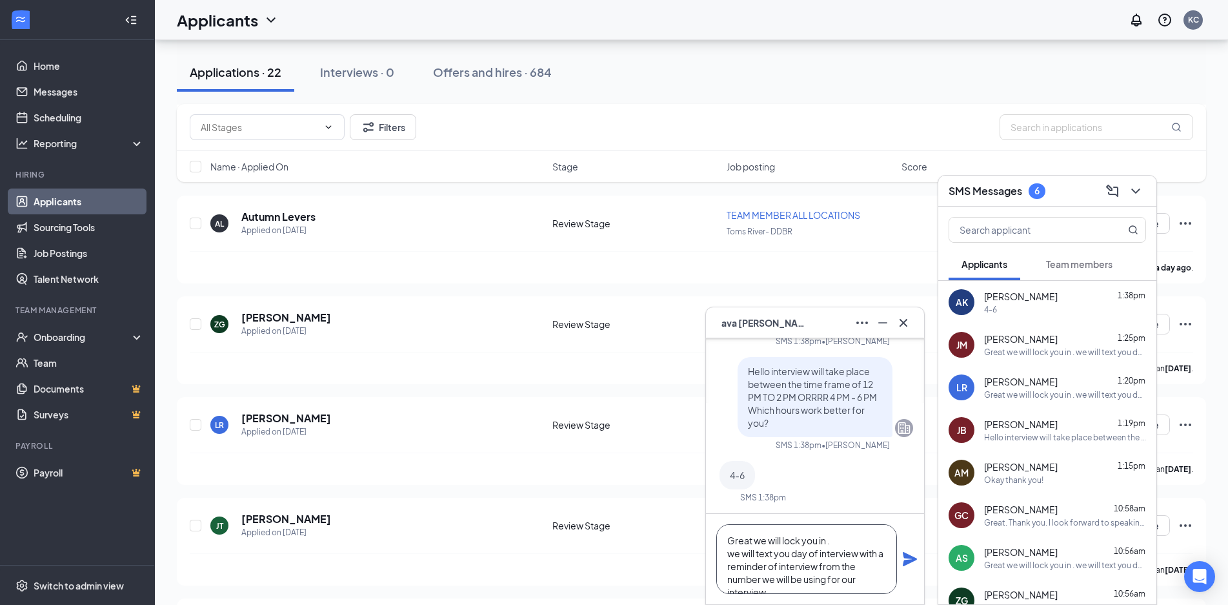
scroll to position [14, 0]
type textarea "Great we will lock you in . we will text you day of interview with a reminder o…"
click at [908, 559] on icon "Plane" at bounding box center [910, 559] width 14 height 14
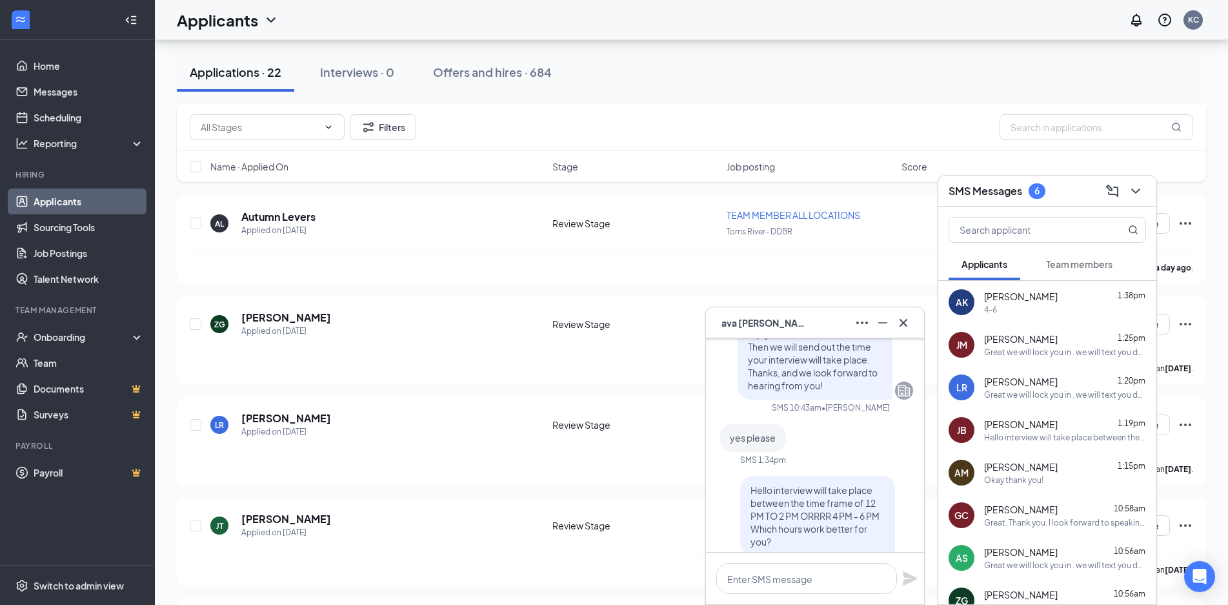
scroll to position [-486, 0]
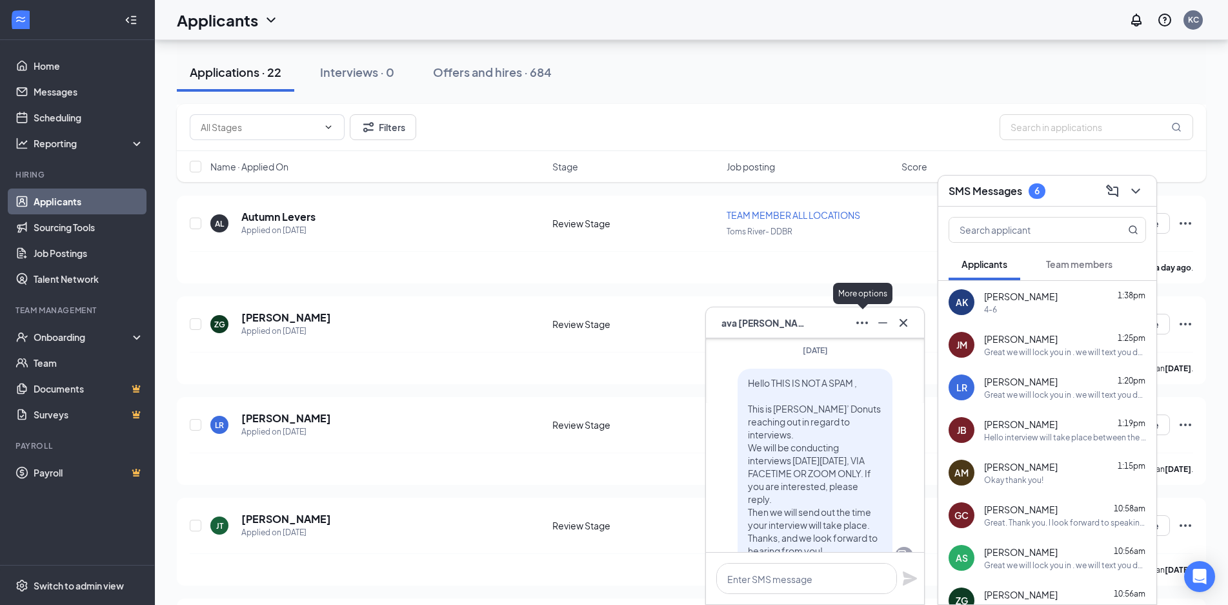
click at [863, 317] on icon "Ellipses" at bounding box center [861, 322] width 15 height 15
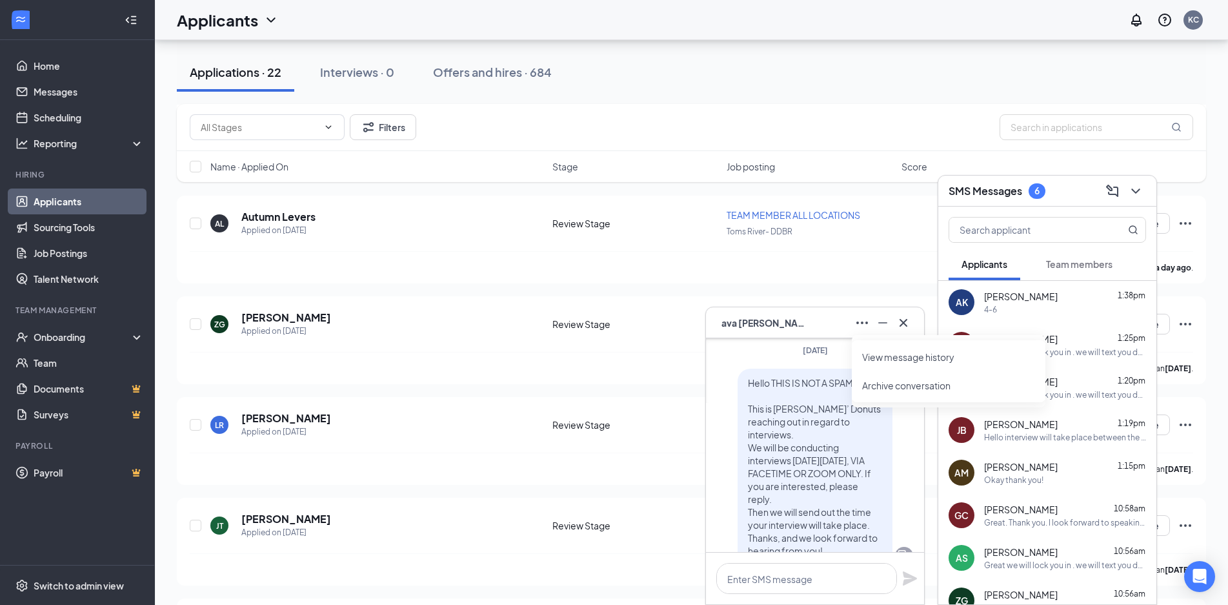
click at [867, 363] on link "View message history" at bounding box center [948, 356] width 173 height 13
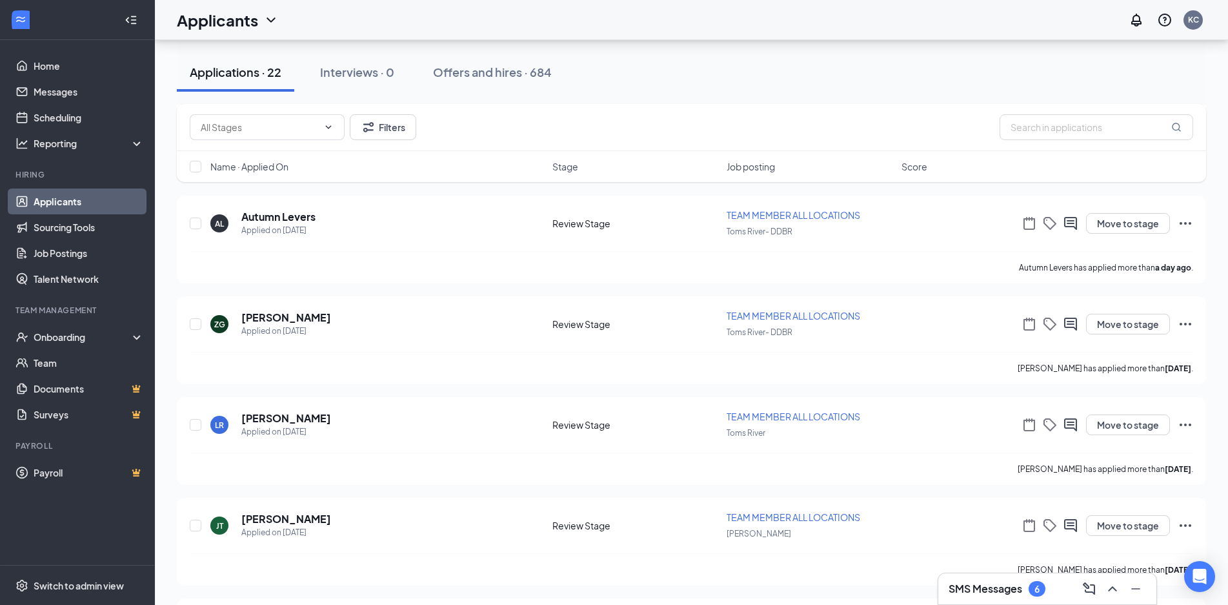
click at [68, 205] on link "Applicants" at bounding box center [89, 201] width 110 height 26
click at [1045, 583] on div "SMS Messages 7" at bounding box center [997, 588] width 97 height 15
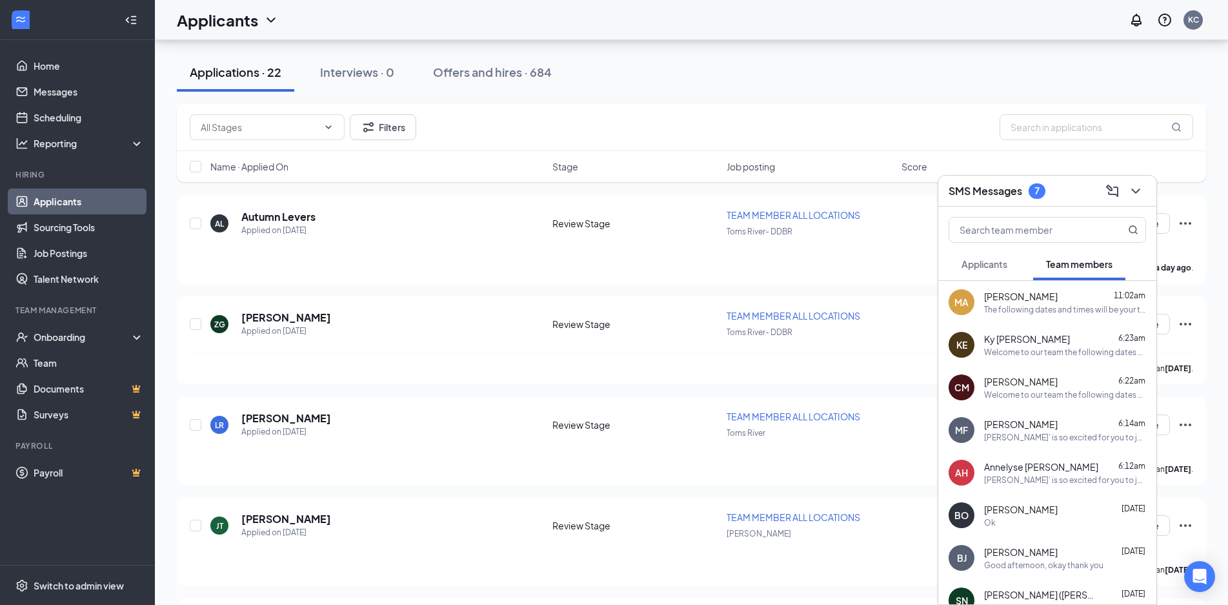
click at [1000, 263] on span "Applicants" at bounding box center [984, 264] width 46 height 12
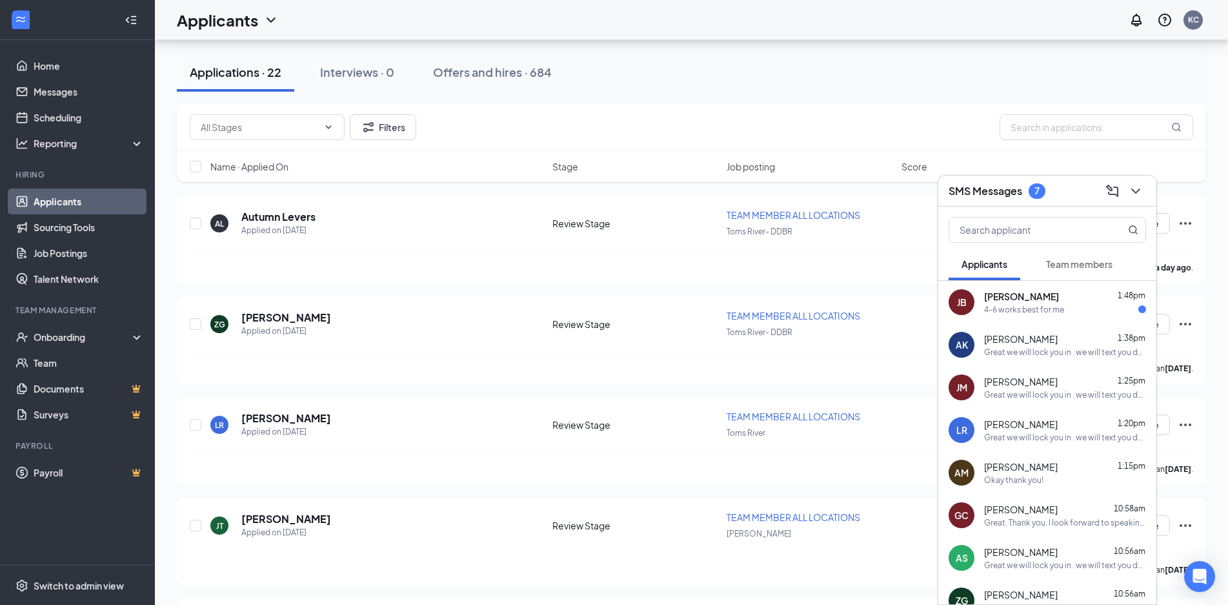
click at [1092, 303] on div "Jazzira Brooks 1:48pm 4-6 works best for me" at bounding box center [1065, 302] width 162 height 25
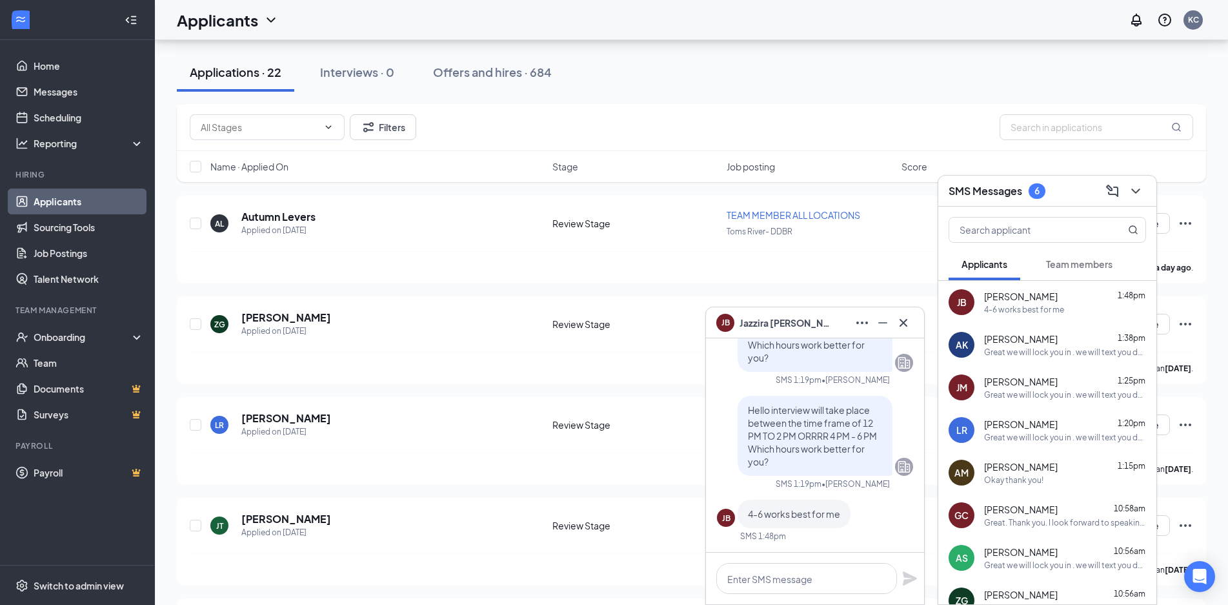
click at [1011, 357] on div "Great we will lock you in . we will text you day of interview with a reminder o…" at bounding box center [1065, 352] width 162 height 11
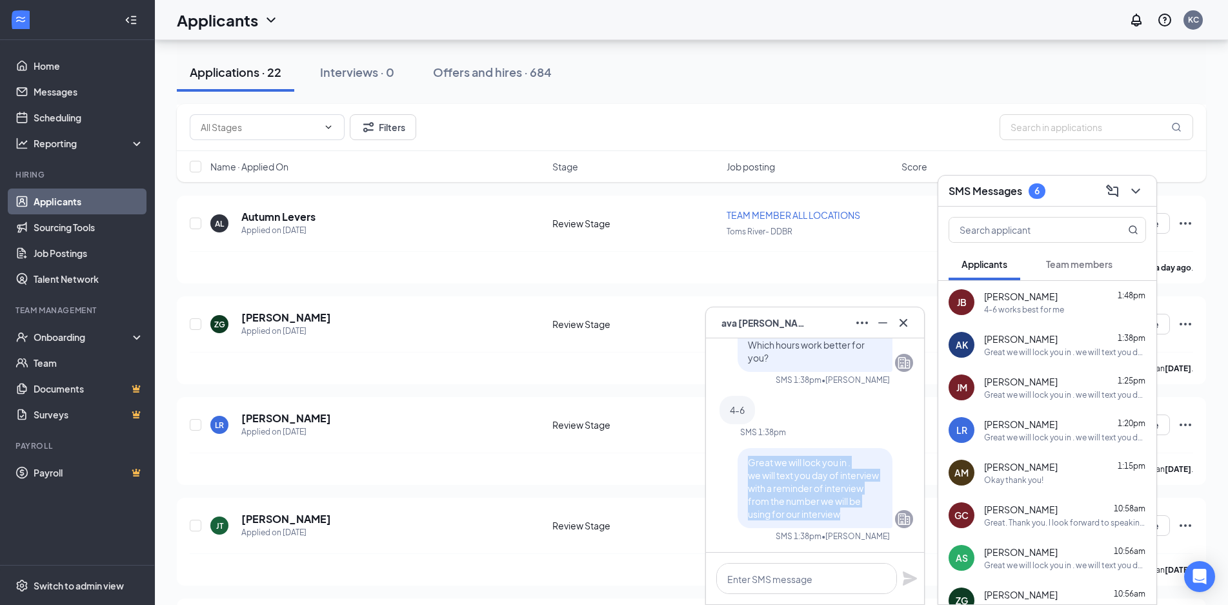
drag, startPoint x: 854, startPoint y: 514, endPoint x: 732, endPoint y: 460, distance: 133.8
click at [732, 460] on div "Great we will lock you in . we will text you day of interview with a reminder o…" at bounding box center [815, 488] width 196 height 80
copy span "Great we will lock you in . we will text you day of interview with a reminder o…"
click at [990, 312] on div "4-6 works best for me" at bounding box center [1024, 309] width 80 height 11
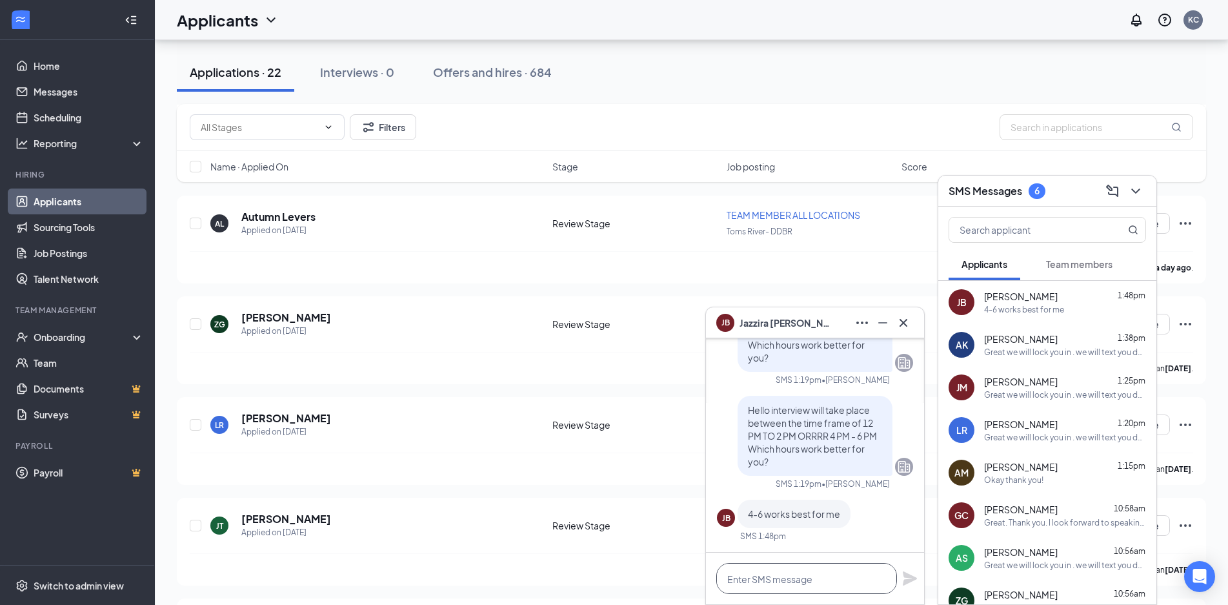
paste textarea "Great we will lock you in . we will text you day of interview with a reminder o…"
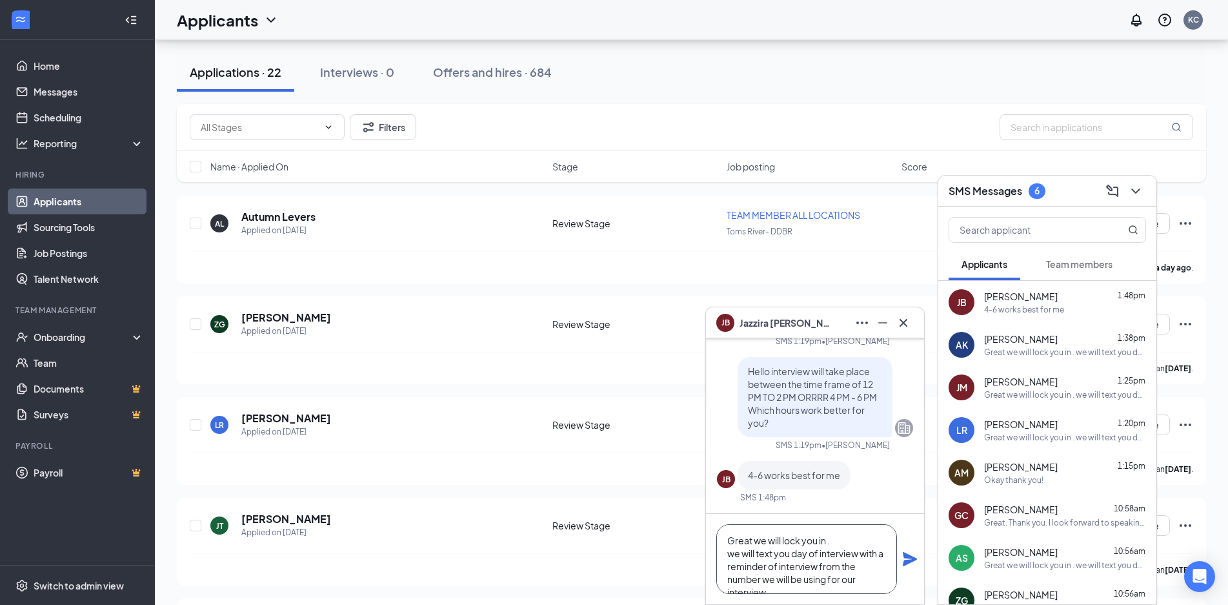
scroll to position [14, 0]
type textarea "Great we will lock you in . we will text you day of interview with a reminder o…"
click at [910, 554] on icon "Plane" at bounding box center [909, 558] width 15 height 15
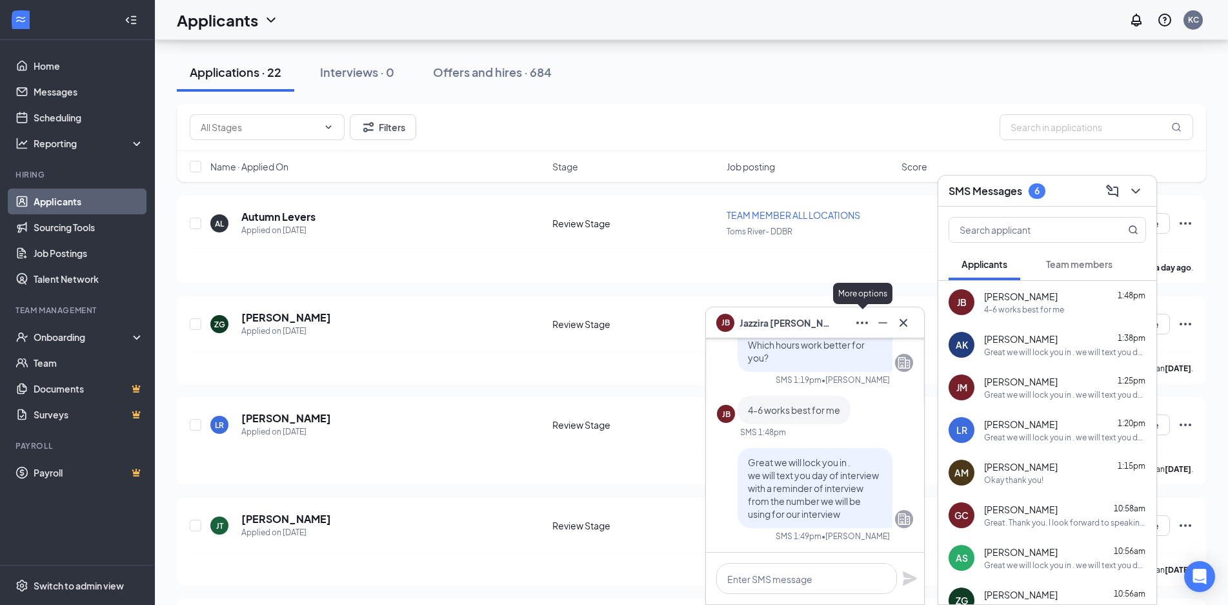
click at [858, 326] on icon "Ellipses" at bounding box center [861, 322] width 15 height 15
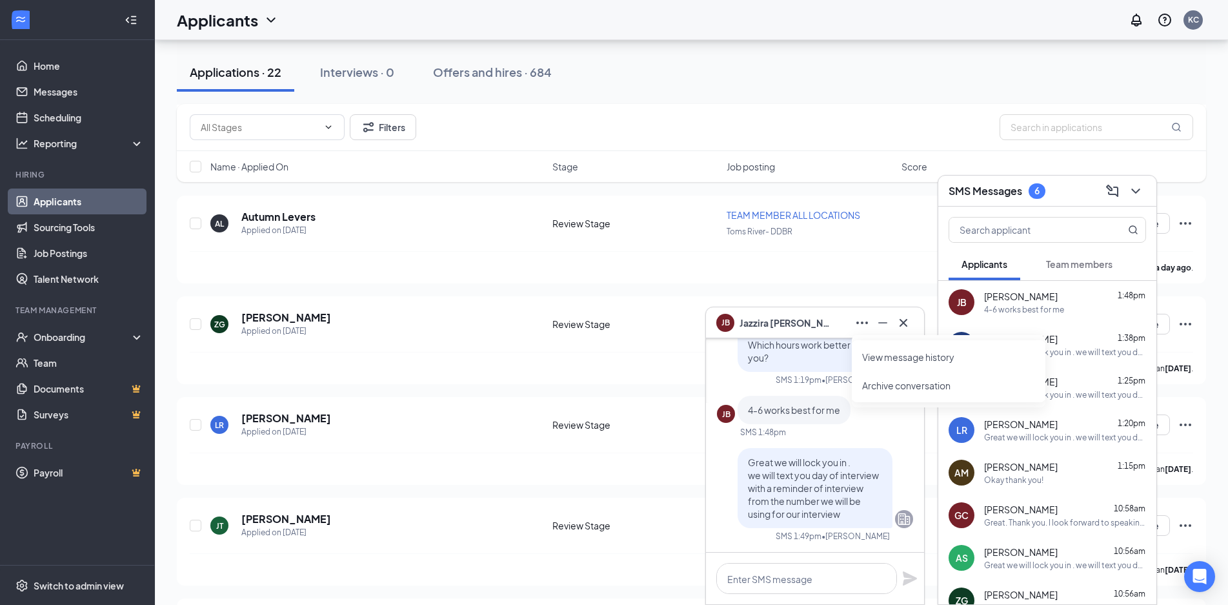
click at [880, 356] on link "View message history" at bounding box center [948, 356] width 173 height 13
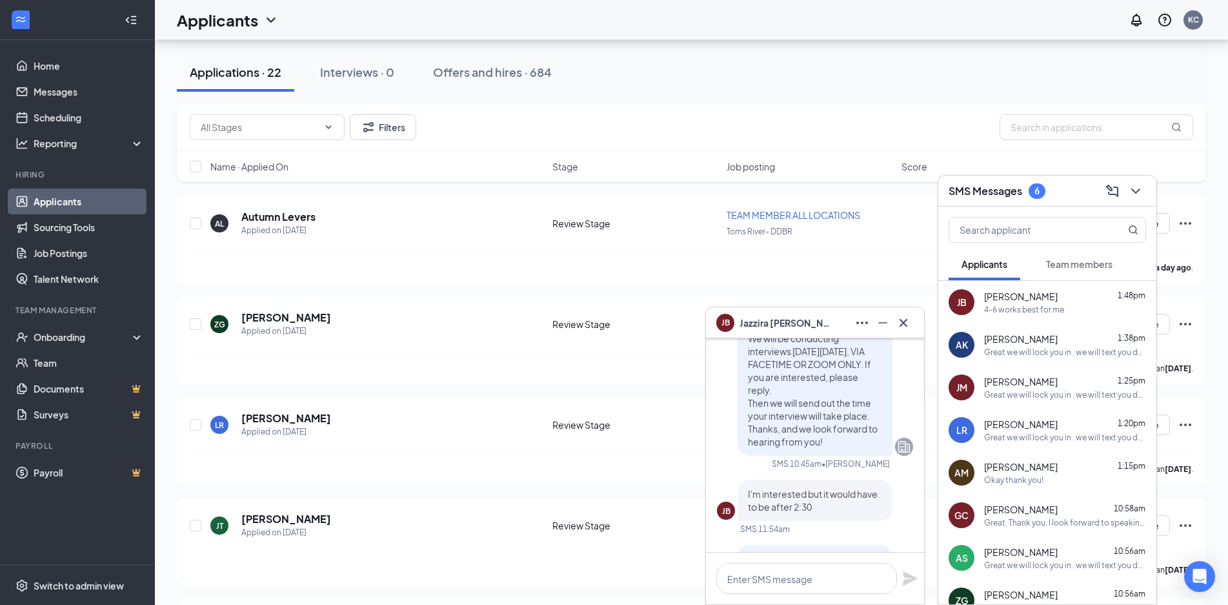
scroll to position [-368, 0]
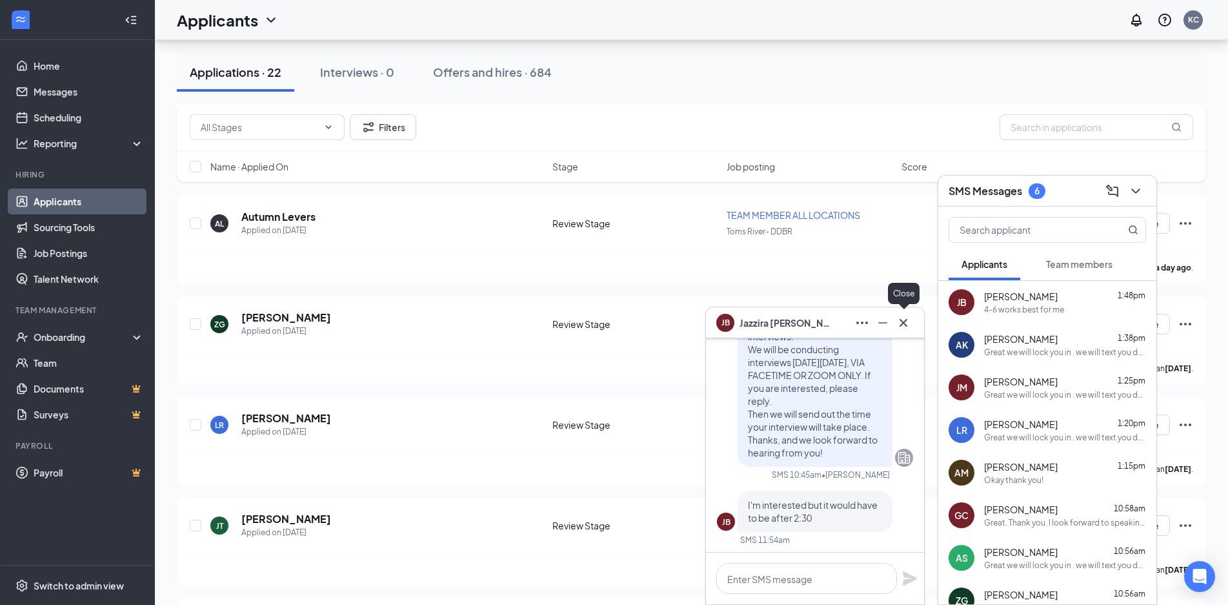
click at [910, 328] on icon "Cross" at bounding box center [903, 322] width 15 height 15
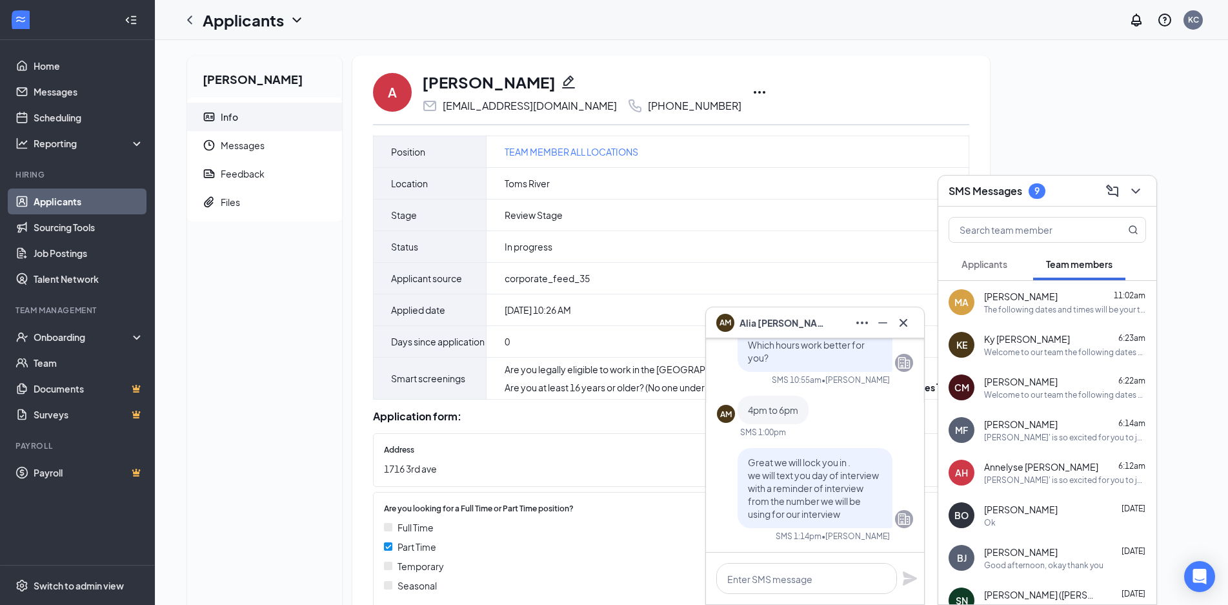
click at [909, 327] on icon "Cross" at bounding box center [903, 322] width 15 height 15
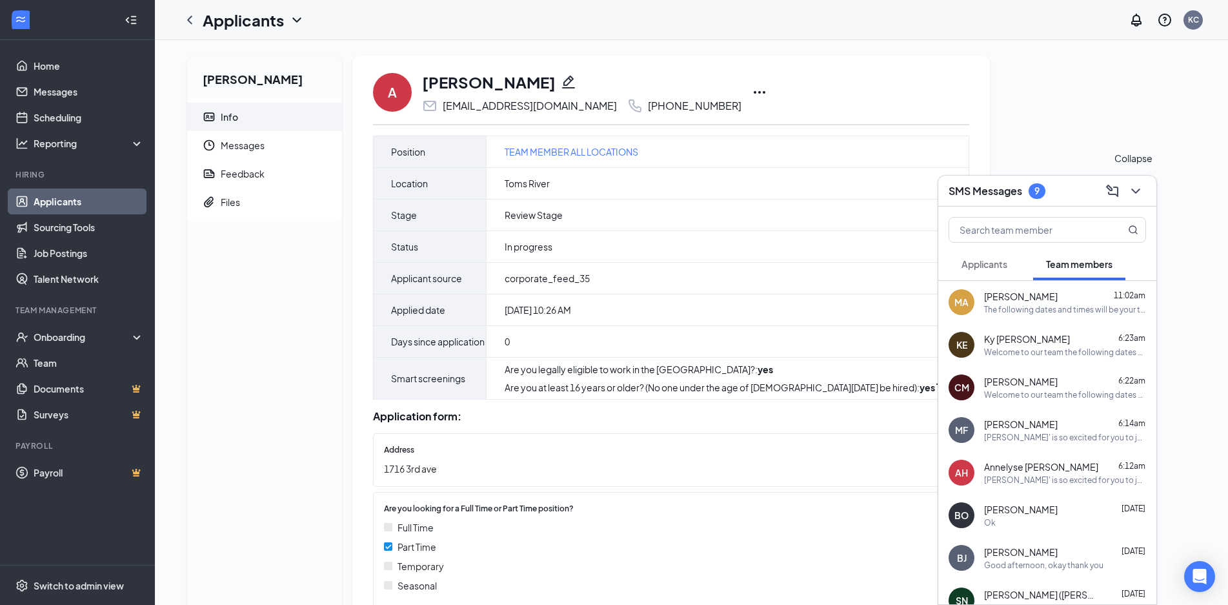
click at [1129, 190] on icon "ChevronDown" at bounding box center [1135, 190] width 15 height 15
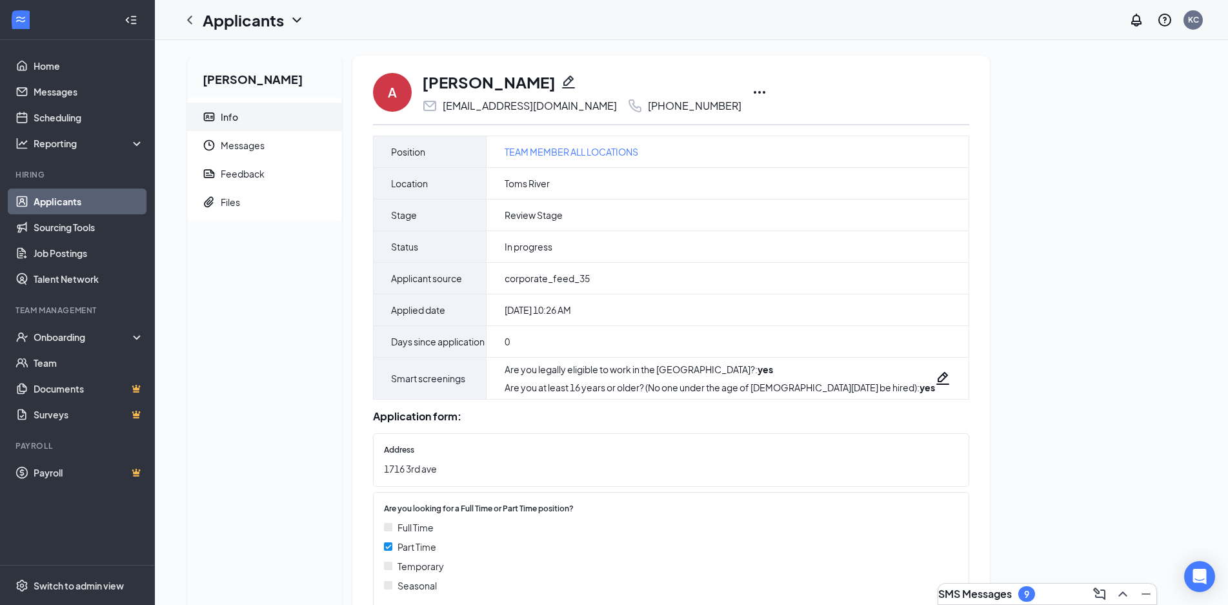
click at [561, 86] on icon "Pencil" at bounding box center [568, 81] width 15 height 15
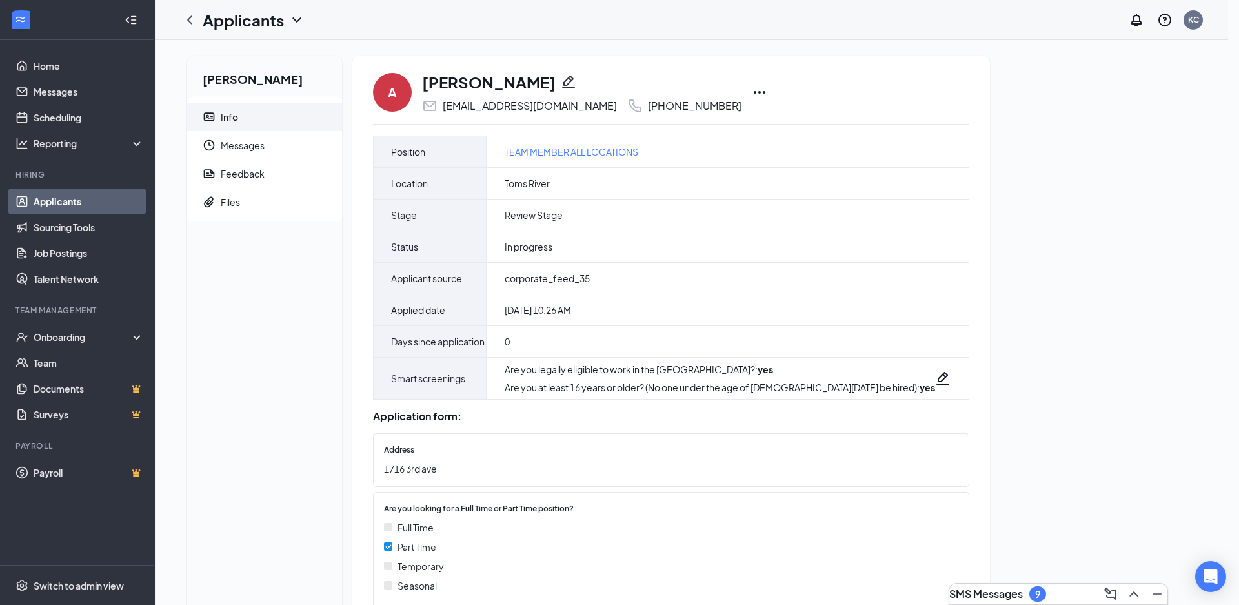
type input "(732) 674-7991"
paste input "Alia"
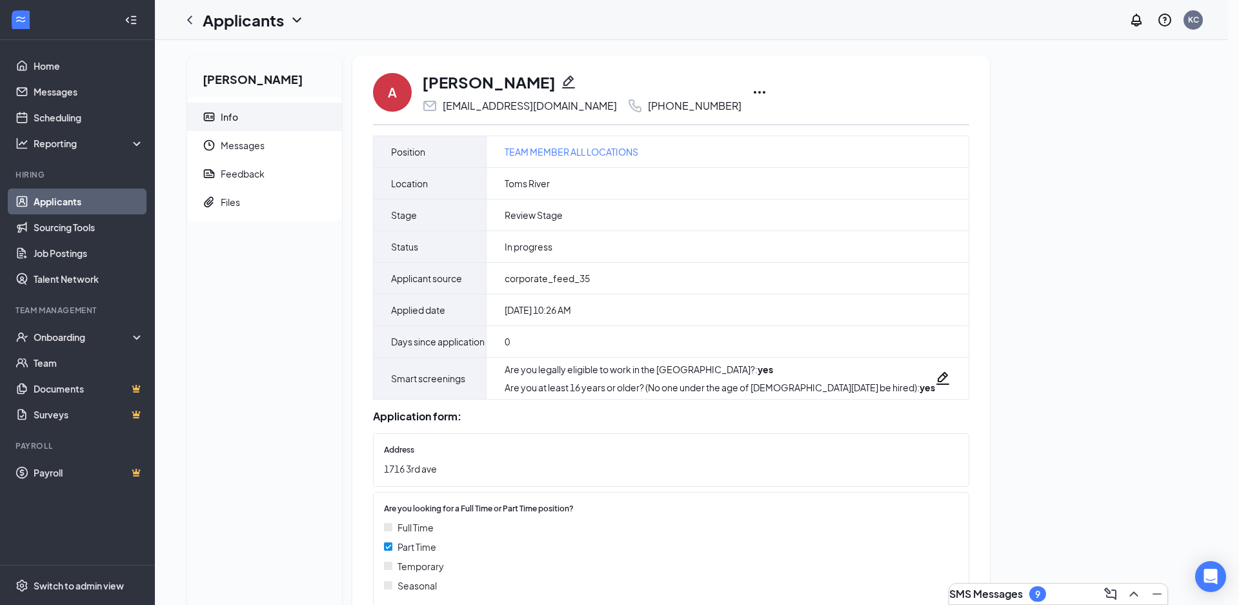
drag, startPoint x: 452, startPoint y: 234, endPoint x: 428, endPoint y: 234, distance: 24.5
type input "Alia Mangan"
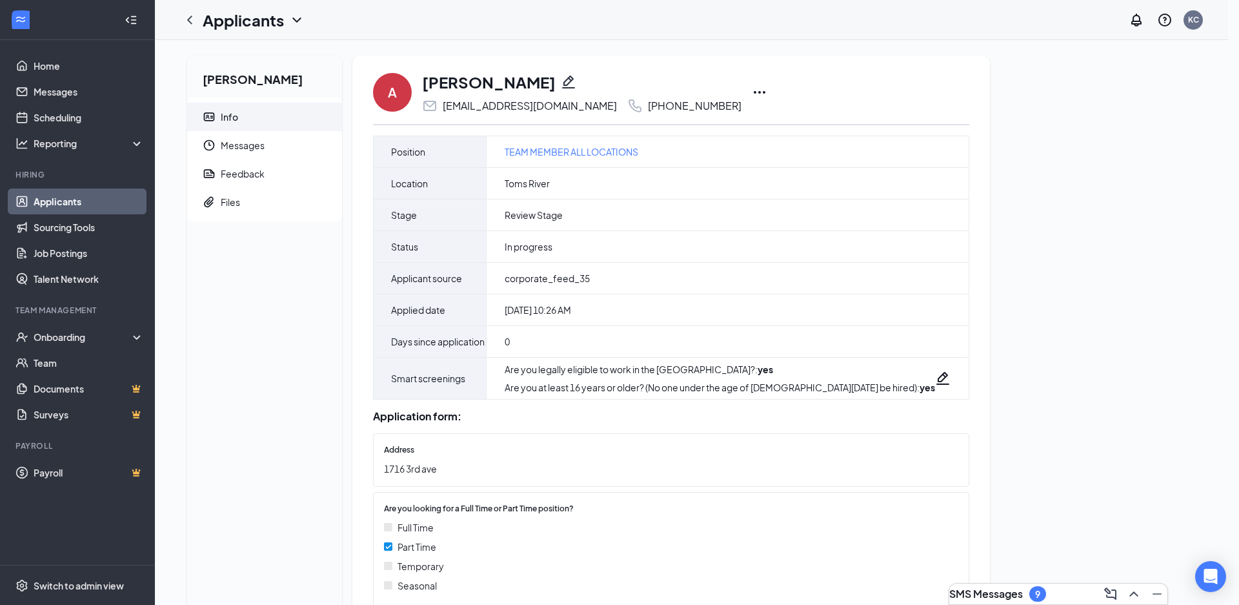
drag, startPoint x: 534, startPoint y: 365, endPoint x: 480, endPoint y: 347, distance: 57.1
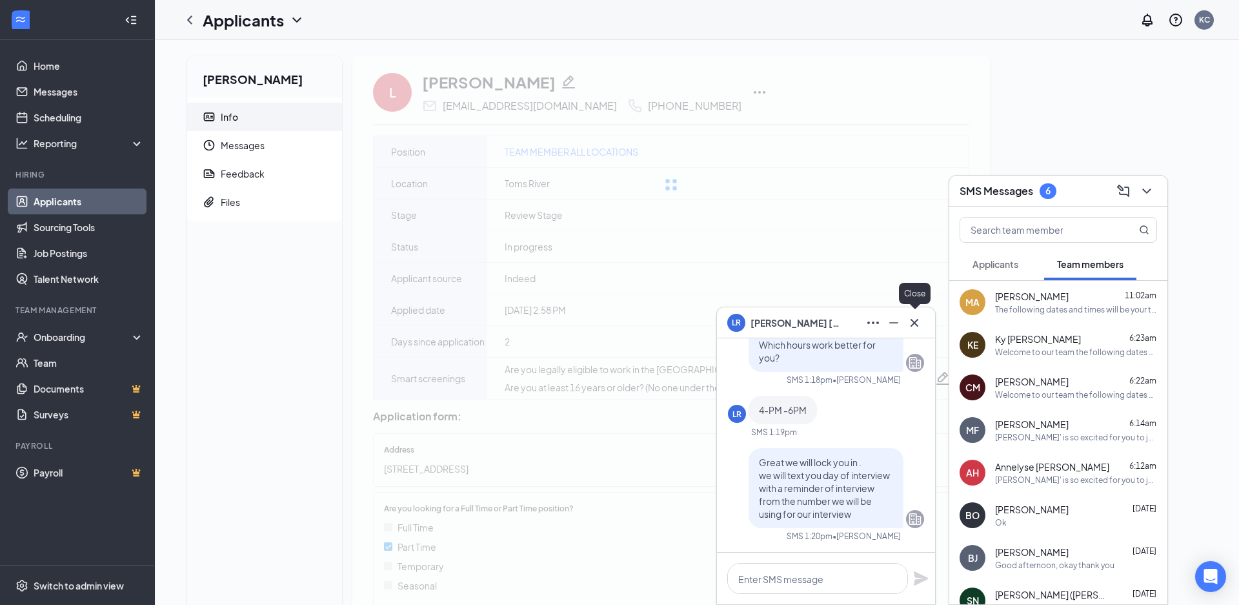
click at [907, 321] on icon "Cross" at bounding box center [914, 322] width 15 height 15
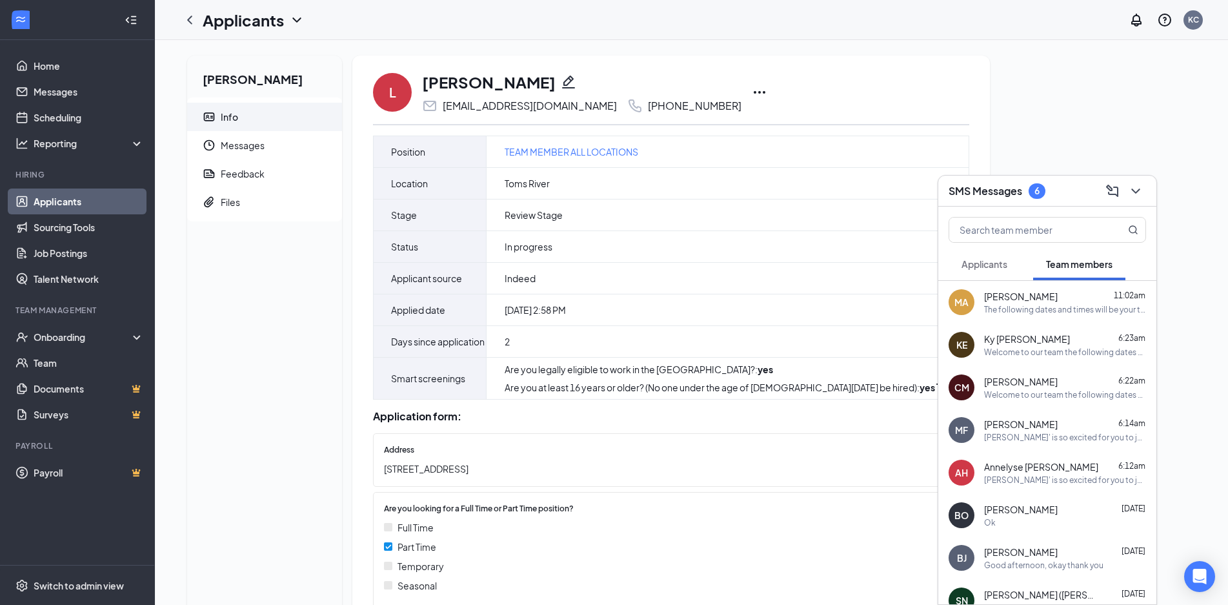
click at [1132, 197] on icon "ChevronDown" at bounding box center [1135, 190] width 15 height 15
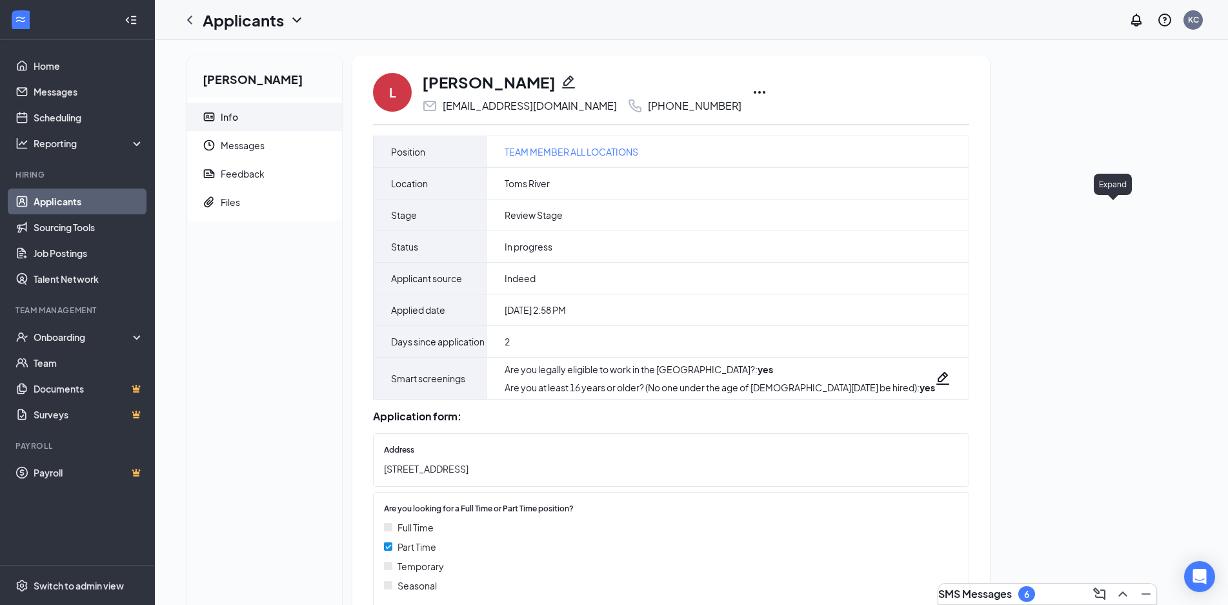
click at [561, 79] on icon "Pencil" at bounding box center [568, 81] width 15 height 15
type input "(732) 300-4766"
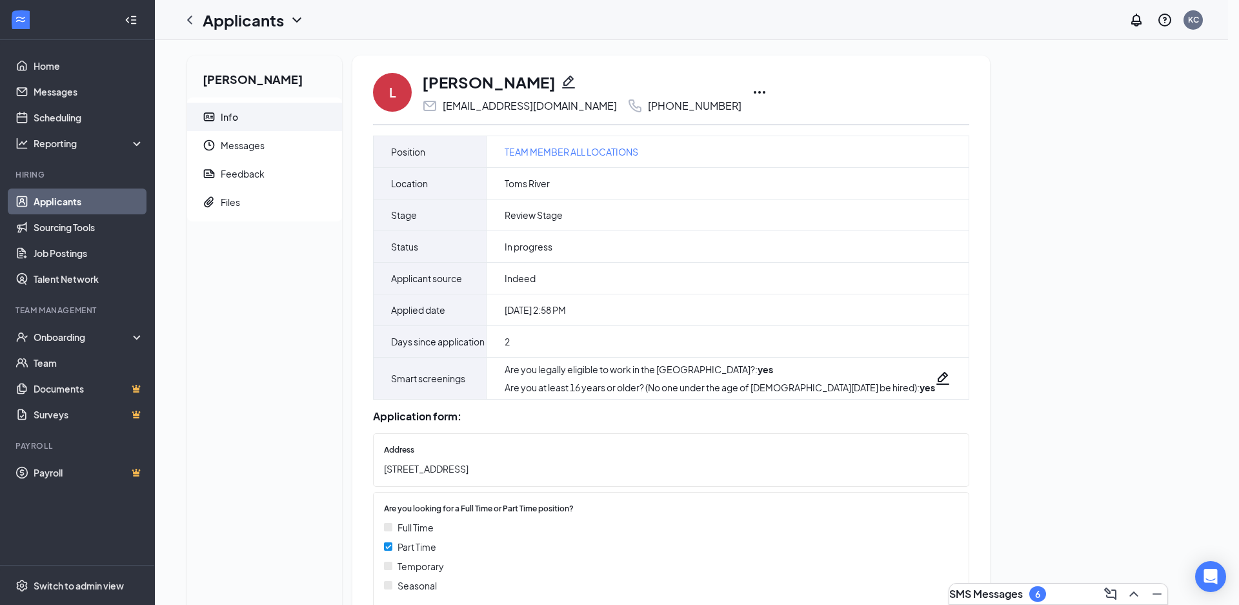
paste input "Leonard"
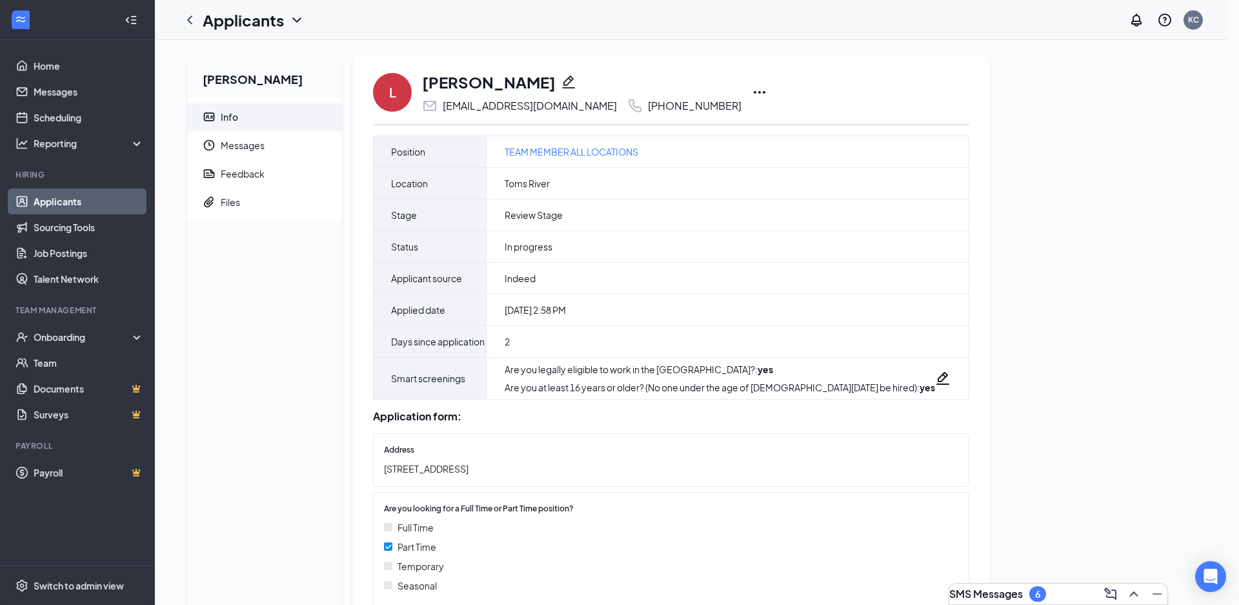
drag, startPoint x: 502, startPoint y: 235, endPoint x: 459, endPoint y: 235, distance: 42.6
type input "Leonard Reed"
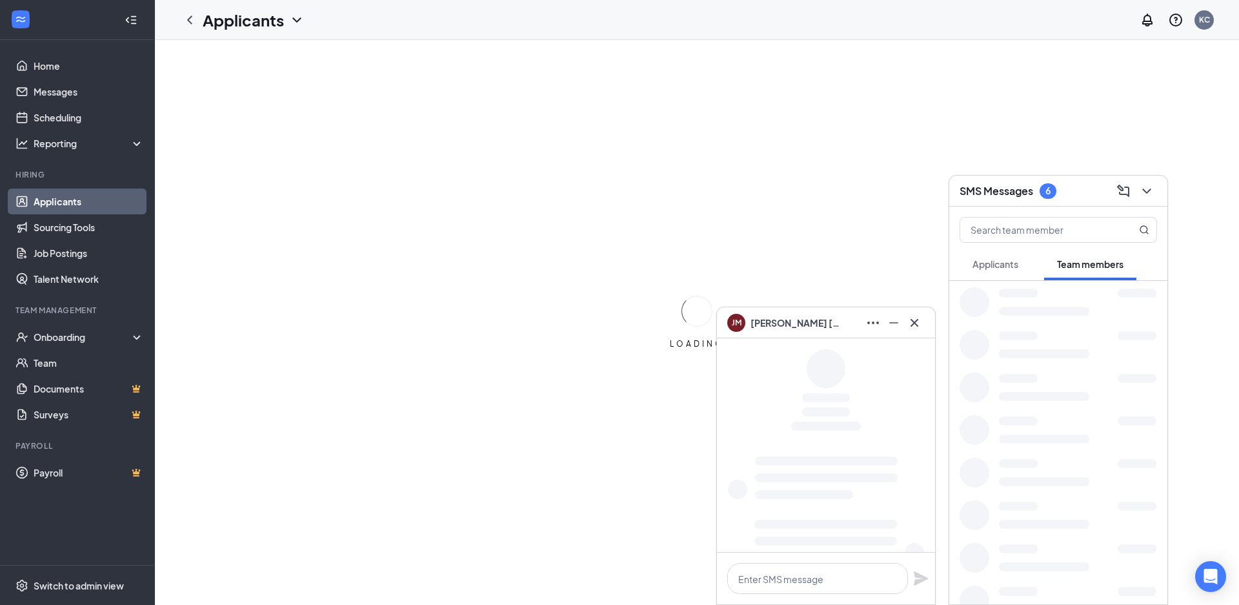
click at [909, 328] on icon "Cross" at bounding box center [914, 322] width 15 height 15
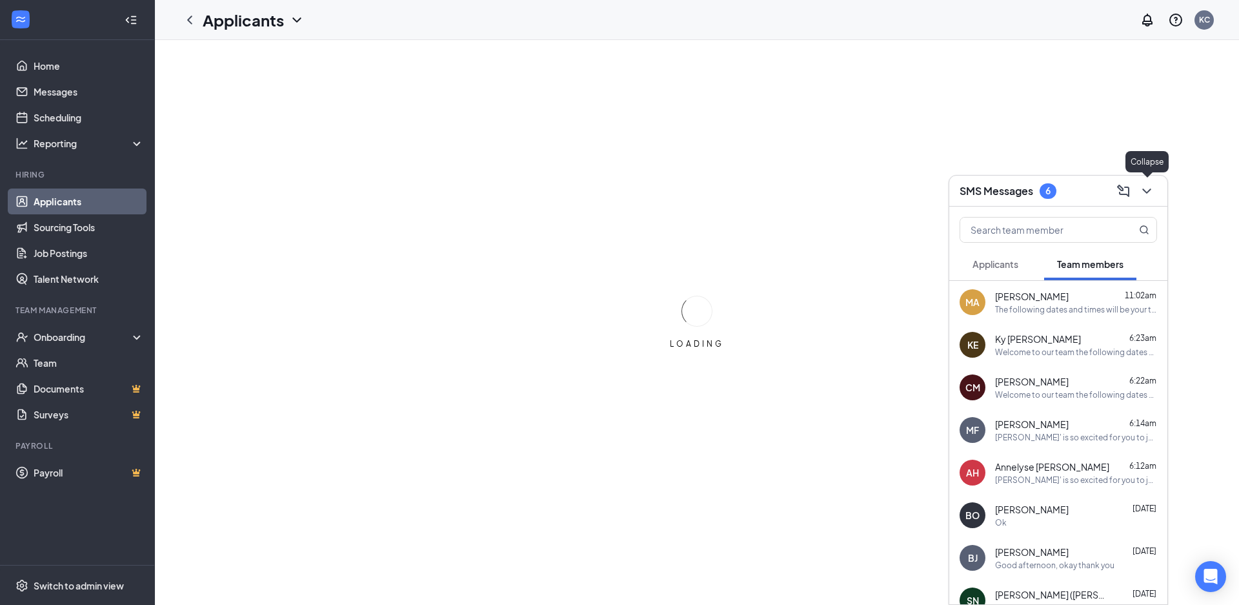
click at [1152, 196] on icon "ChevronDown" at bounding box center [1146, 190] width 15 height 15
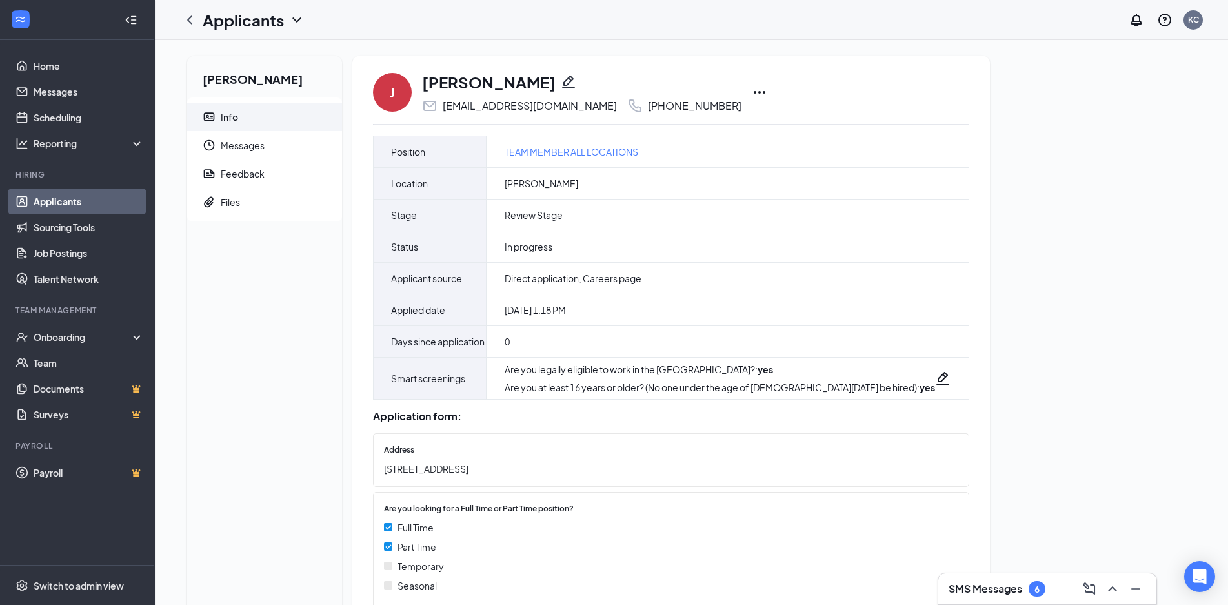
click at [575, 79] on icon "Pencil" at bounding box center [568, 81] width 13 height 13
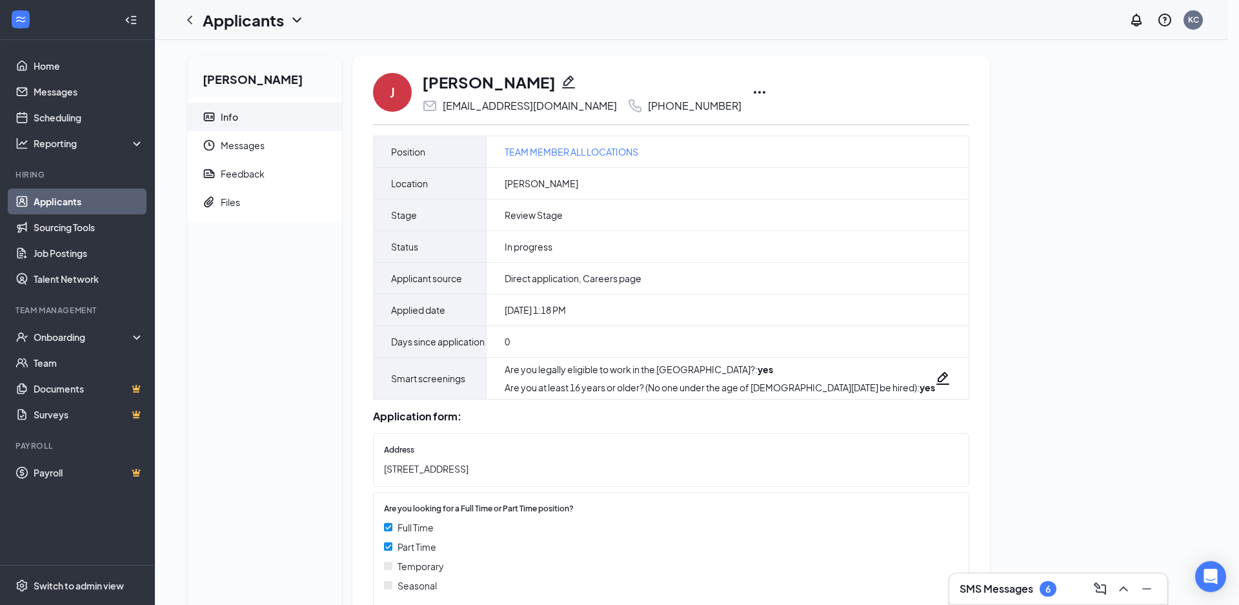
type input "(609) 756-6802"
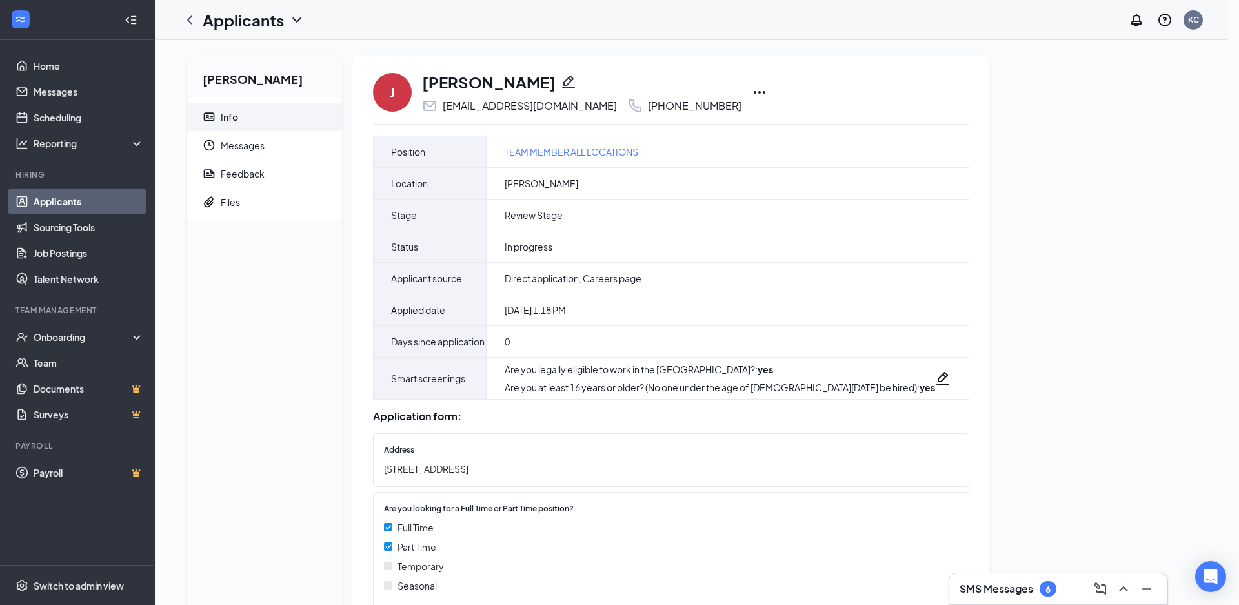
paste input "James"
drag, startPoint x: 565, startPoint y: 242, endPoint x: 430, endPoint y: 242, distance: 135.5
type input "James Miserendino"
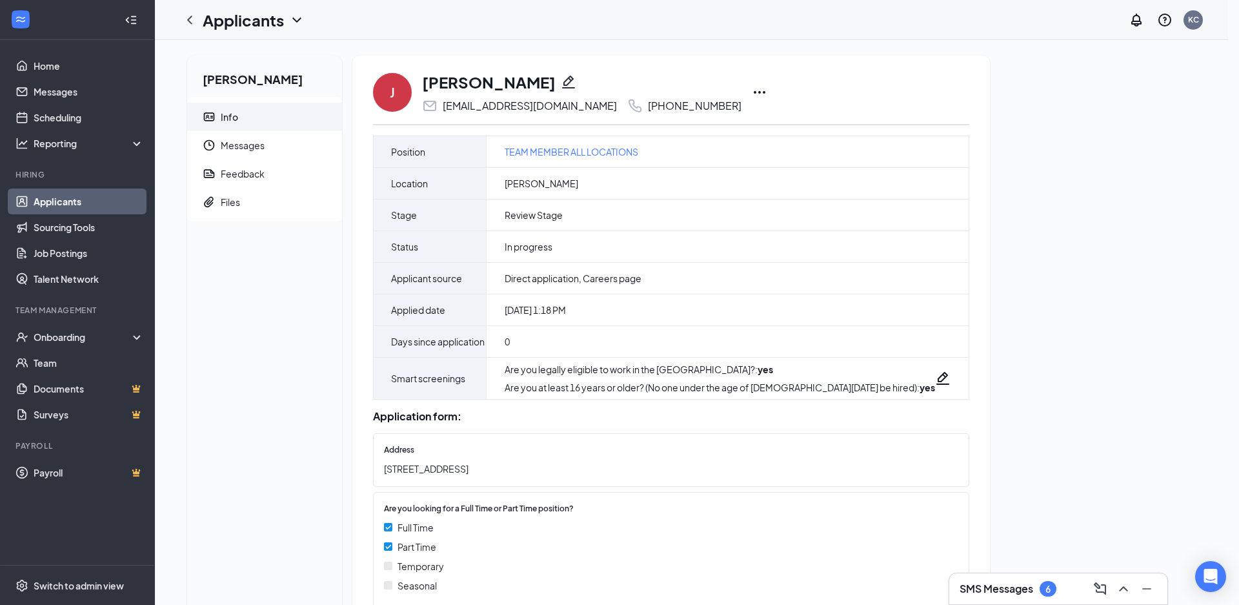
drag, startPoint x: 516, startPoint y: 348, endPoint x: 495, endPoint y: 350, distance: 21.4
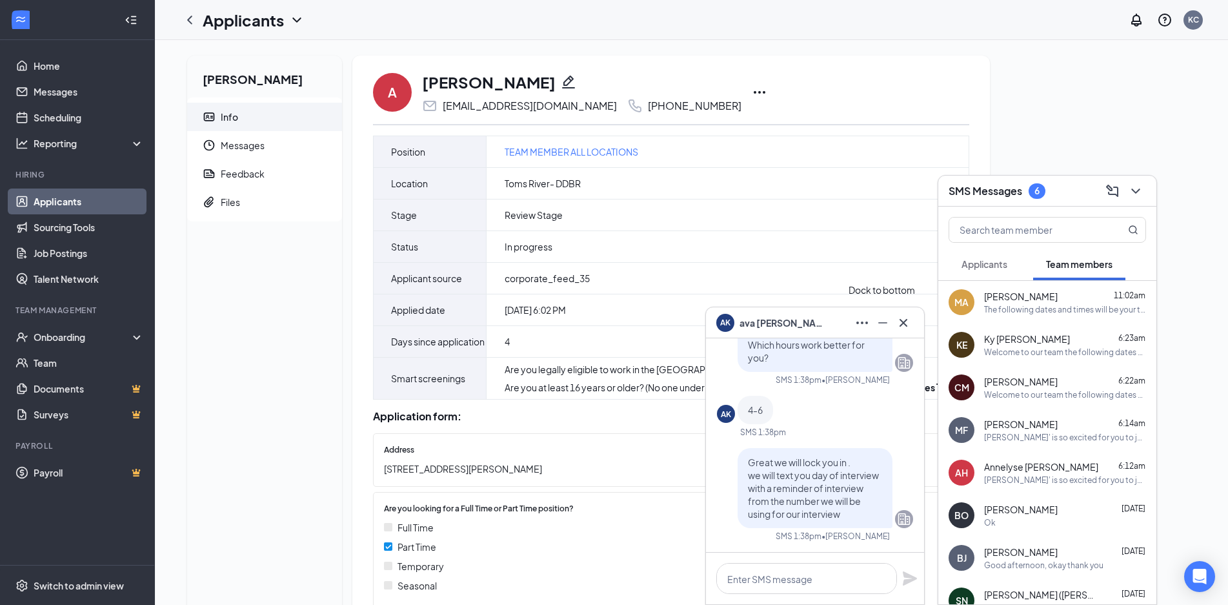
click at [910, 323] on icon "Cross" at bounding box center [903, 322] width 15 height 15
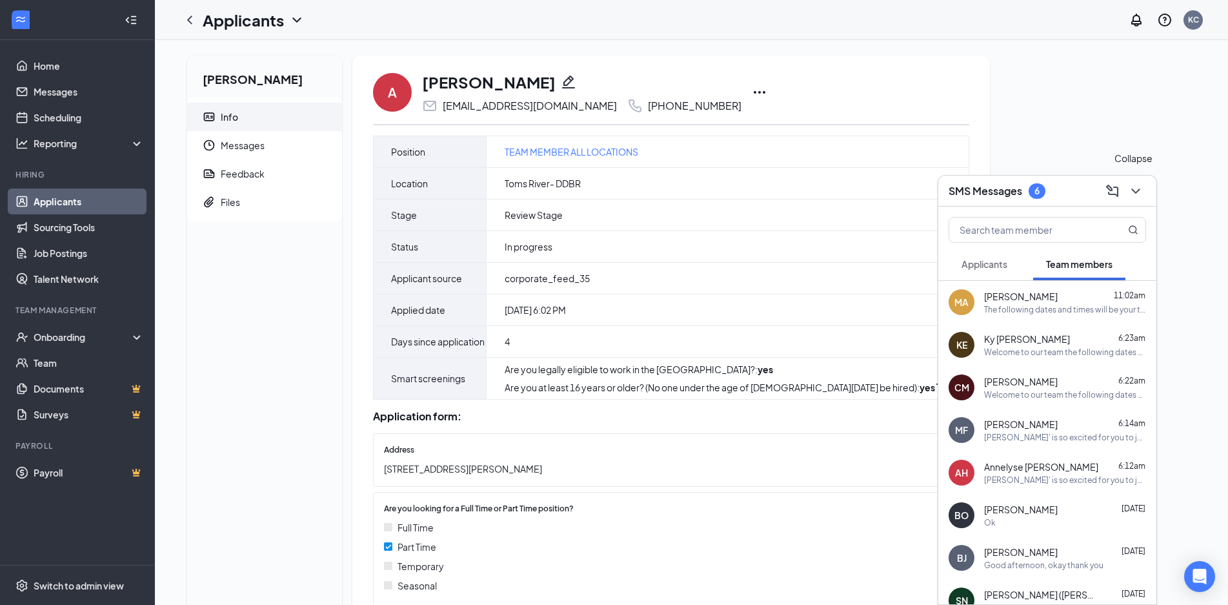
click at [1140, 194] on icon "ChevronDown" at bounding box center [1135, 190] width 15 height 15
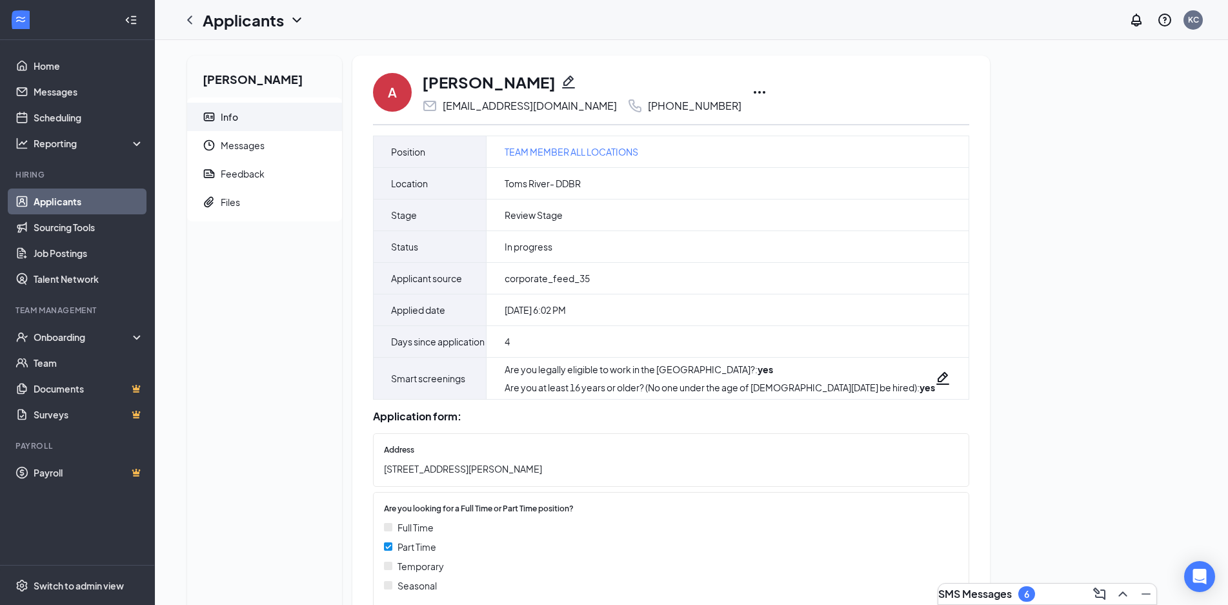
click at [561, 88] on icon "Pencil" at bounding box center [568, 81] width 15 height 15
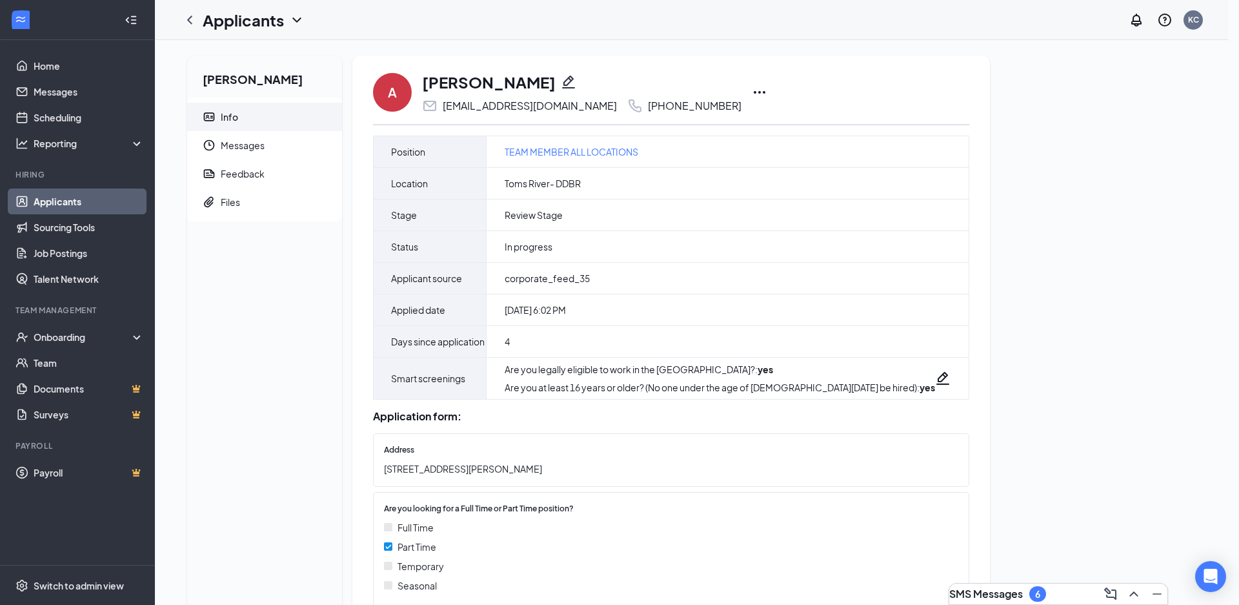
type input "[PHONE_NUMBER]"
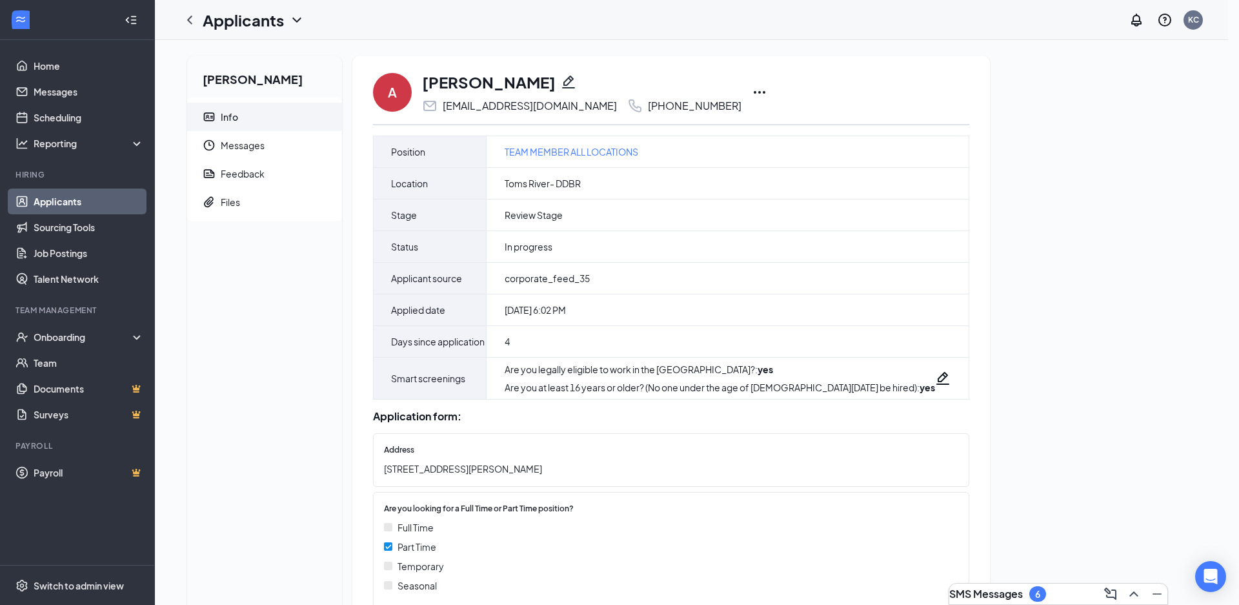
paste input "ava"
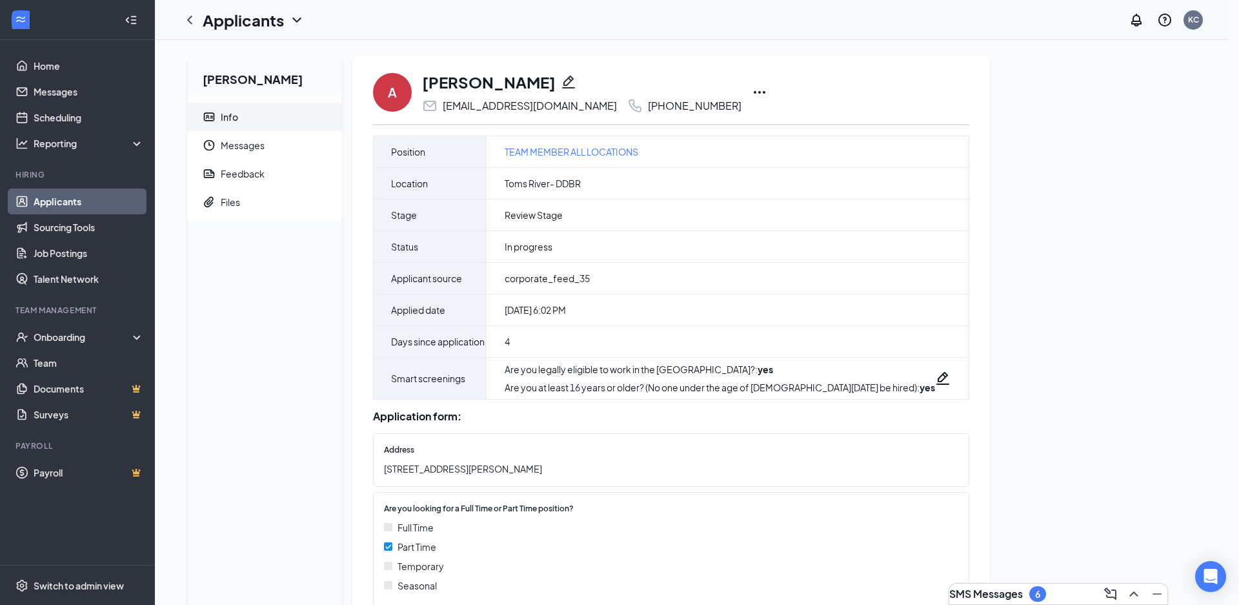
drag, startPoint x: 549, startPoint y: 239, endPoint x: 442, endPoint y: 239, distance: 107.1
type input "[PERSON_NAME]"
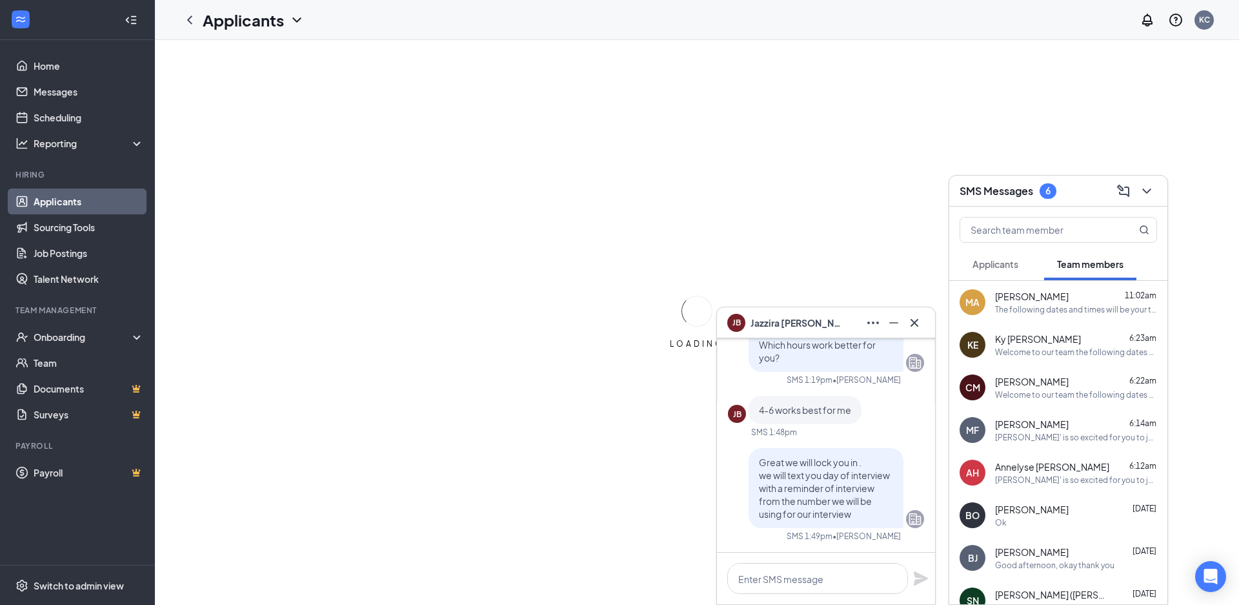
click at [920, 328] on icon "Cross" at bounding box center [914, 322] width 15 height 15
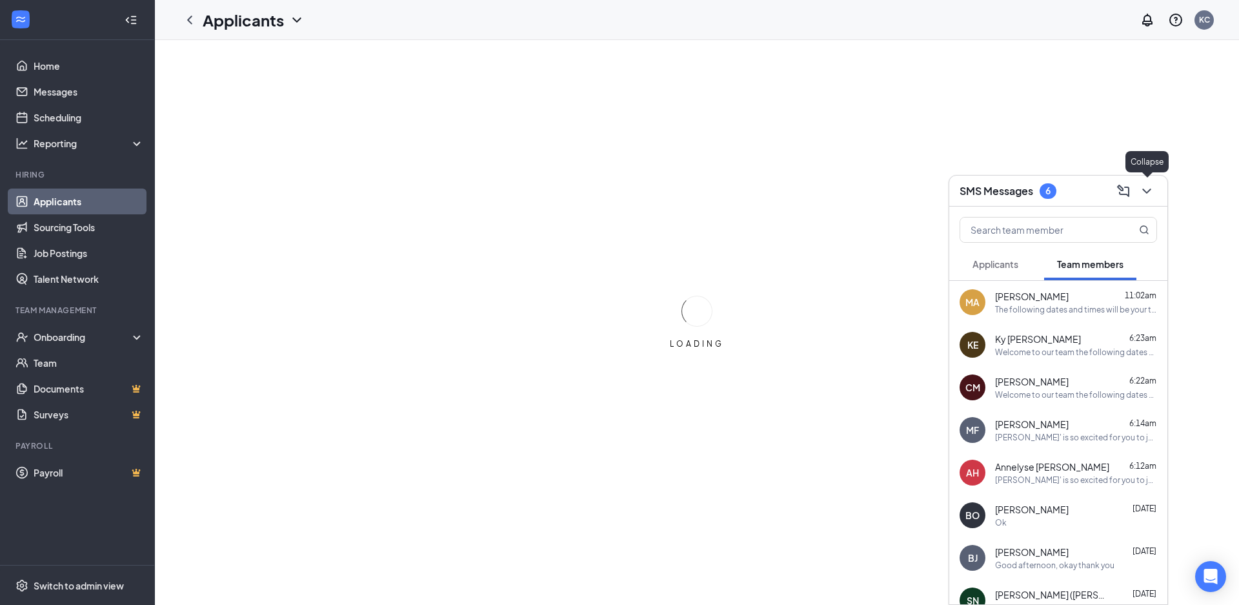
click at [1144, 192] on icon "ChevronDown" at bounding box center [1146, 190] width 15 height 15
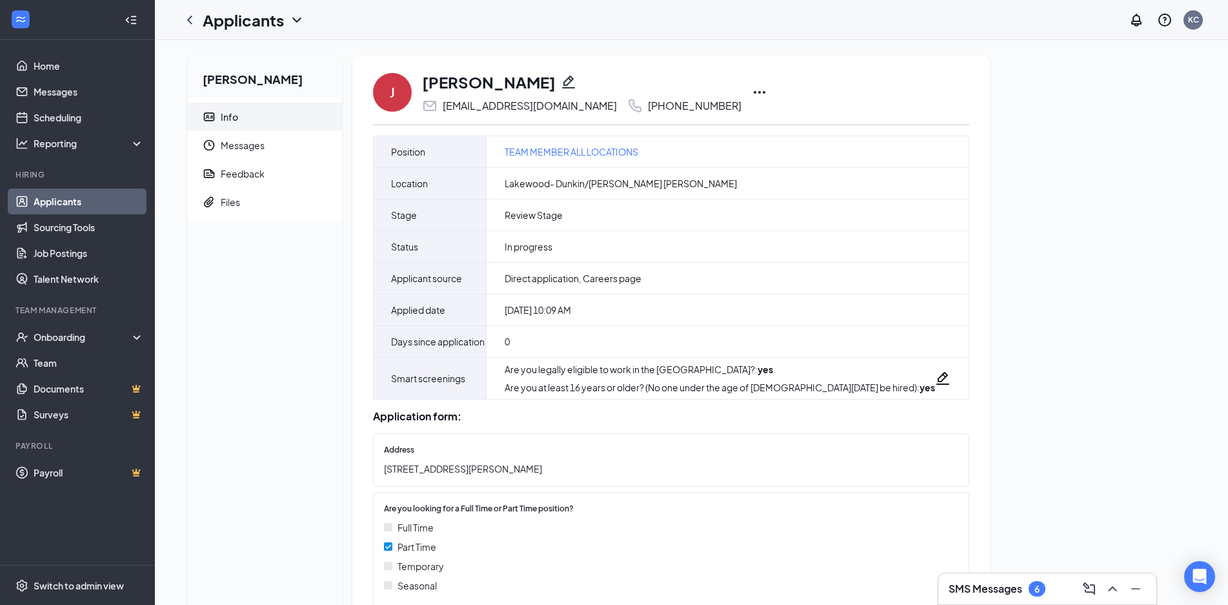
click at [561, 83] on icon "Pencil" at bounding box center [568, 81] width 15 height 15
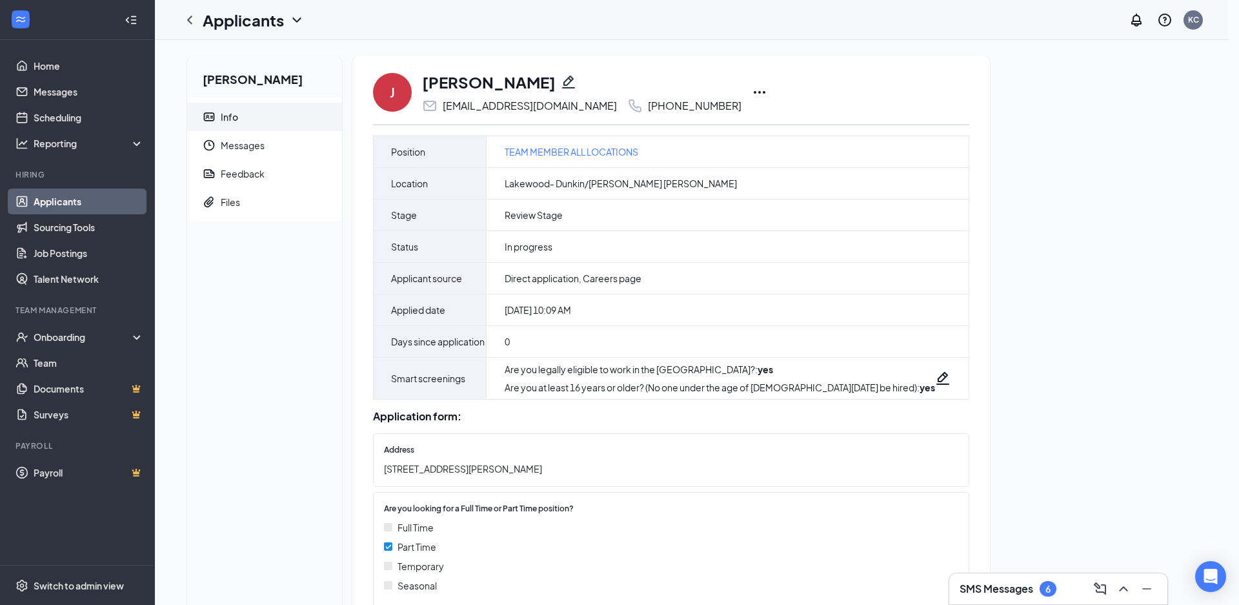
type input "[PHONE_NUMBER]"
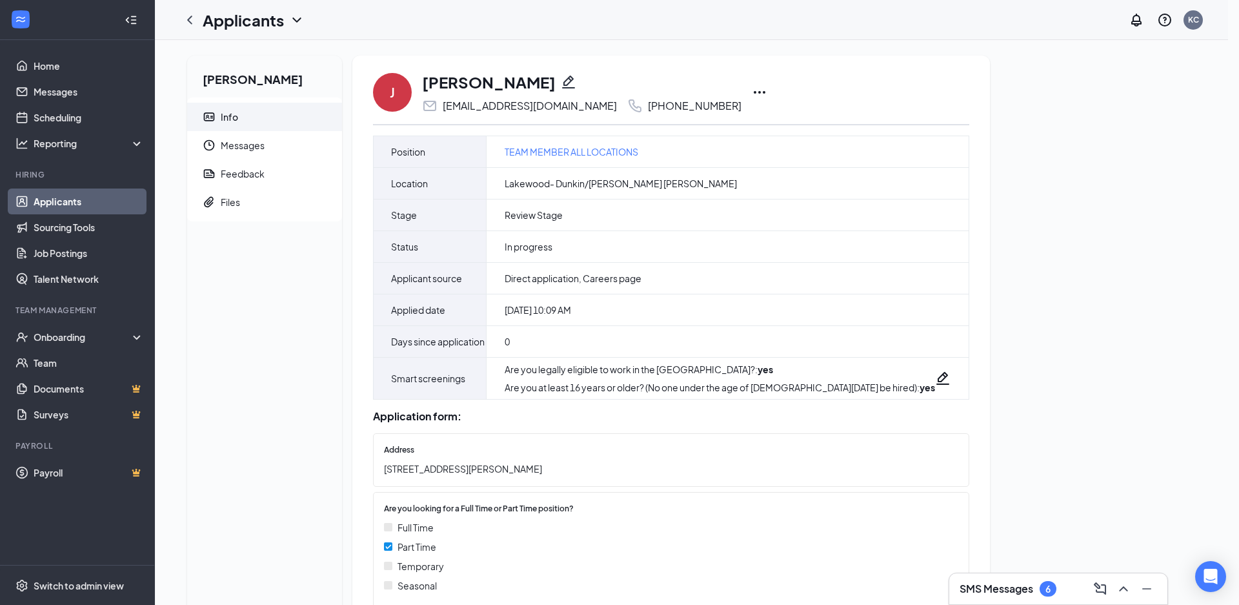
paste input "Jazzira"
drag, startPoint x: 568, startPoint y: 249, endPoint x: 390, endPoint y: 244, distance: 177.5
type input "[PERSON_NAME]"
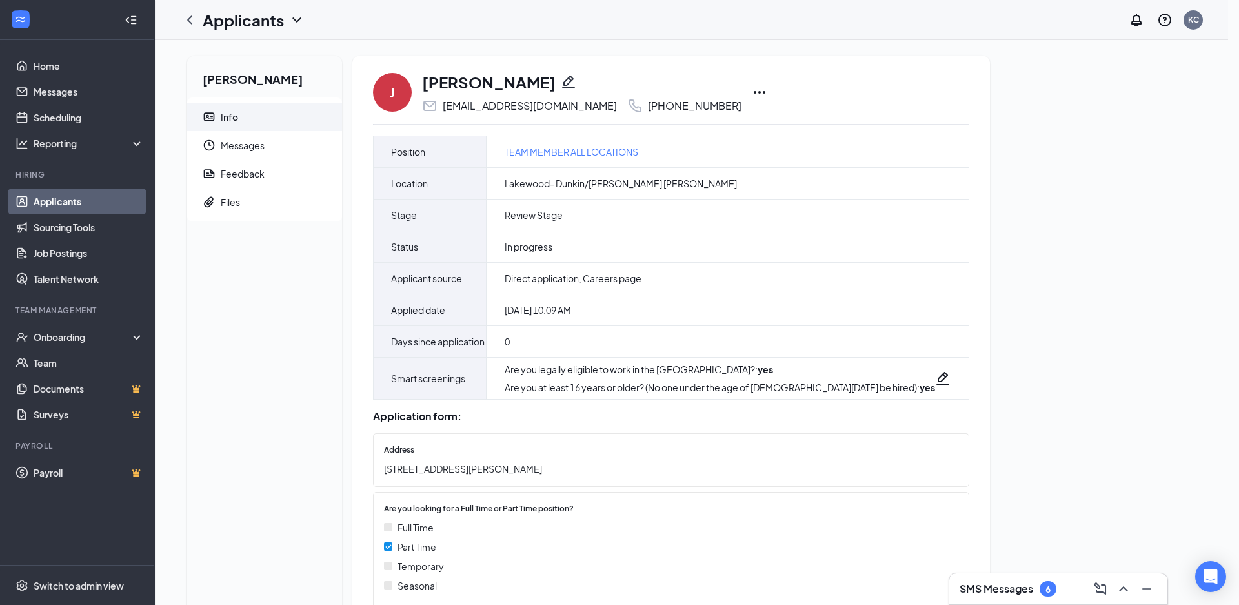
paste input "[EMAIL_ADDRESS][DOMAIN_NAME]"
type input "[EMAIL_ADDRESS][DOMAIN_NAME]"
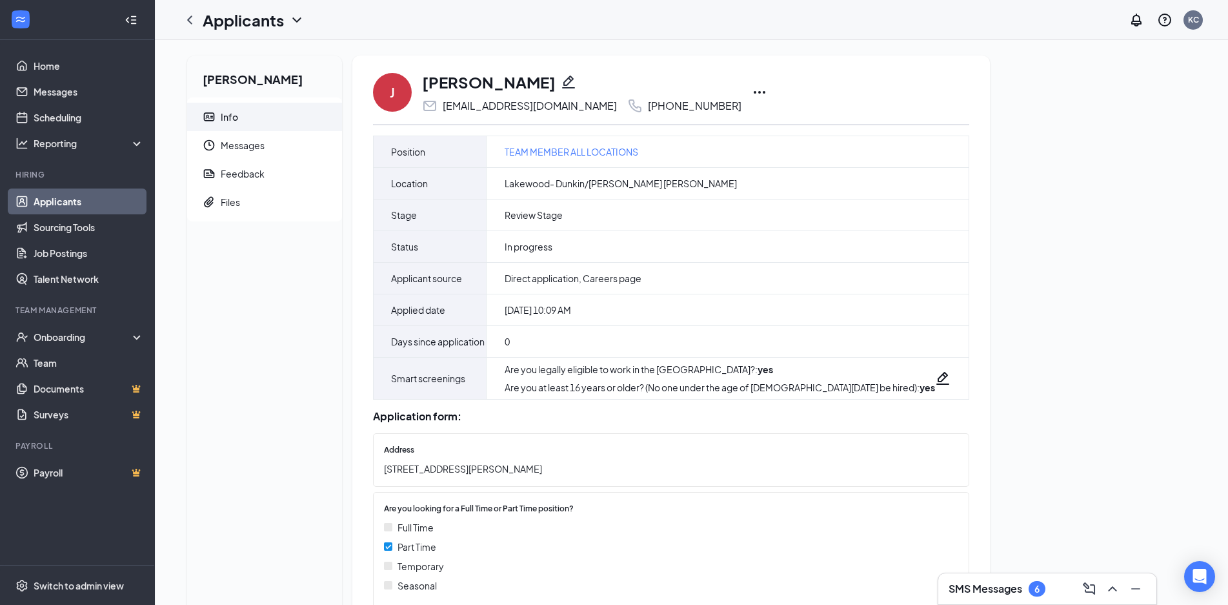
click at [540, 72] on div "[PERSON_NAME]" at bounding box center [581, 82] width 319 height 22
click at [561, 83] on icon "Pencil" at bounding box center [568, 81] width 15 height 15
